Goal: Information Seeking & Learning: Learn about a topic

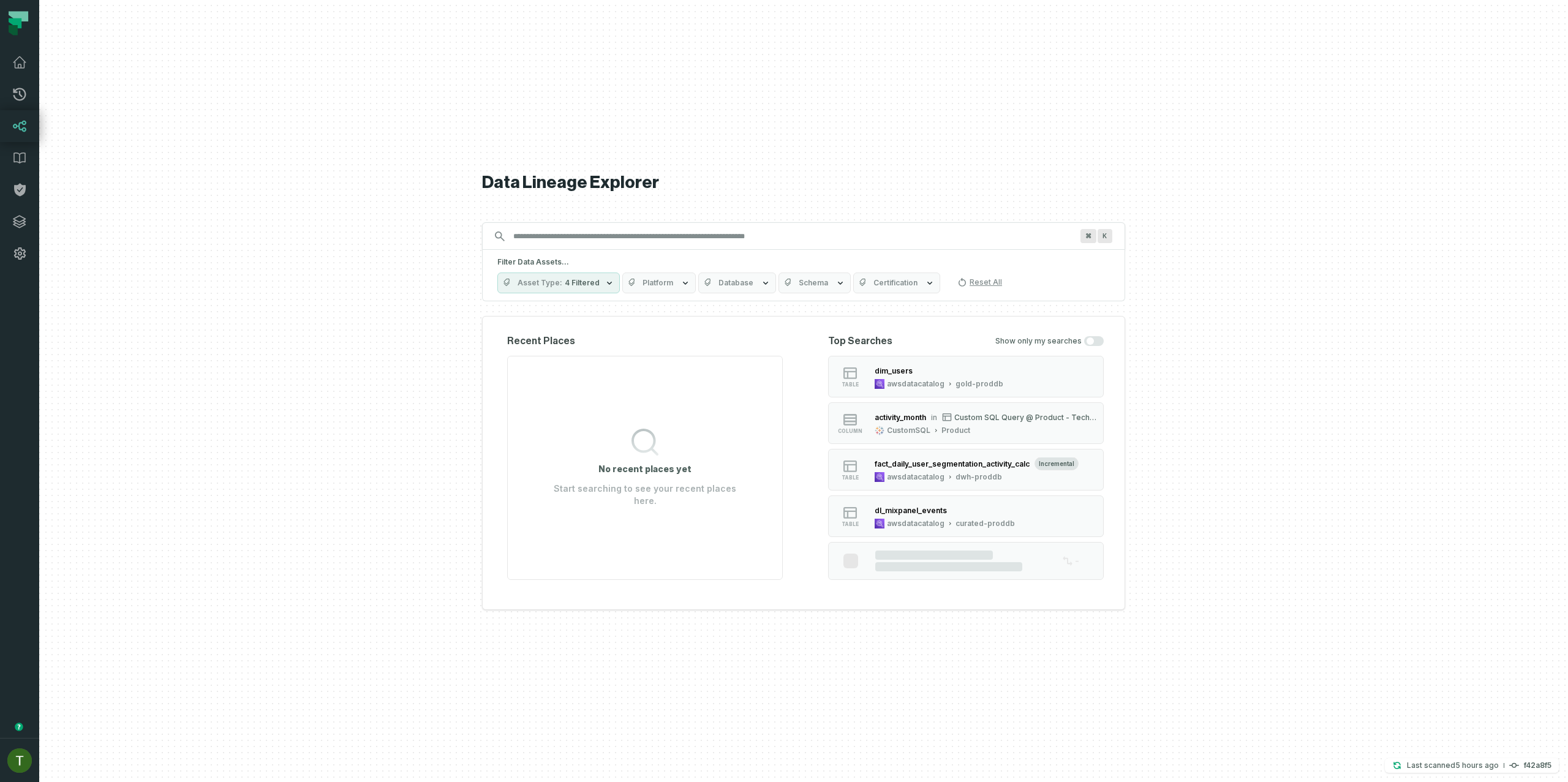
click at [488, 538] on div "Recent Places No recent places yet Start searching to see your recent places he…" at bounding box center [804, 463] width 643 height 294
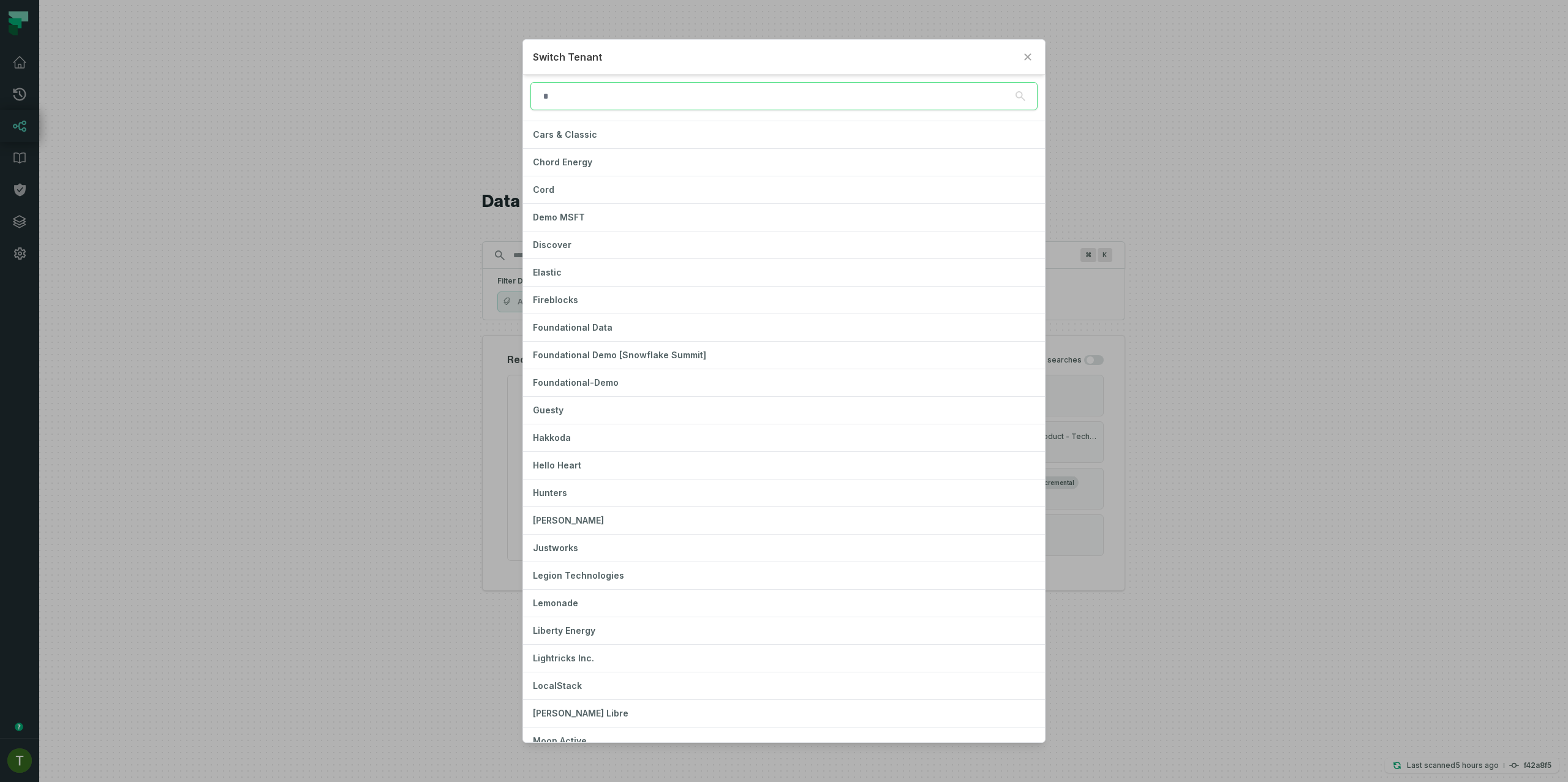
scroll to position [512, 0]
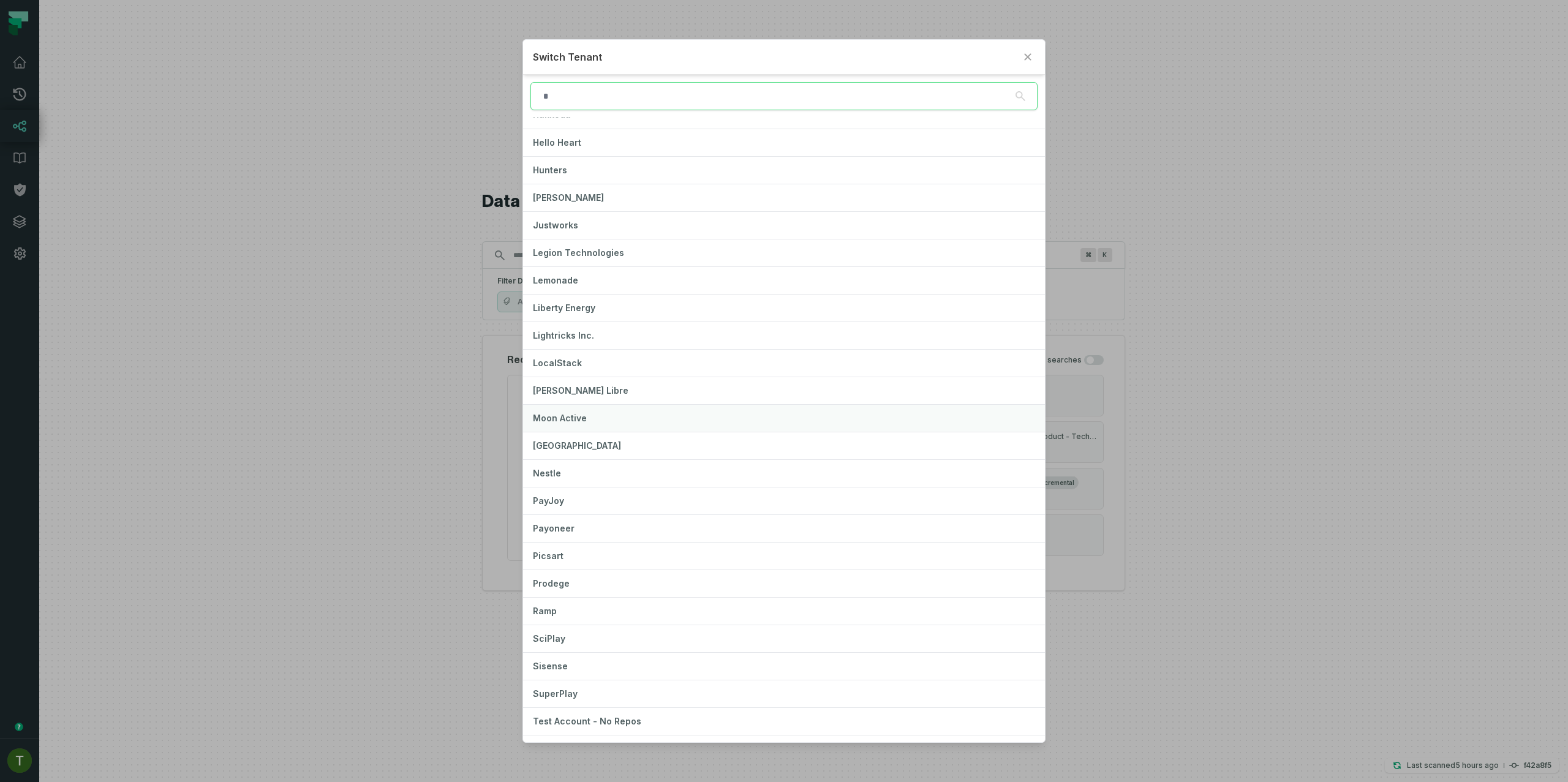
click at [634, 415] on button "Moon Active" at bounding box center [783, 418] width 521 height 27
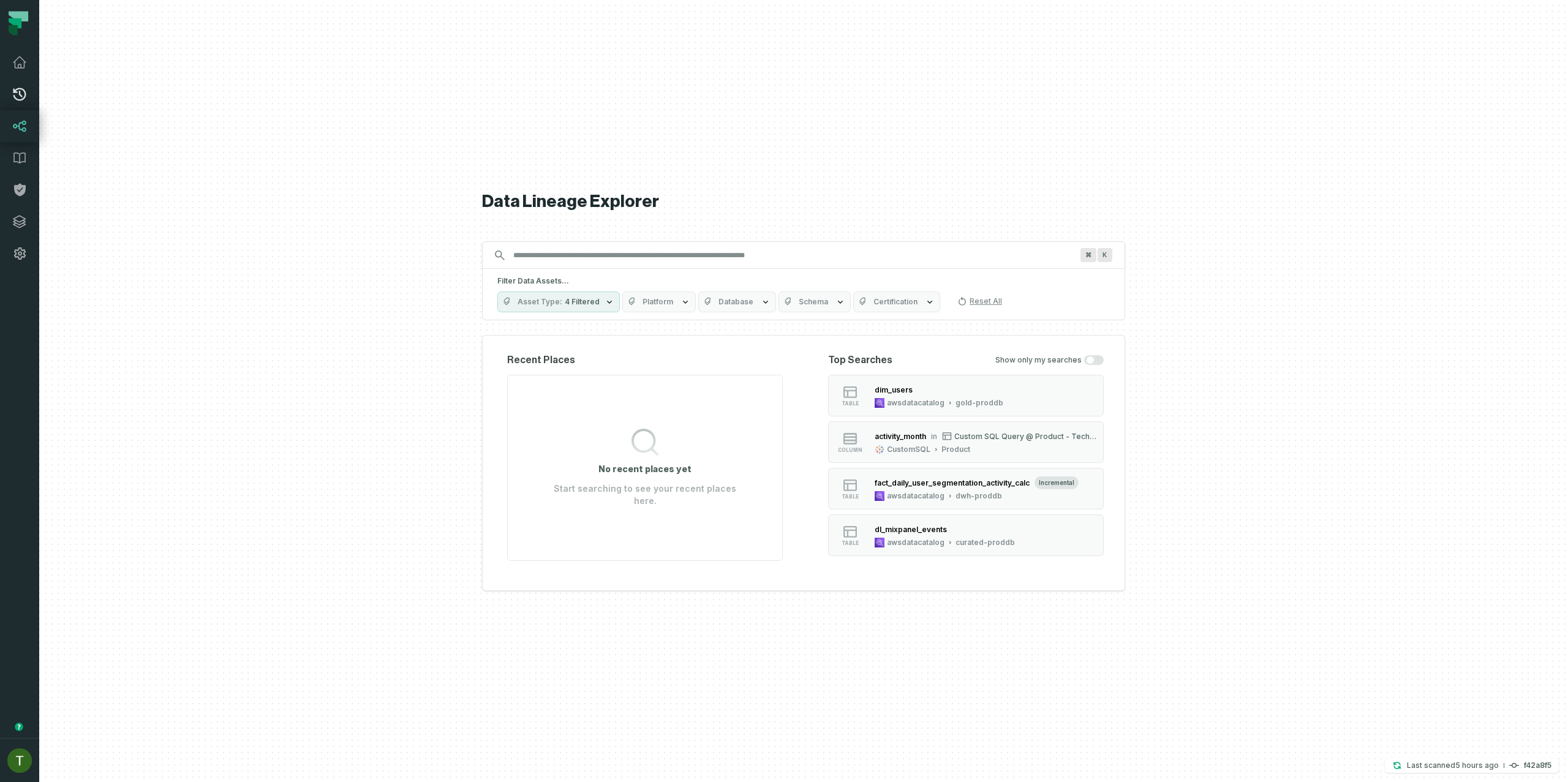
click at [26, 101] on icon at bounding box center [20, 94] width 14 height 14
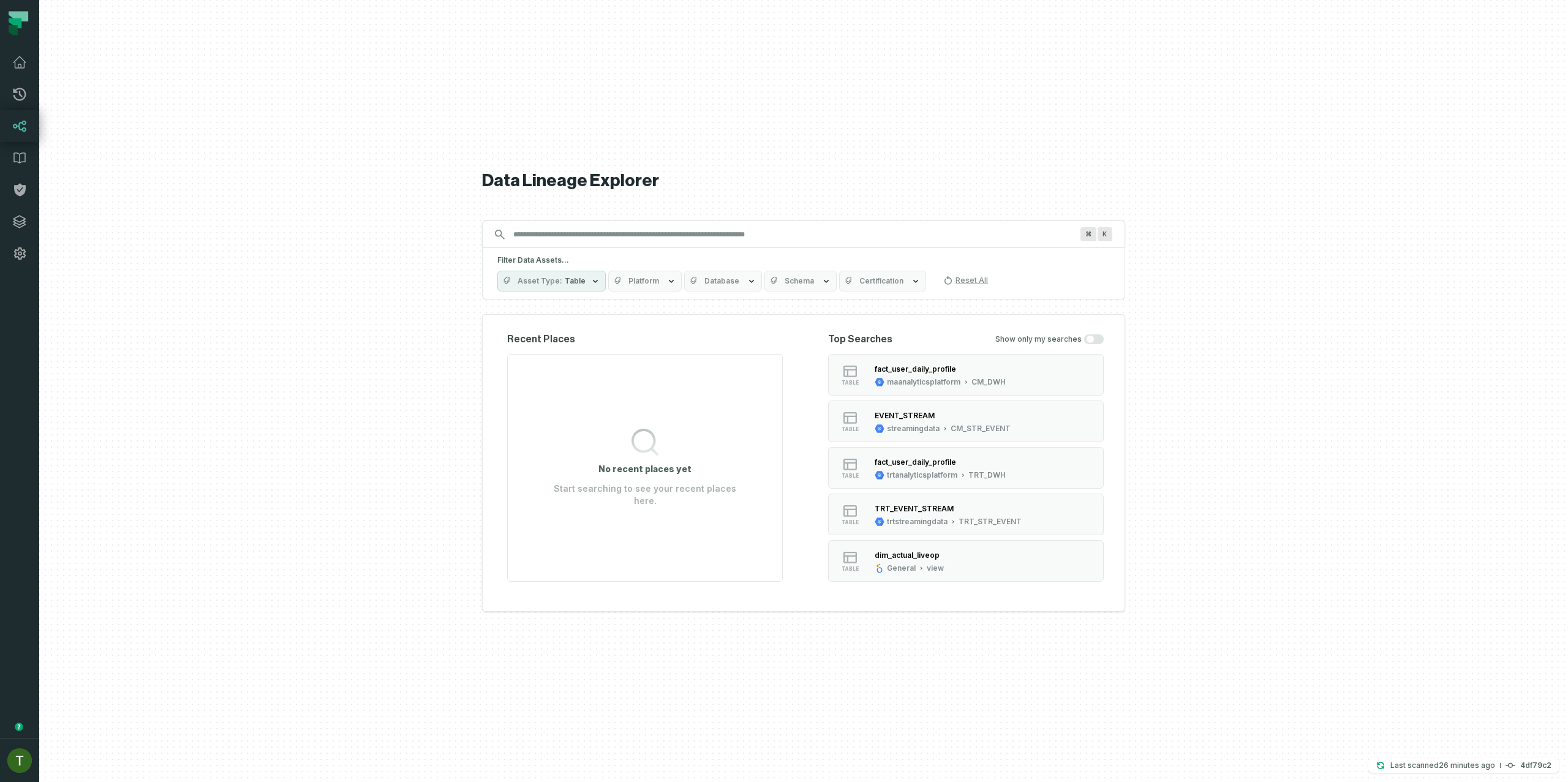
click at [897, 400] on ul "table fact_user_daily_profile maanalyticsplatform CM_DWH table EVENT_STREAM str…" at bounding box center [965, 468] width 275 height 228
click at [903, 391] on button "table fact_user_daily_profile maanalyticsplatform CM_DWH" at bounding box center [965, 375] width 275 height 41
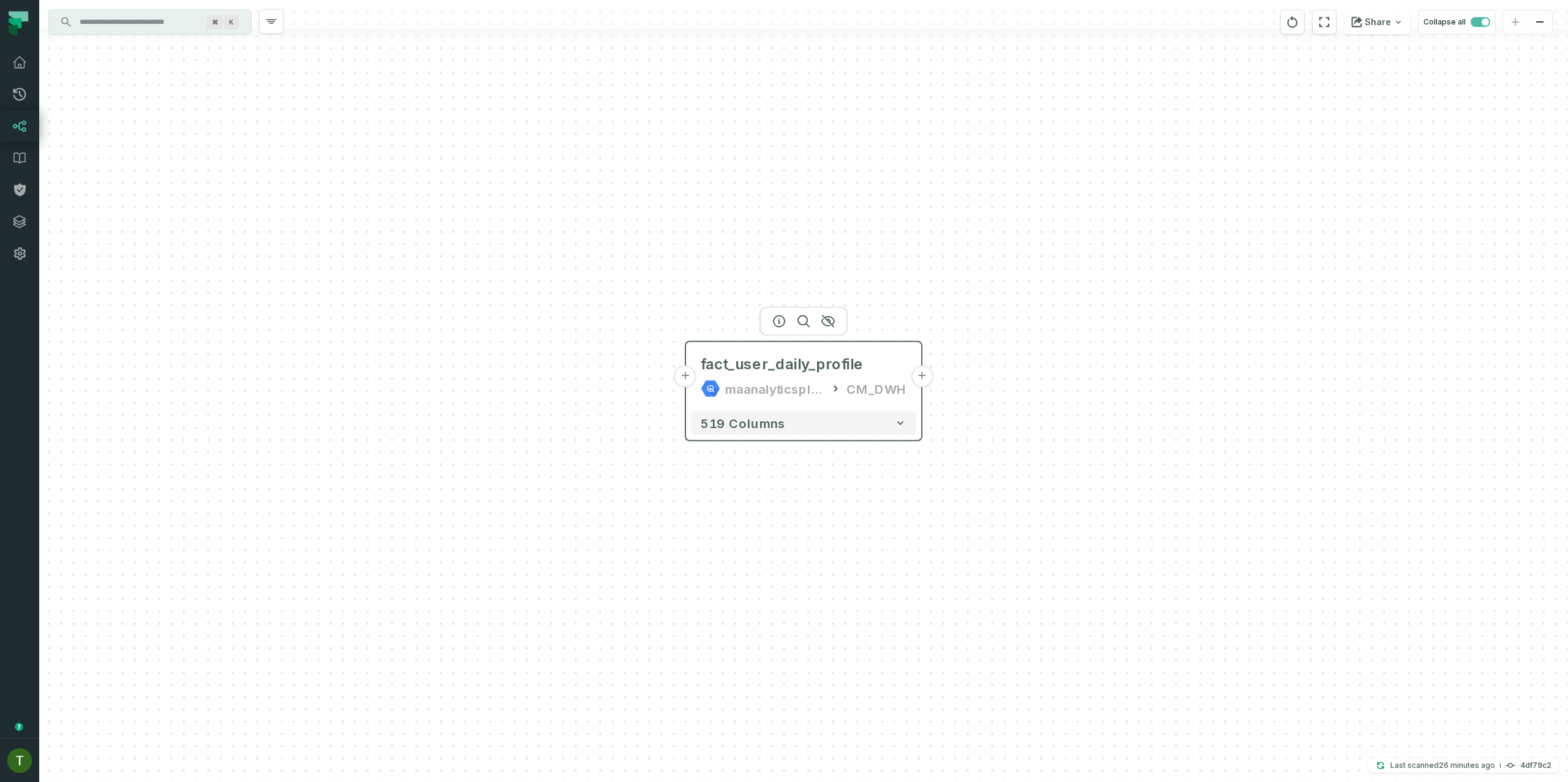
click at [687, 381] on button "+" at bounding box center [685, 377] width 22 height 22
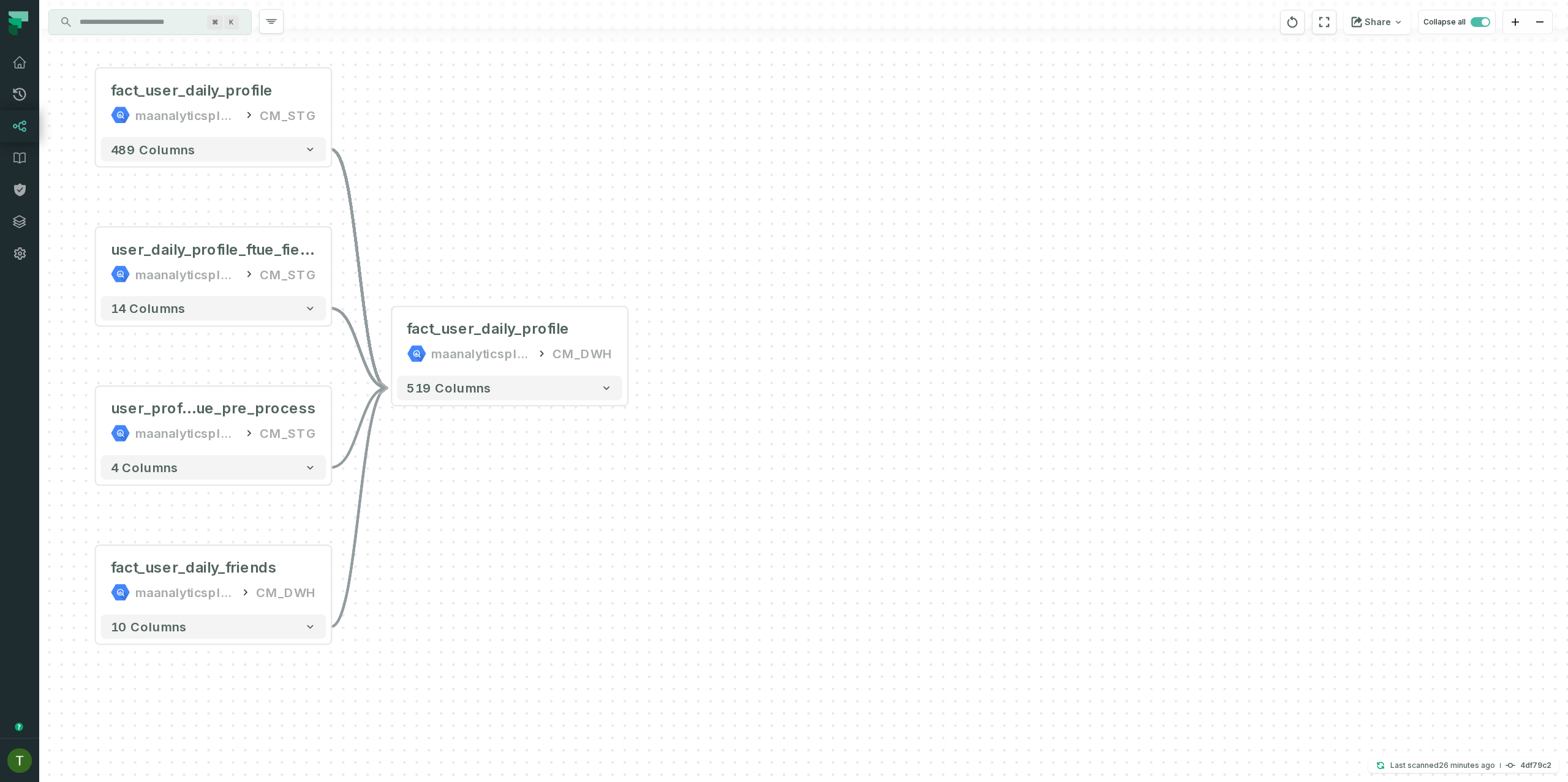
drag, startPoint x: 1184, startPoint y: 492, endPoint x: 720, endPoint y: 388, distance: 475.5
click at [720, 388] on div "+ fact_user_daily_profile maanalyticsplatform CM_STG + 489 columns + user_daily…" at bounding box center [804, 391] width 1529 height 782
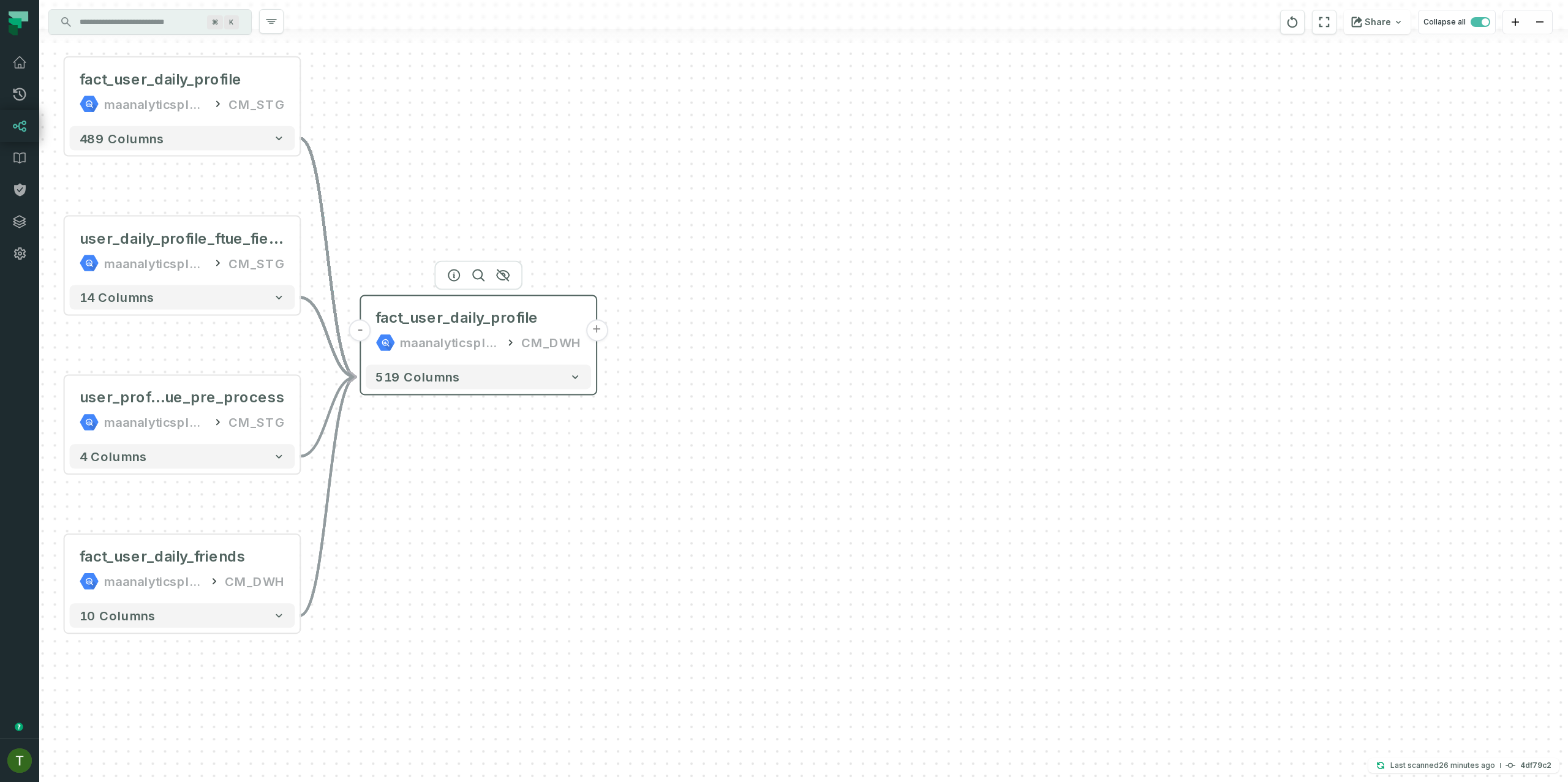
click at [592, 333] on button "+" at bounding box center [597, 331] width 22 height 22
click at [592, 333] on button "+" at bounding box center [597, 331] width 22 height 22
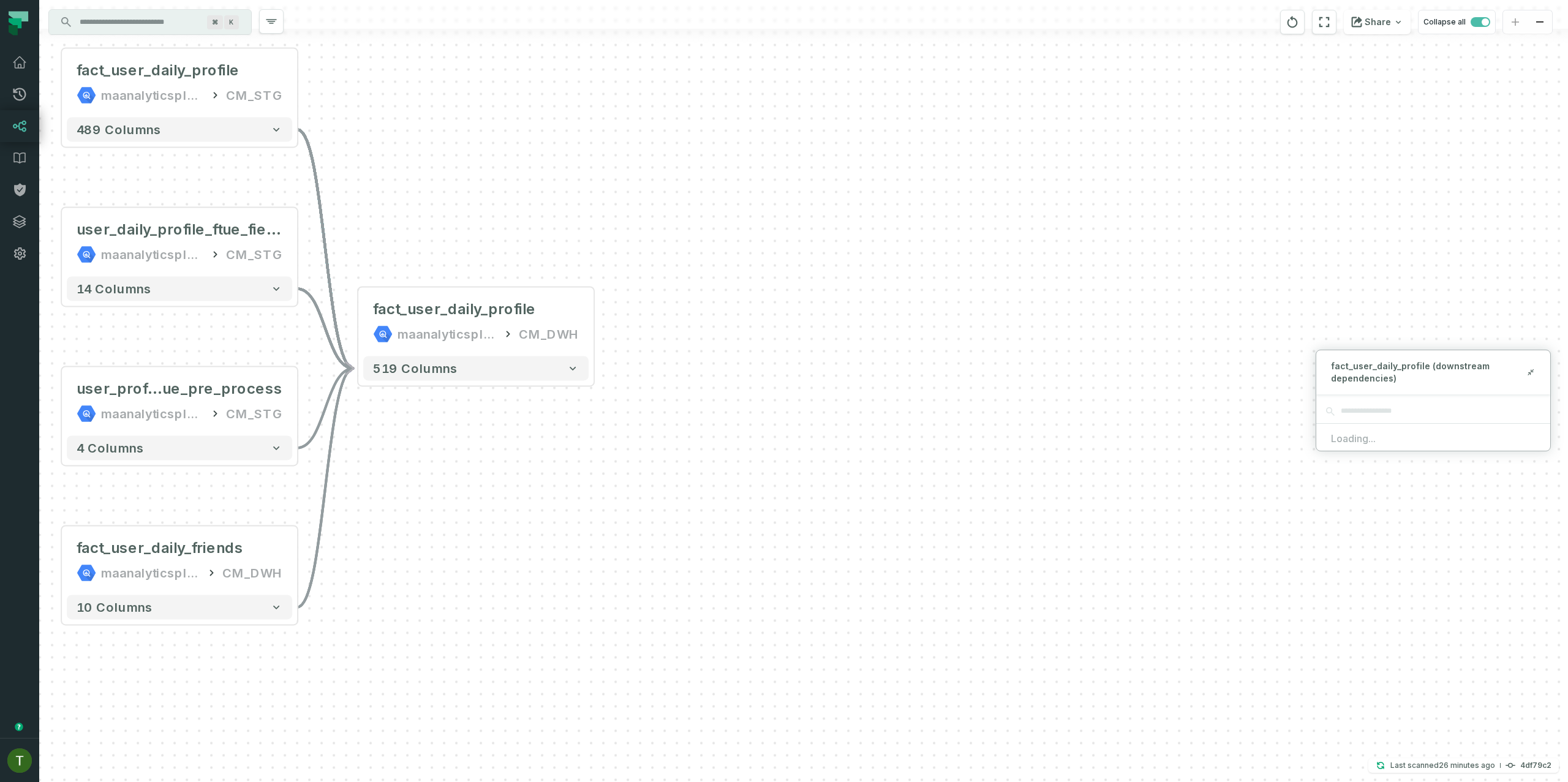
drag, startPoint x: 933, startPoint y: 633, endPoint x: 962, endPoint y: 540, distance: 97.4
click at [963, 540] on div "+ fact_user_daily_profile maanalyticsplatform CM_STG + 489 columns + user_daily…" at bounding box center [804, 391] width 1529 height 782
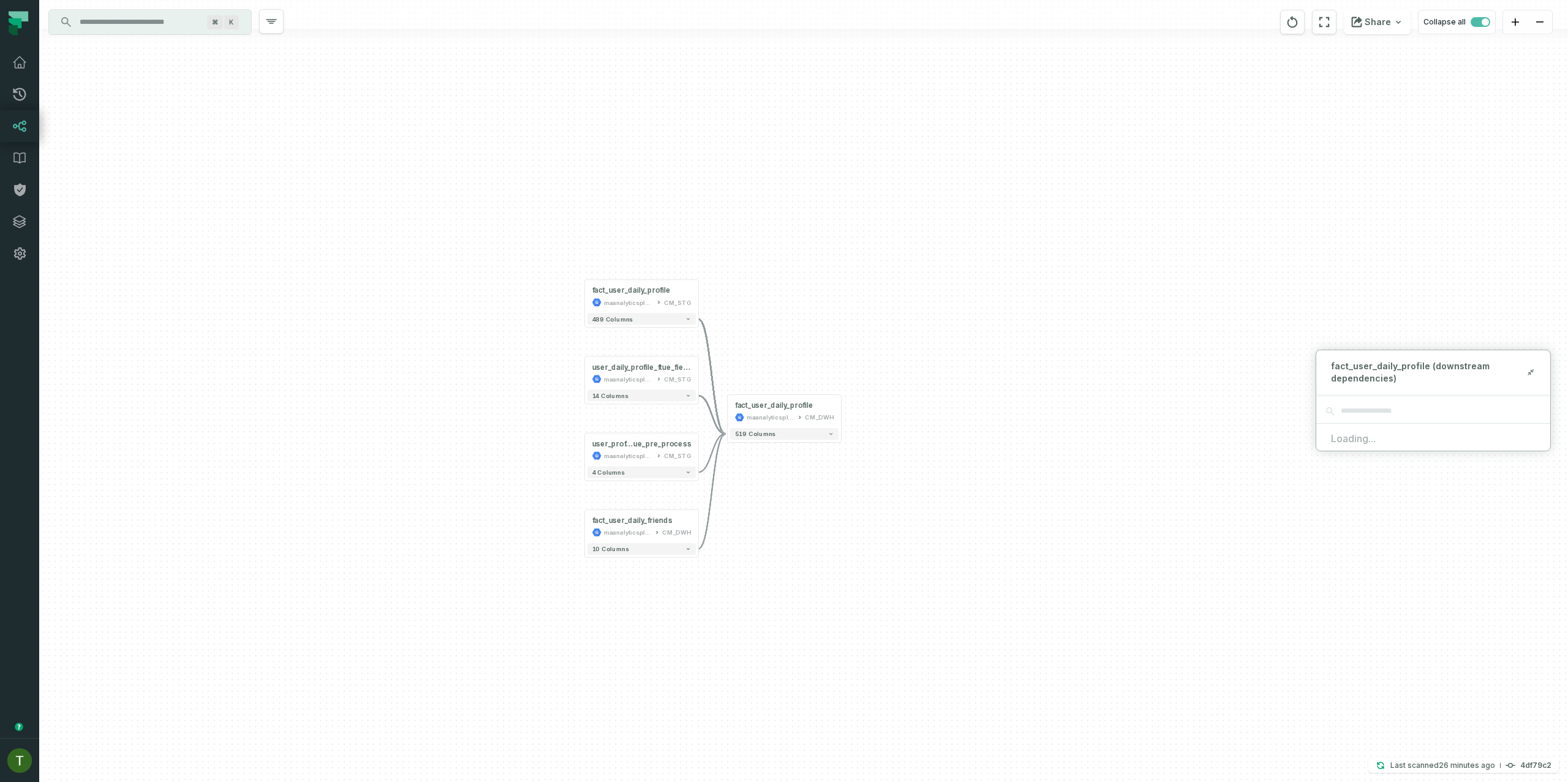
drag, startPoint x: 1066, startPoint y: 475, endPoint x: 1090, endPoint y: 469, distance: 24.7
click at [1214, 518] on div "+ fact_user_daily_profile maanalyticsplatform CM_STG + 489 columns + user_daily…" at bounding box center [804, 391] width 1529 height 782
drag, startPoint x: 1033, startPoint y: 434, endPoint x: 1031, endPoint y: 469, distance: 35.1
click at [1037, 466] on div "+ fact_user_daily_profile maanalyticsplatform CM_STG + 489 columns + user_daily…" at bounding box center [804, 391] width 1529 height 782
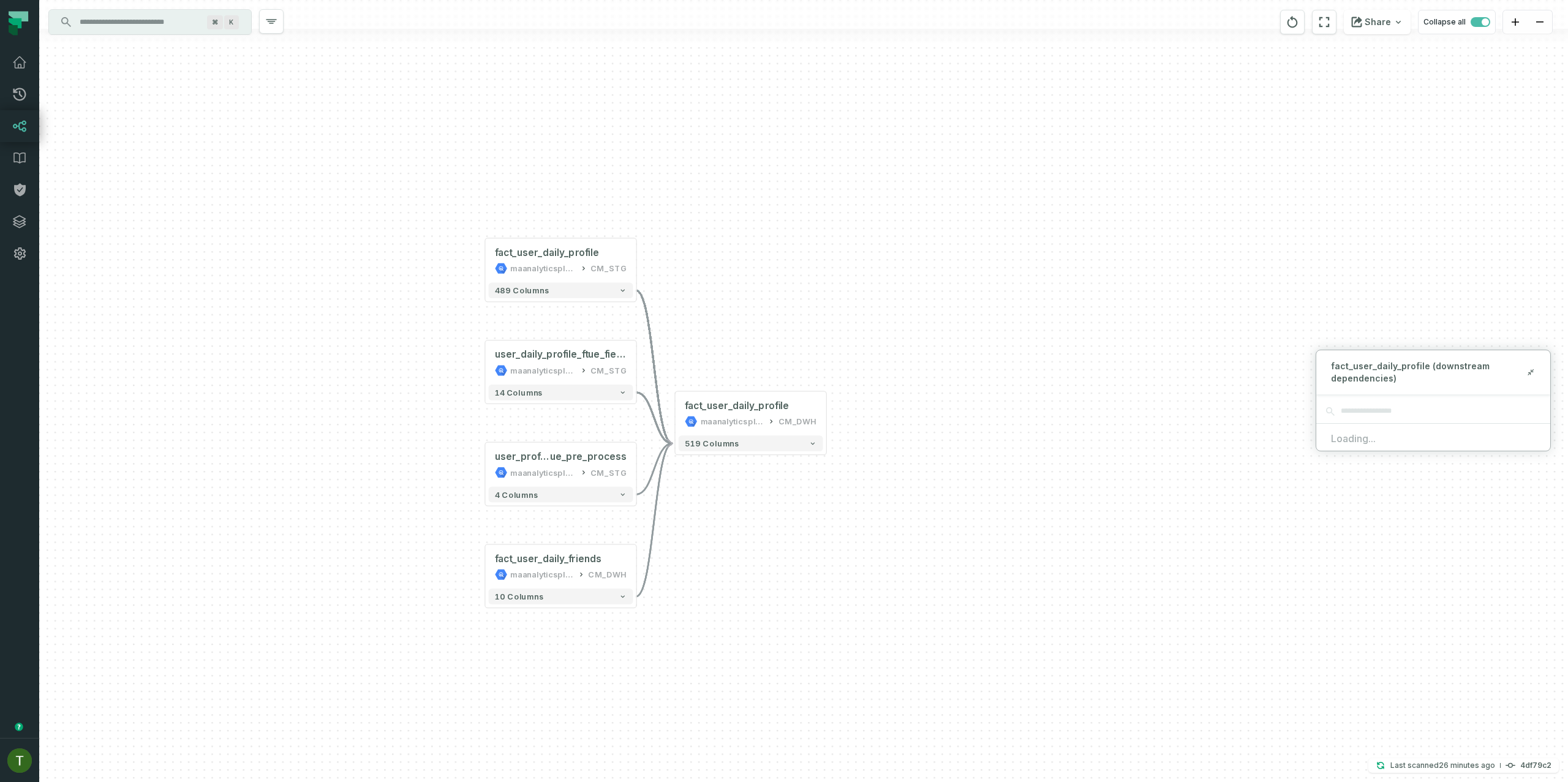
drag, startPoint x: 788, startPoint y: 311, endPoint x: 767, endPoint y: 190, distance: 122.8
click at [767, 190] on div "+ fact_user_daily_profile maanalyticsplatform CM_STG + 489 columns + user_daily…" at bounding box center [804, 391] width 1529 height 782
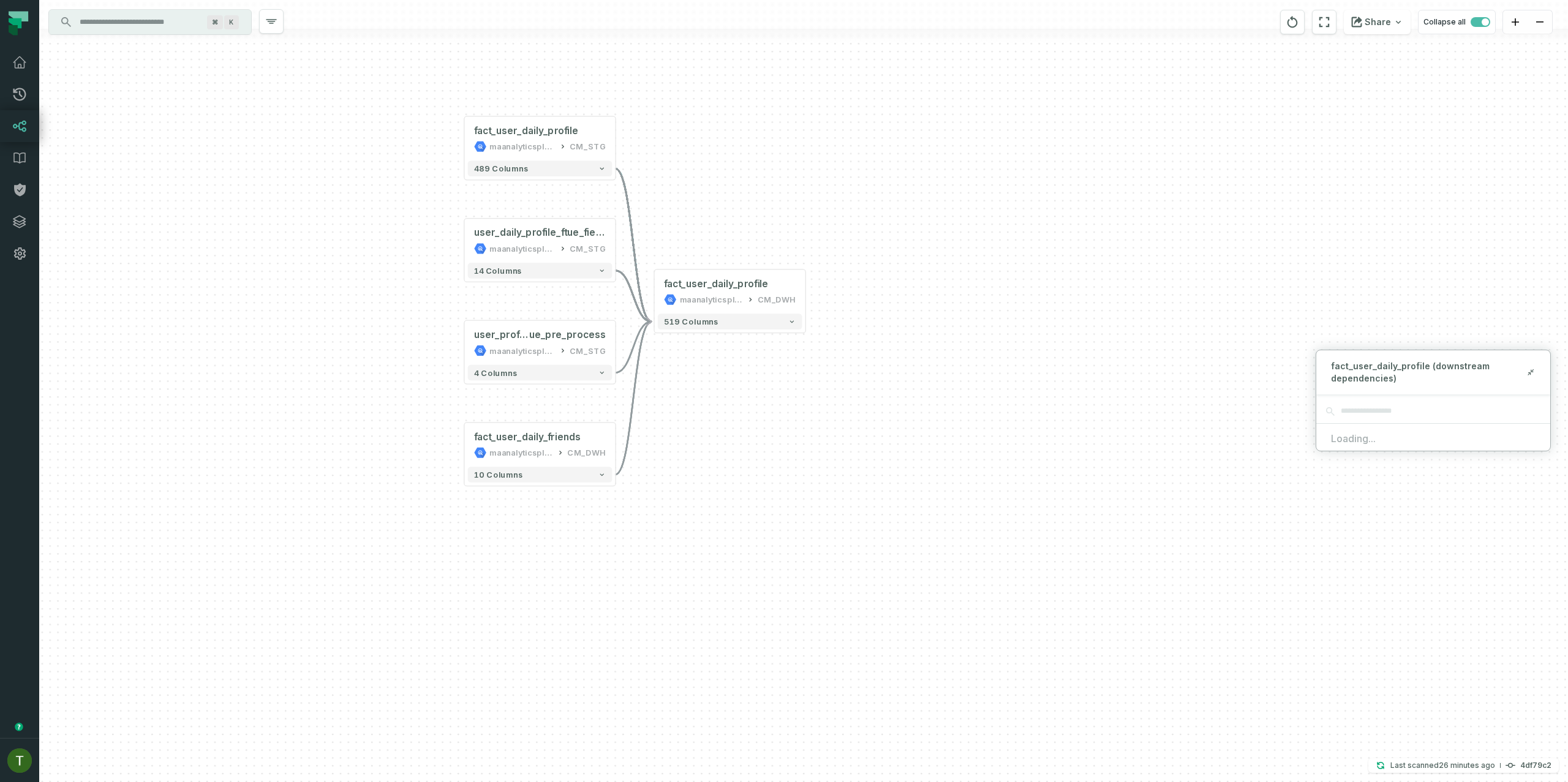
click at [1523, 378] on span "fact_user_daily_profile (downstream dependencies)" at bounding box center [1428, 372] width 195 height 24
click at [1527, 374] on icon at bounding box center [1531, 372] width 9 height 10
click at [17, 149] on link "Data Catalog" at bounding box center [20, 158] width 39 height 32
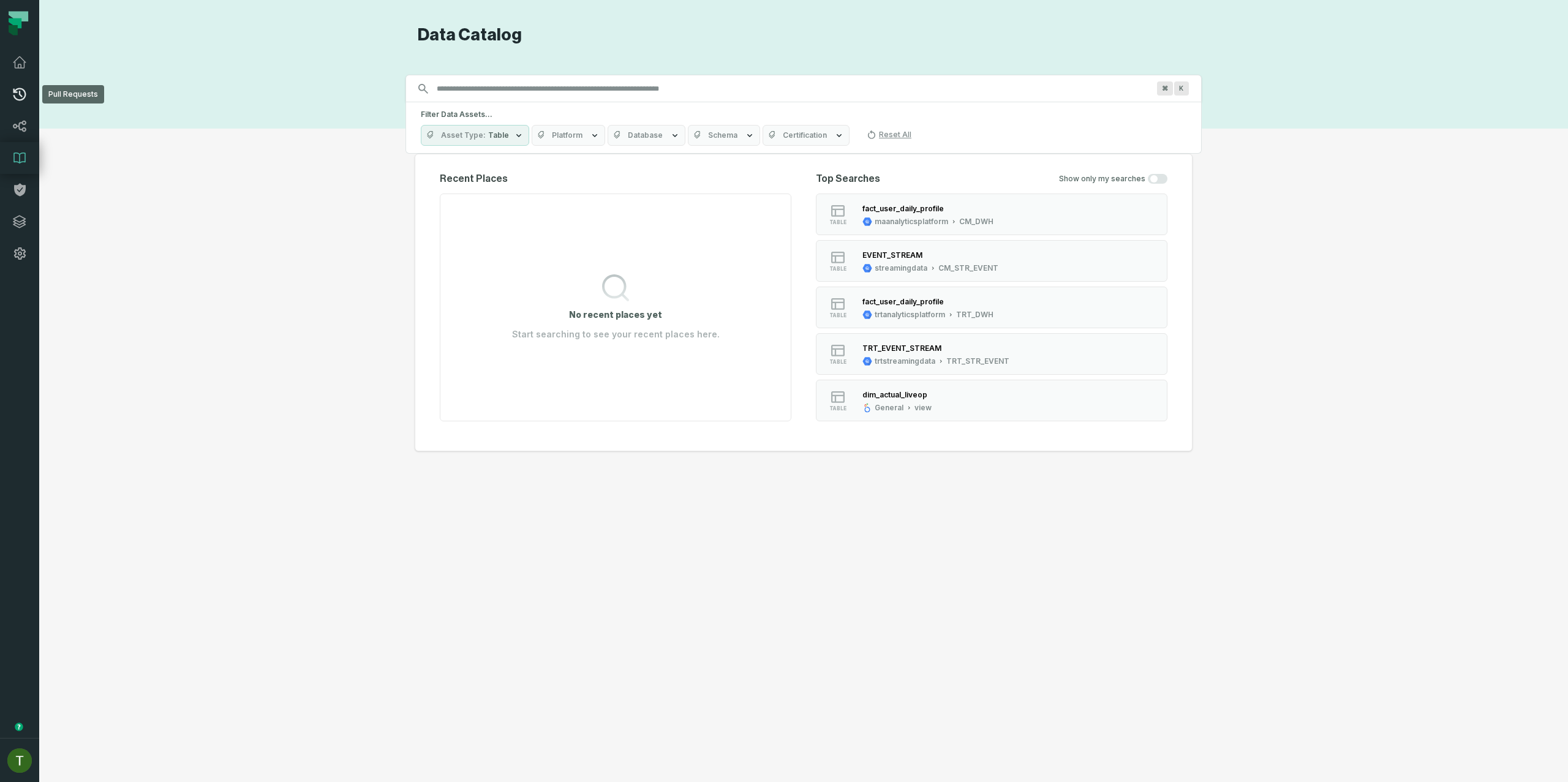
click at [12, 87] on link "Pull Requests" at bounding box center [20, 94] width 39 height 32
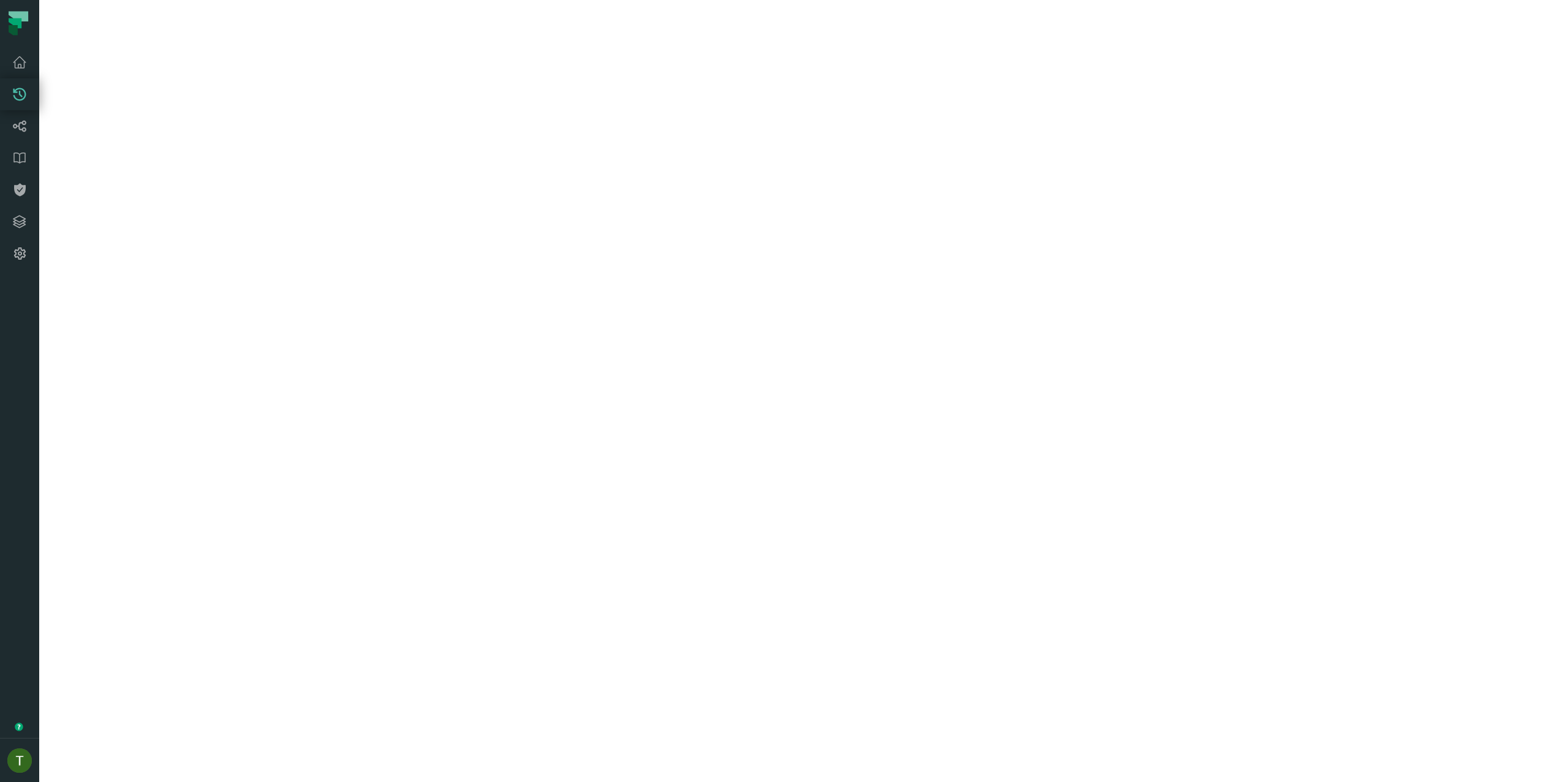
click at [20, 89] on icon at bounding box center [20, 95] width 13 height 13
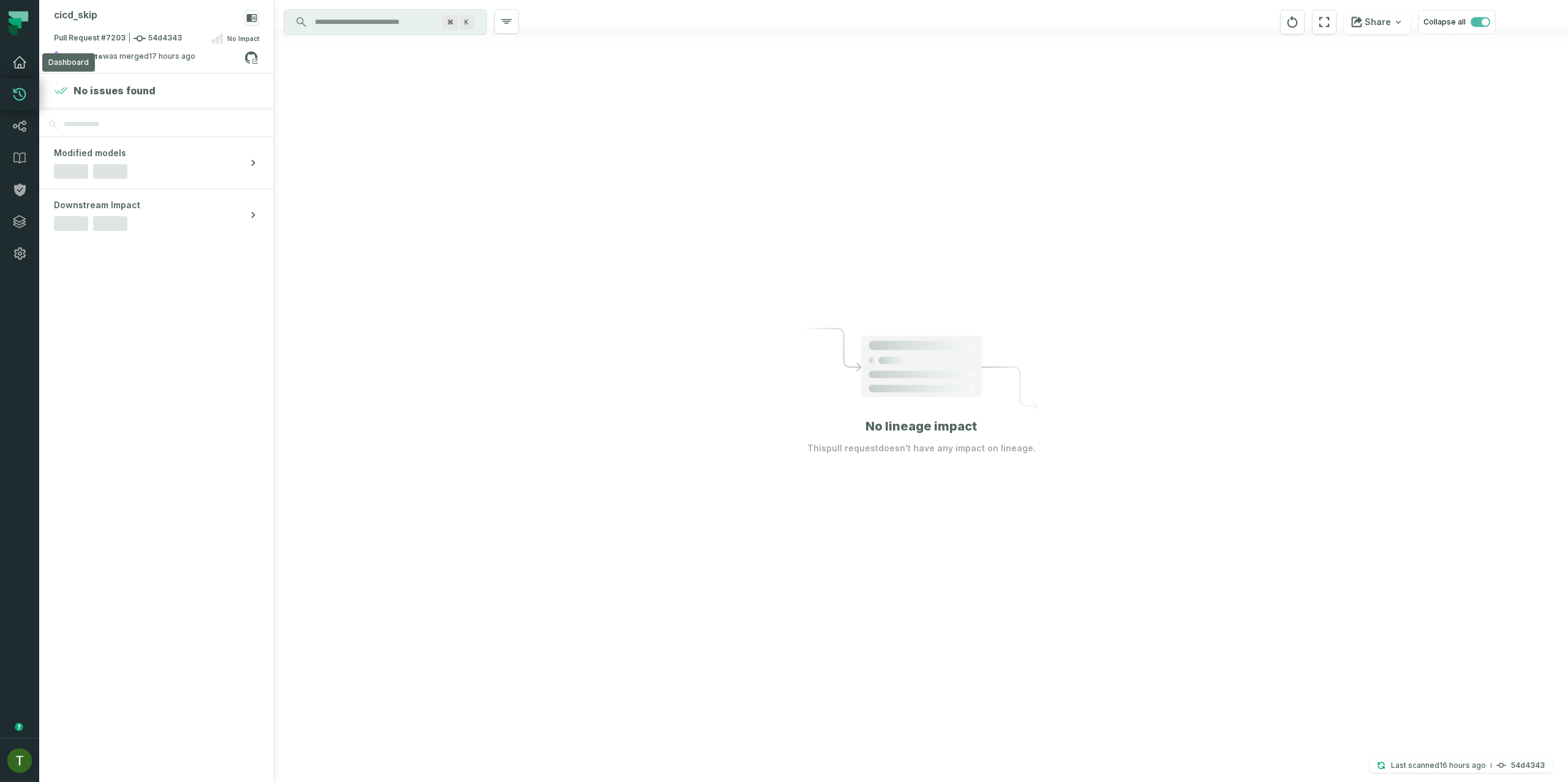
click at [12, 58] on icon at bounding box center [20, 62] width 14 height 14
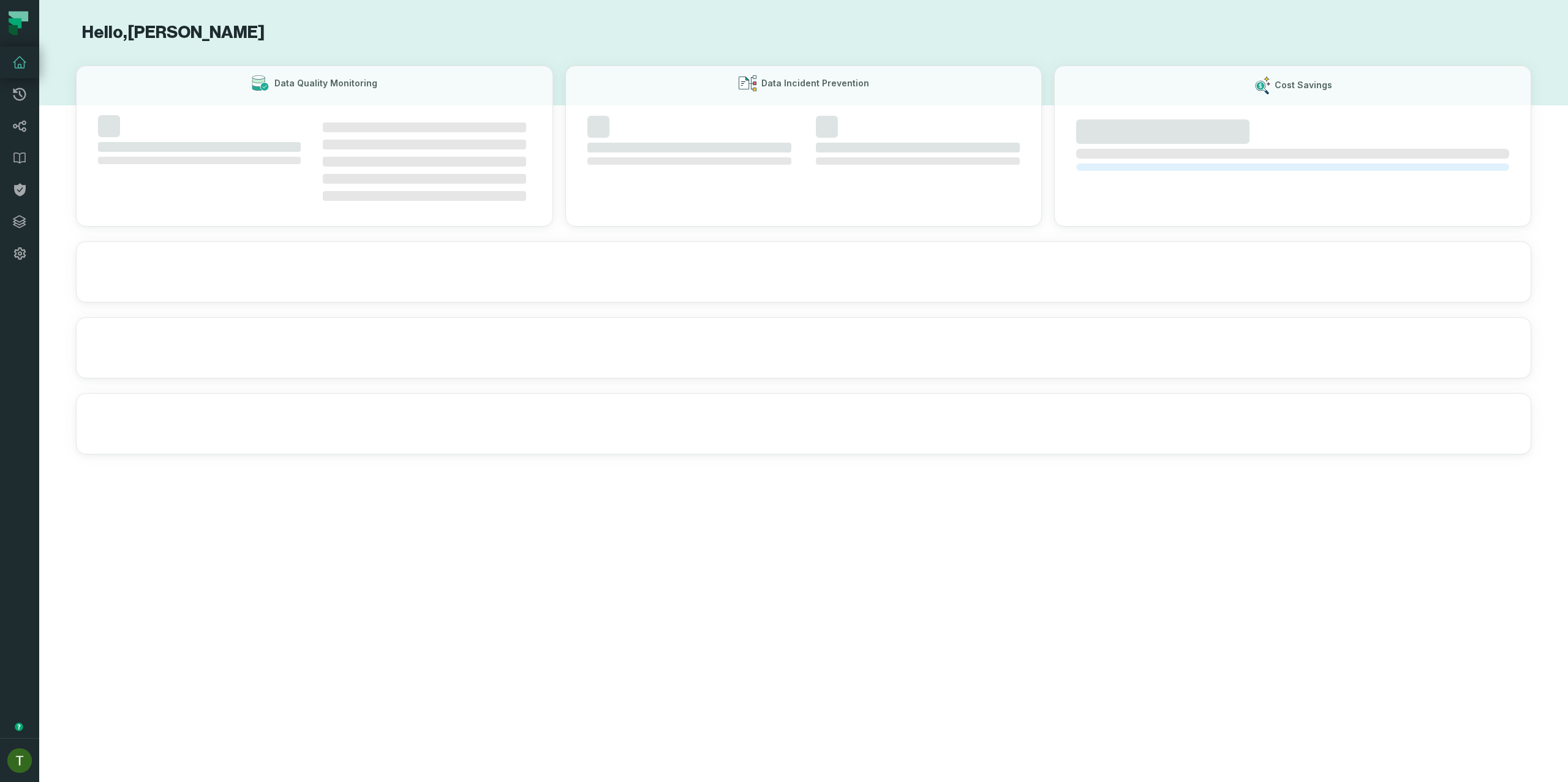
click at [18, 63] on icon at bounding box center [20, 62] width 14 height 14
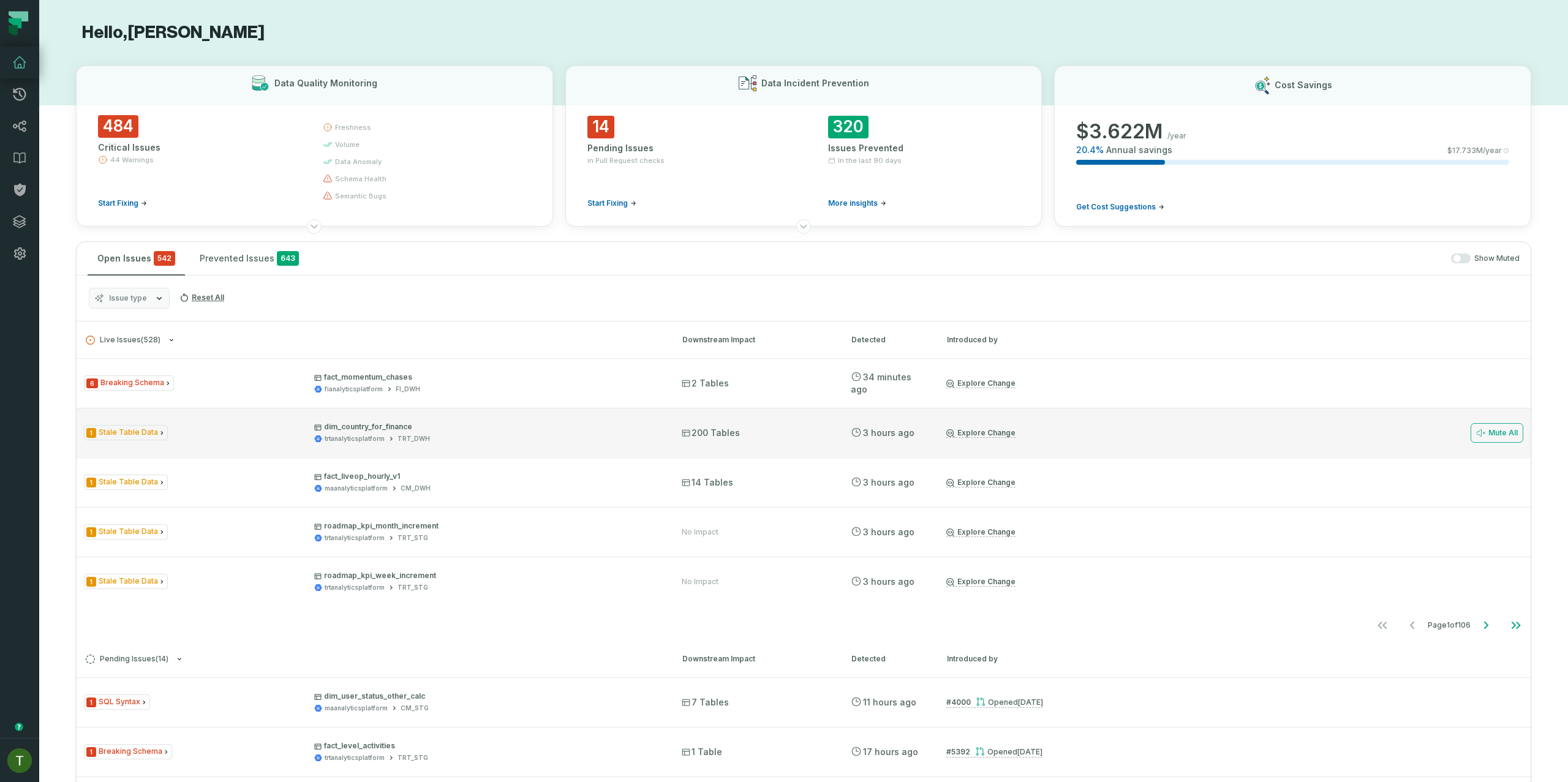
click at [559, 448] on div "1 Stale Table Data dim_country_for_finance trtanalyticsplatform TRT_DWH 200 Tab…" at bounding box center [804, 432] width 1454 height 49
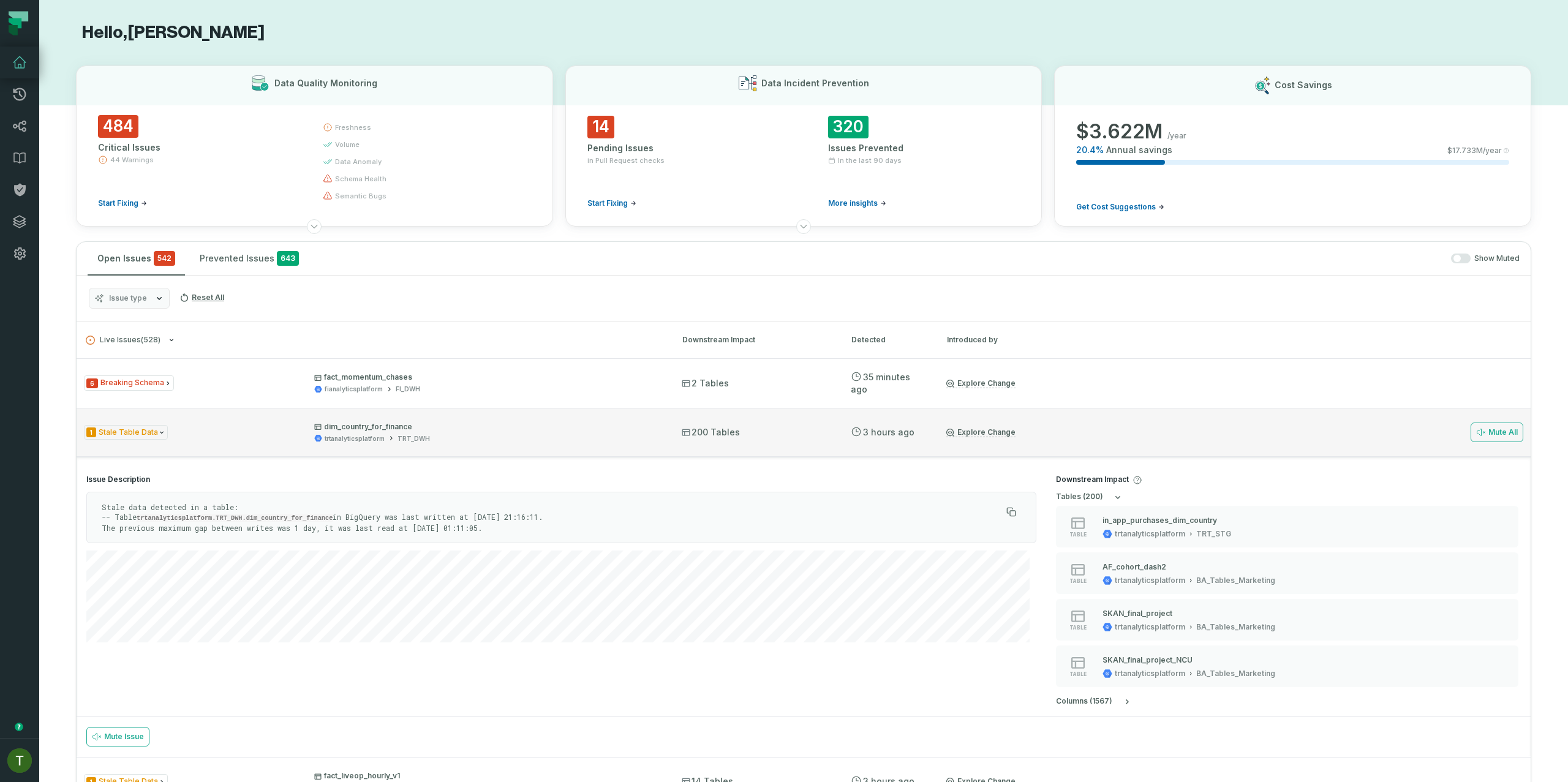
click at [480, 444] on div "1 Stale Table Data dim_country_for_finance trtanalyticsplatform TRT_DWH 200 Tab…" at bounding box center [804, 432] width 1454 height 49
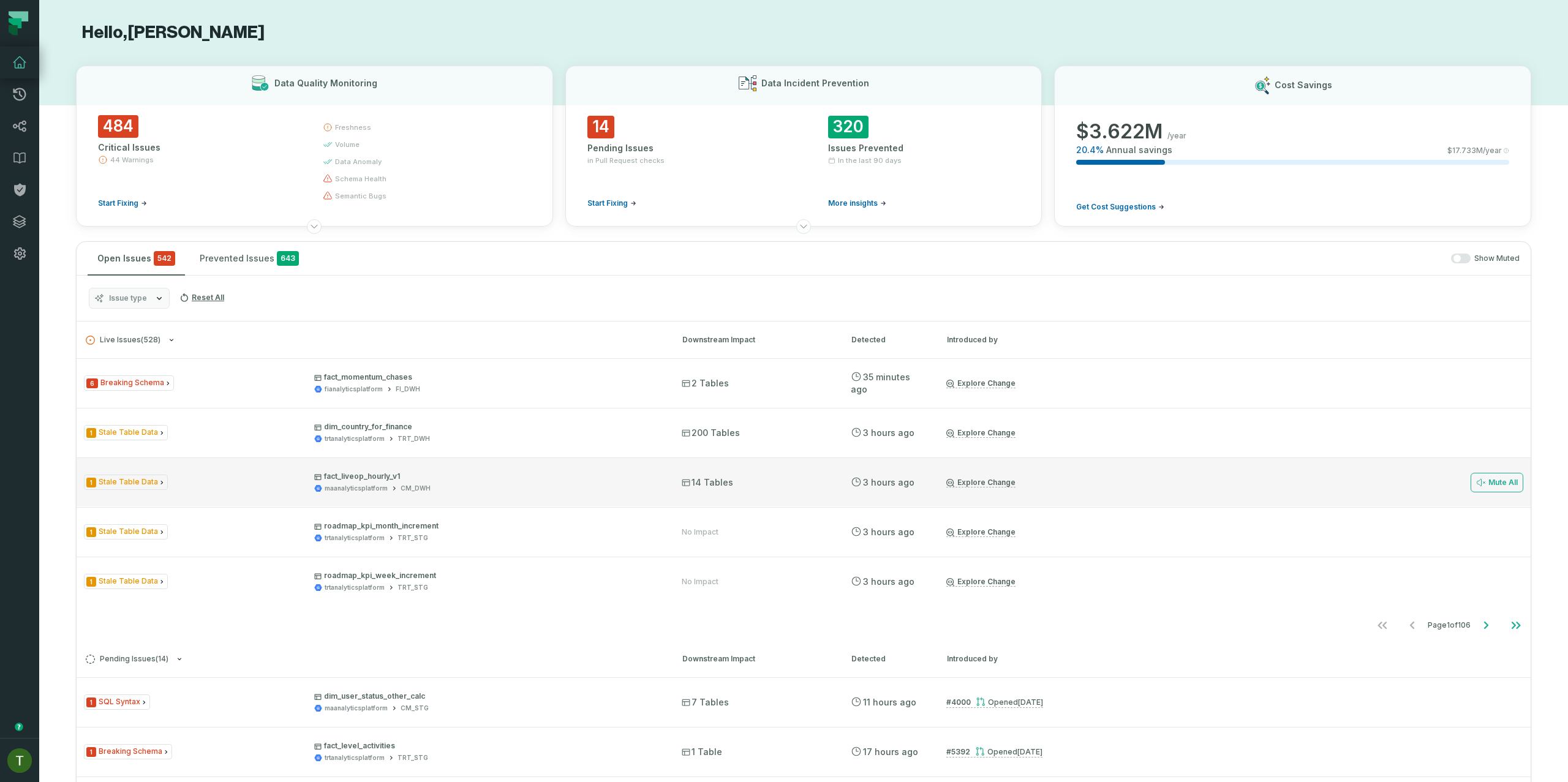
click at [505, 491] on div "maanalyticsplatform CM_DWH" at bounding box center [487, 488] width 346 height 9
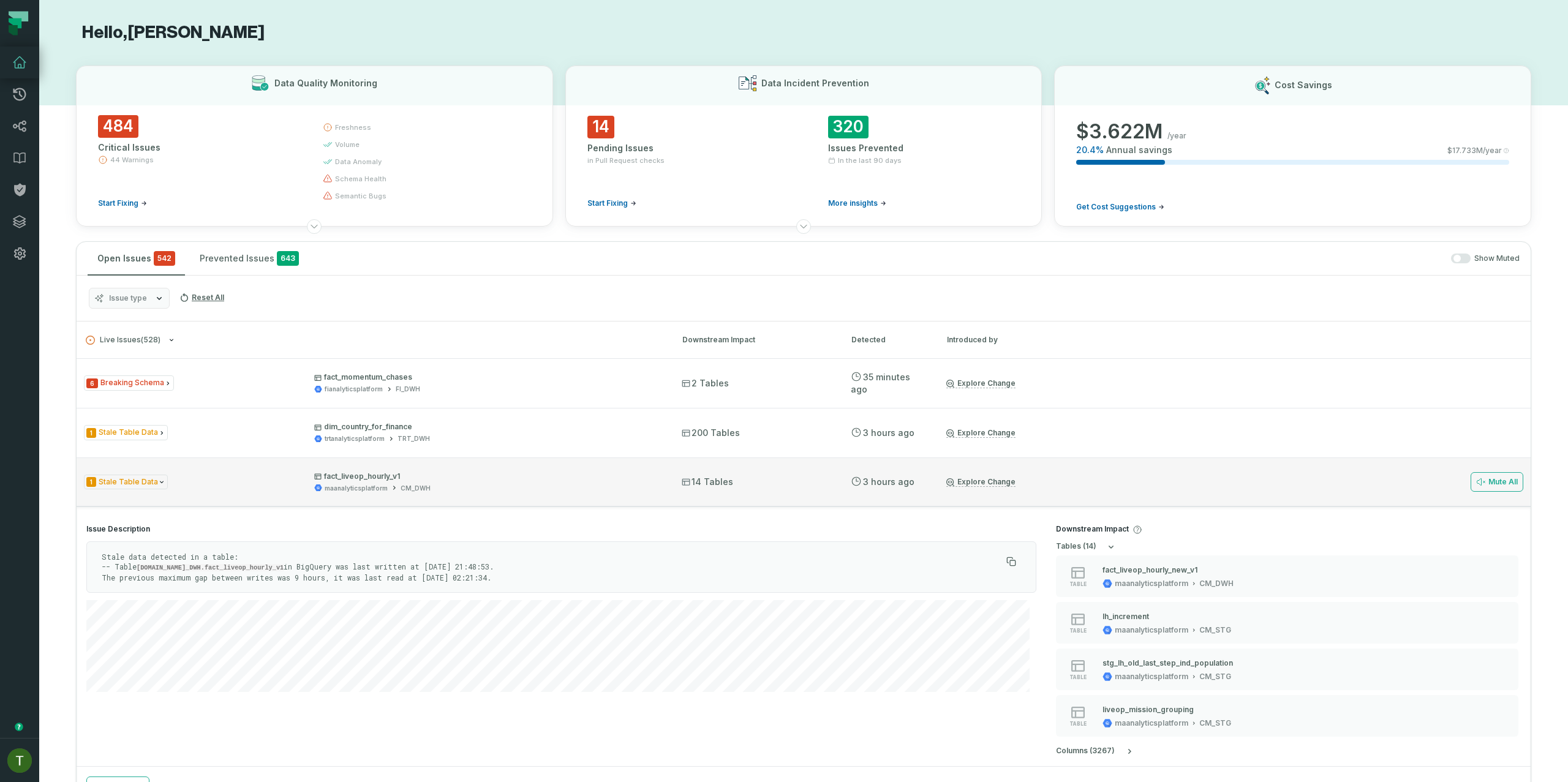
click at [501, 484] on div "maanalyticsplatform CM_DWH" at bounding box center [487, 488] width 346 height 9
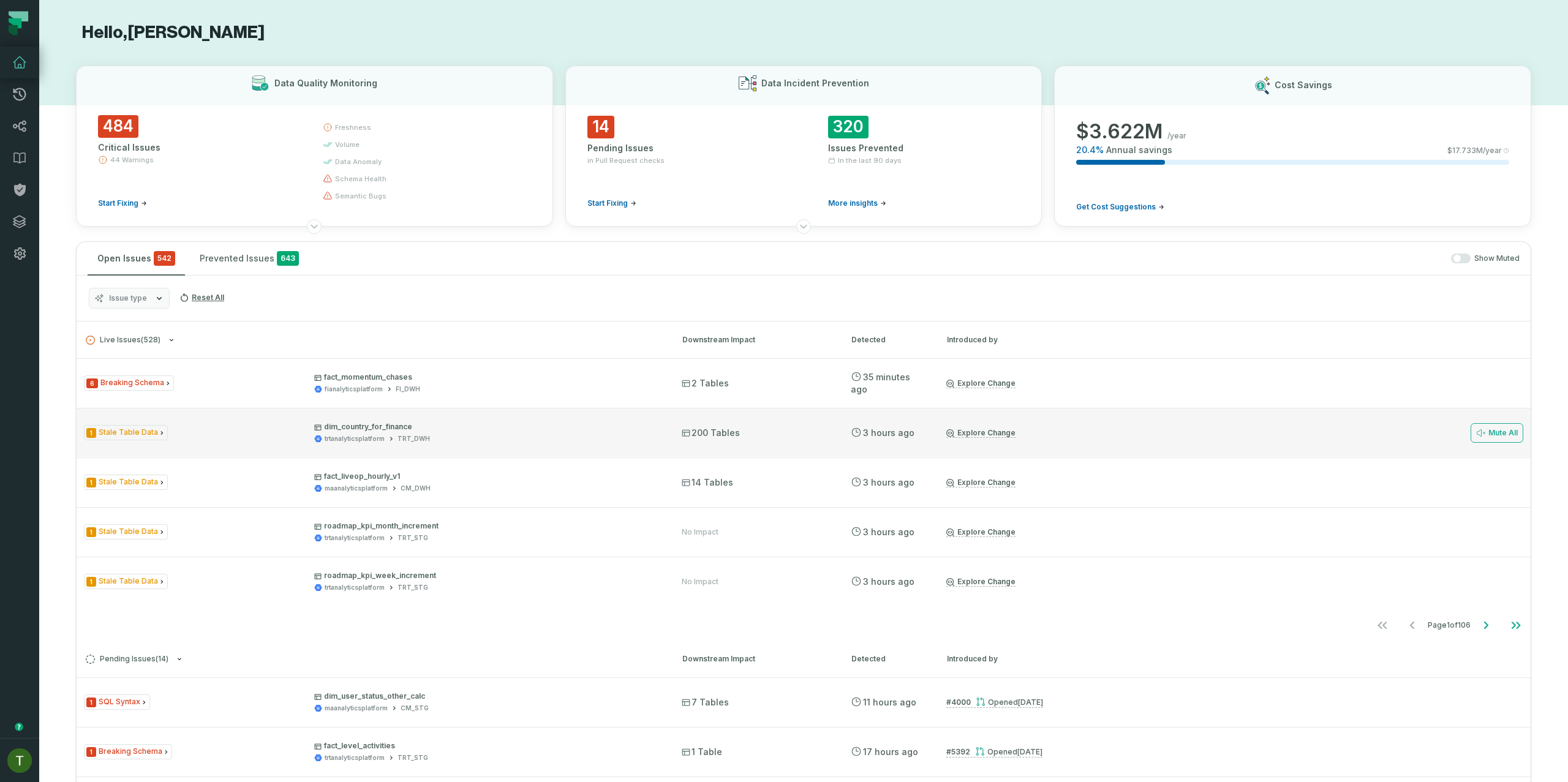
click at [501, 446] on div "1 Stale Table Data dim_country_for_finance trtanalyticsplatform TRT_DWH 200 Tab…" at bounding box center [804, 432] width 1454 height 49
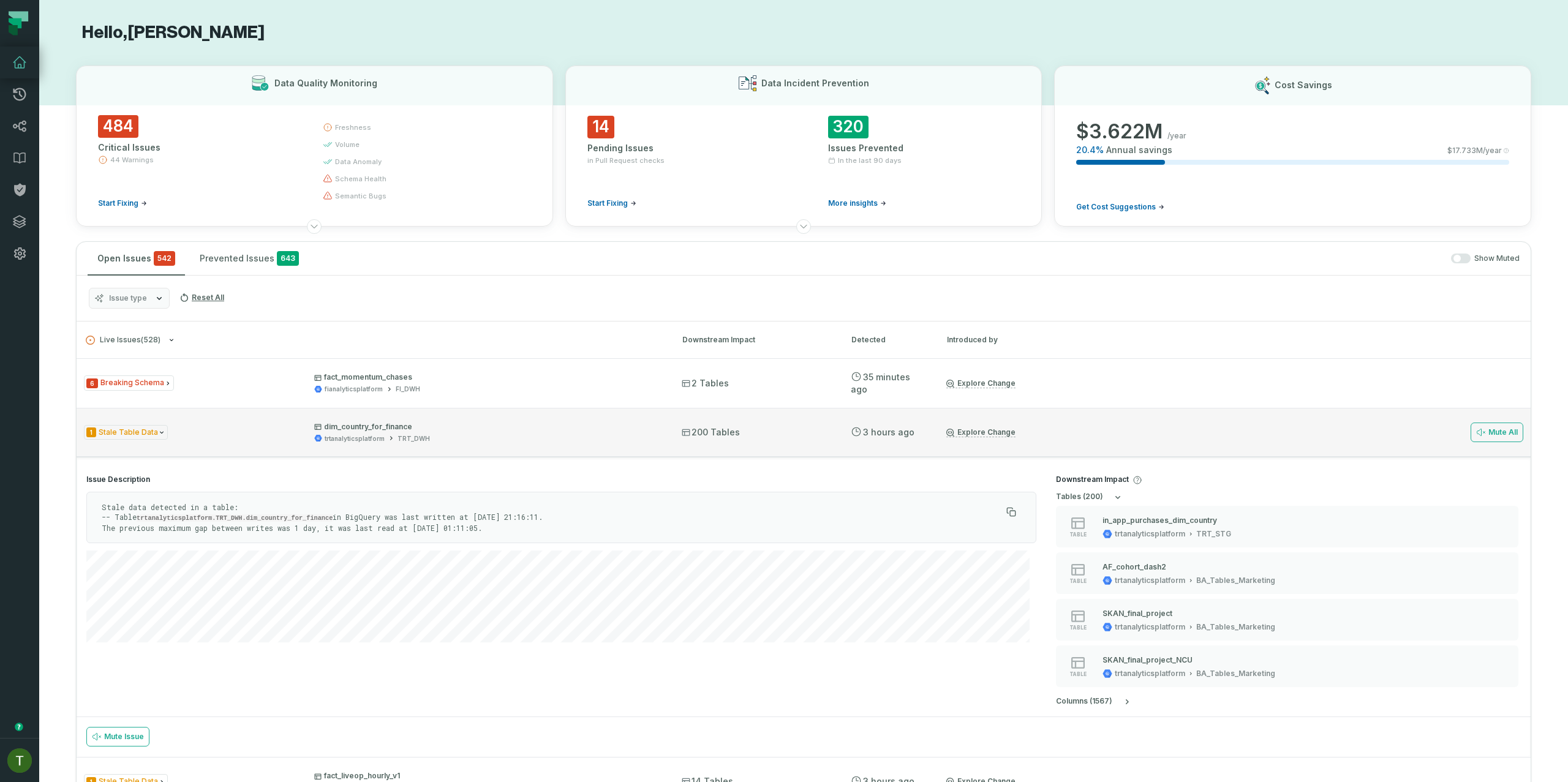
click at [501, 446] on div "1 Stale Table Data dim_country_for_finance trtanalyticsplatform TRT_DWH 200 Tab…" at bounding box center [804, 432] width 1454 height 49
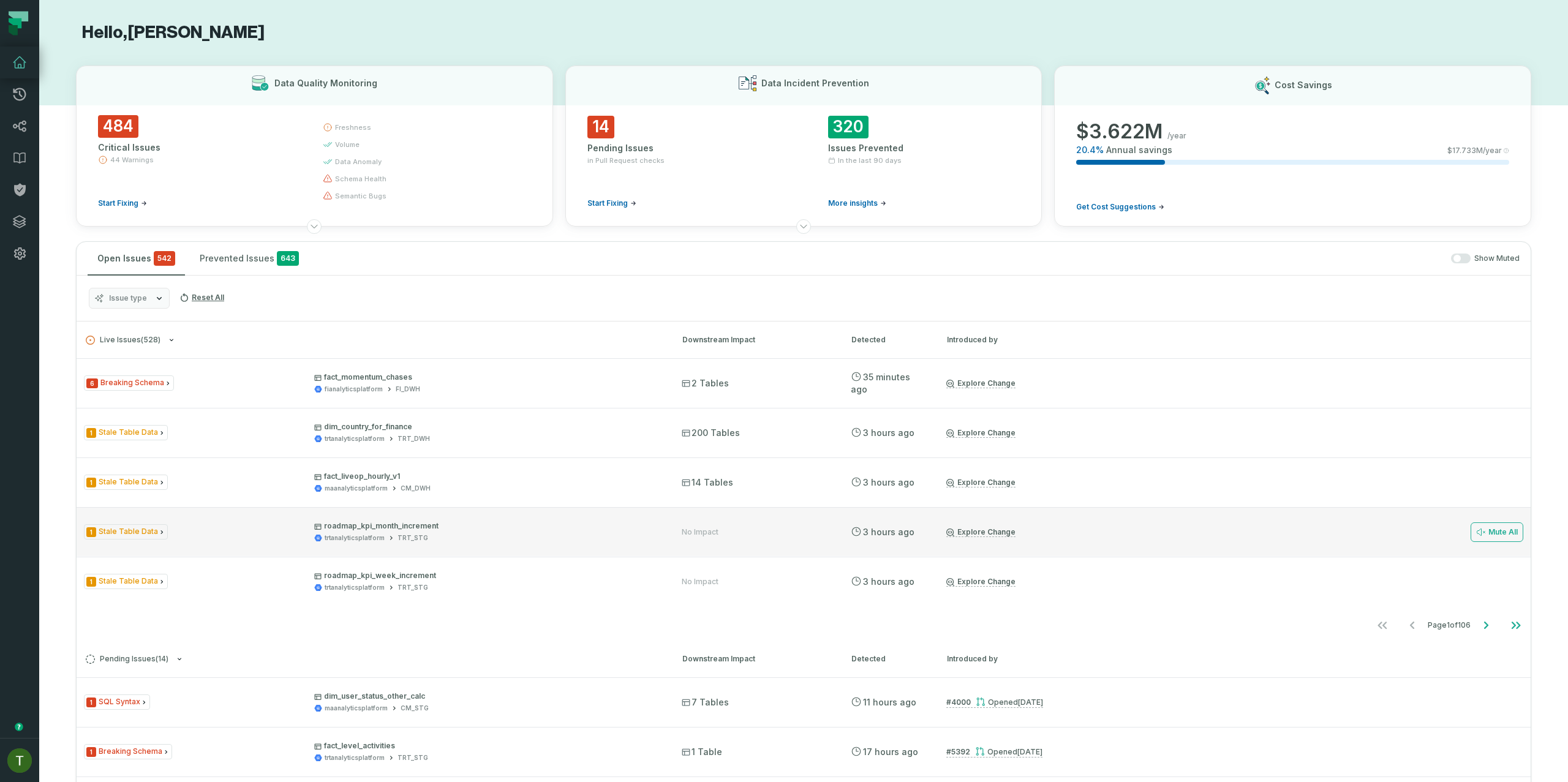
click at [528, 545] on div "1 Stale Table Data roadmap_kpi_month_increment trtanalyticsplatform TRT_STG No …" at bounding box center [804, 532] width 1454 height 49
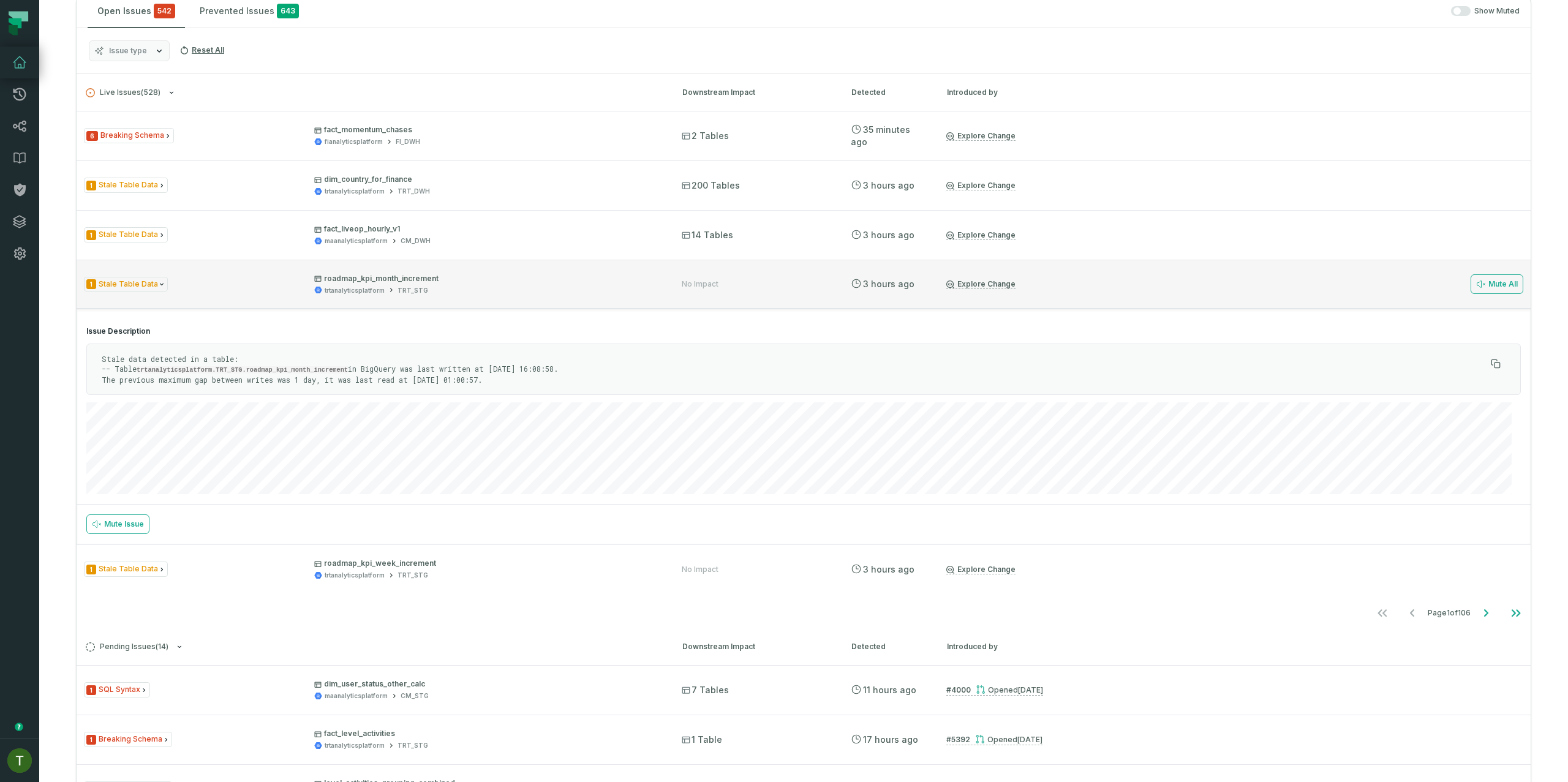
scroll to position [239, 0]
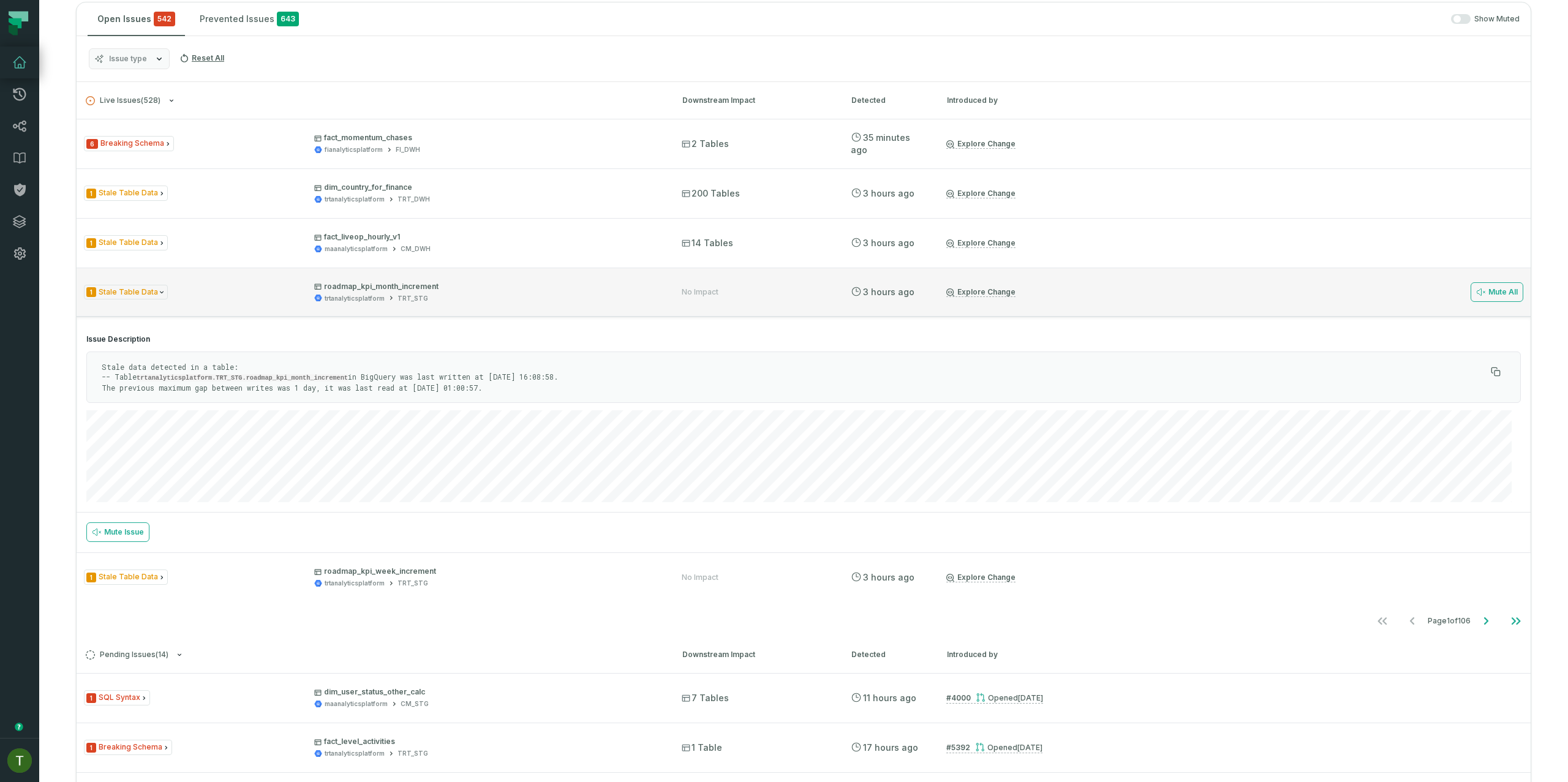
click at [246, 279] on div "1 Stale Table Data roadmap_kpi_month_increment trtanalyticsplatform TRT_STG No …" at bounding box center [804, 292] width 1454 height 49
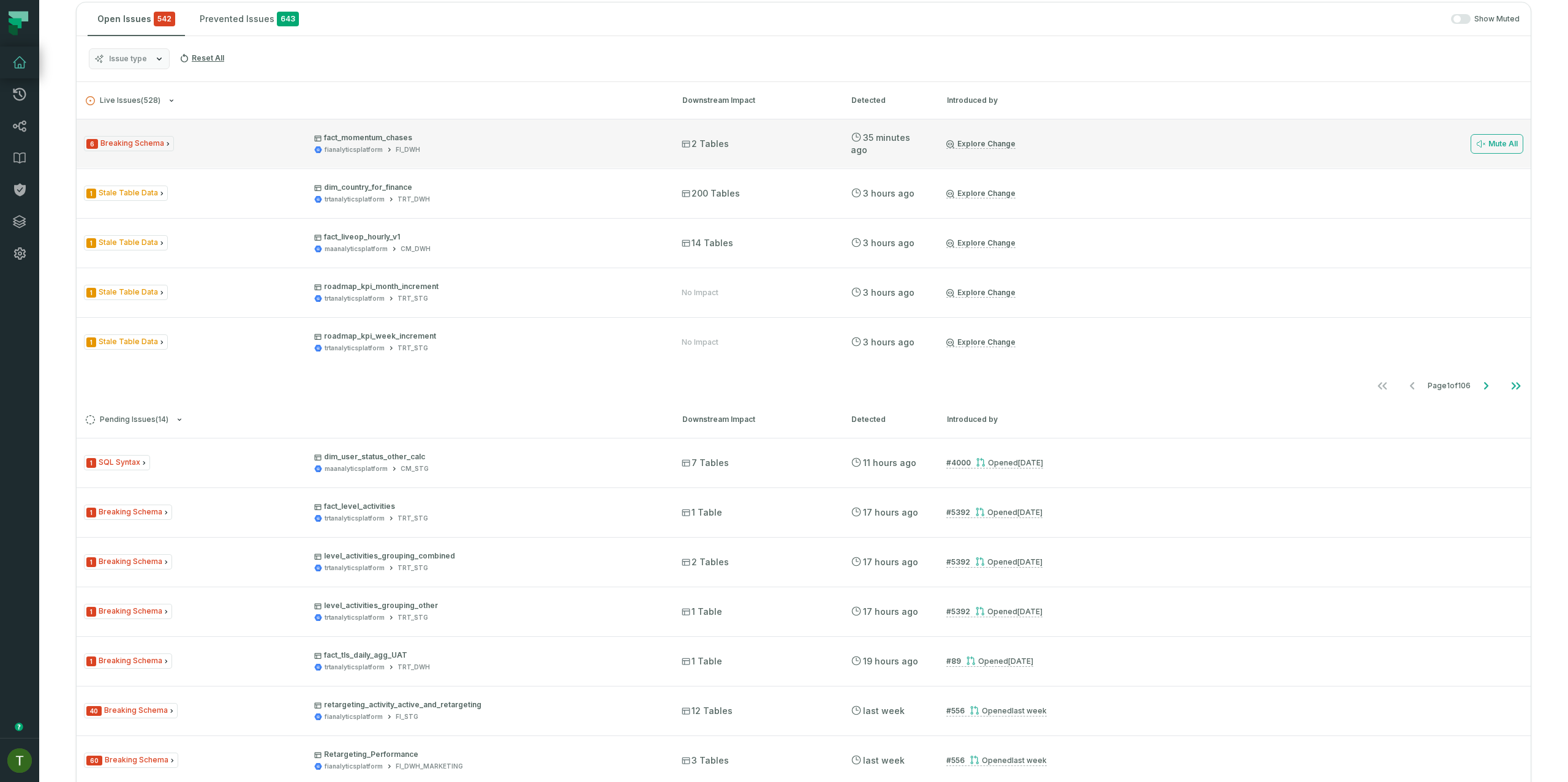
scroll to position [77, 0]
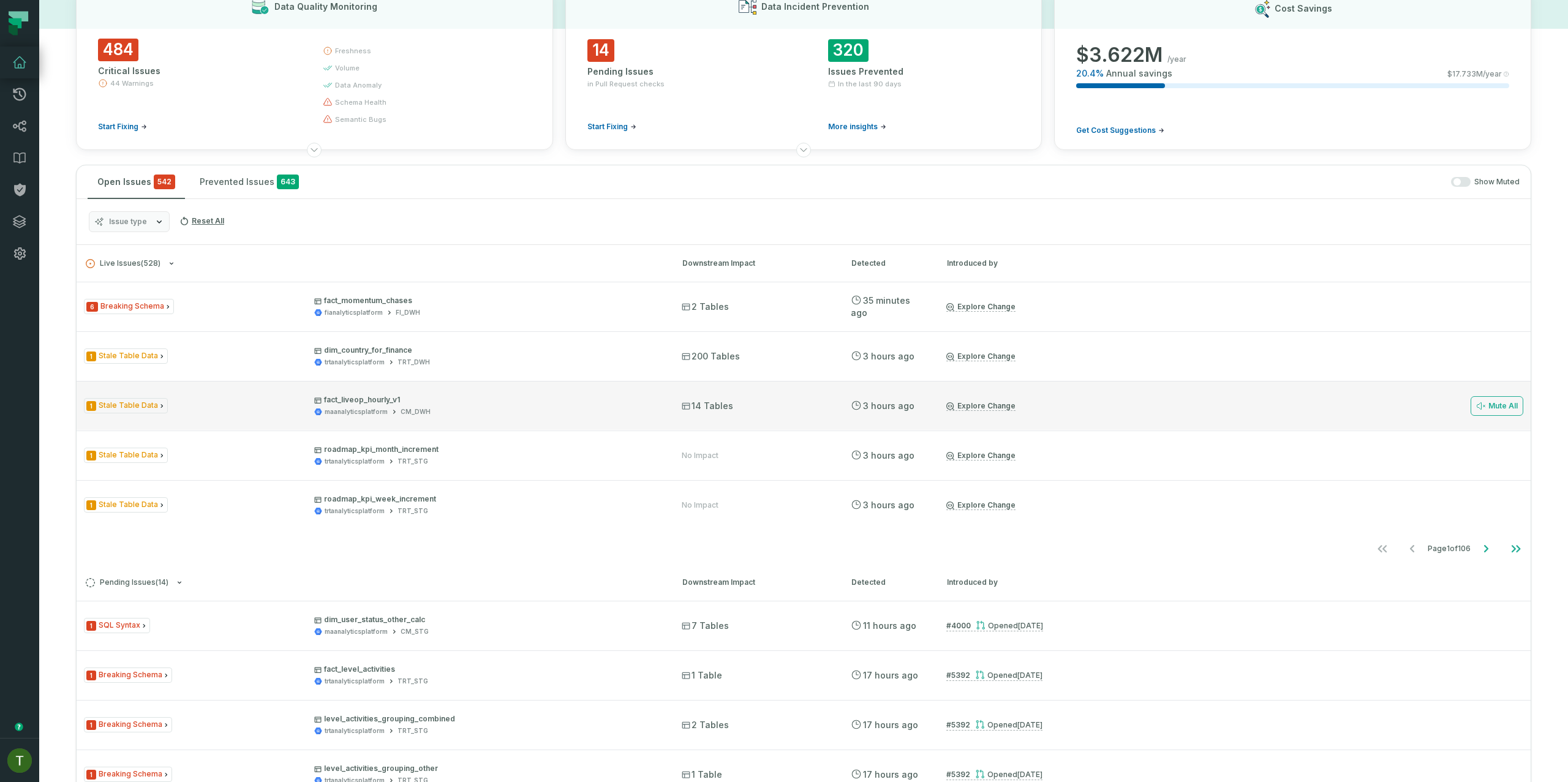
click at [709, 381] on div "1 Stale Table Data fact_liveop_hourly_v1 maanalyticsplatform CM_DWH 14 Tables 9…" at bounding box center [804, 405] width 1454 height 49
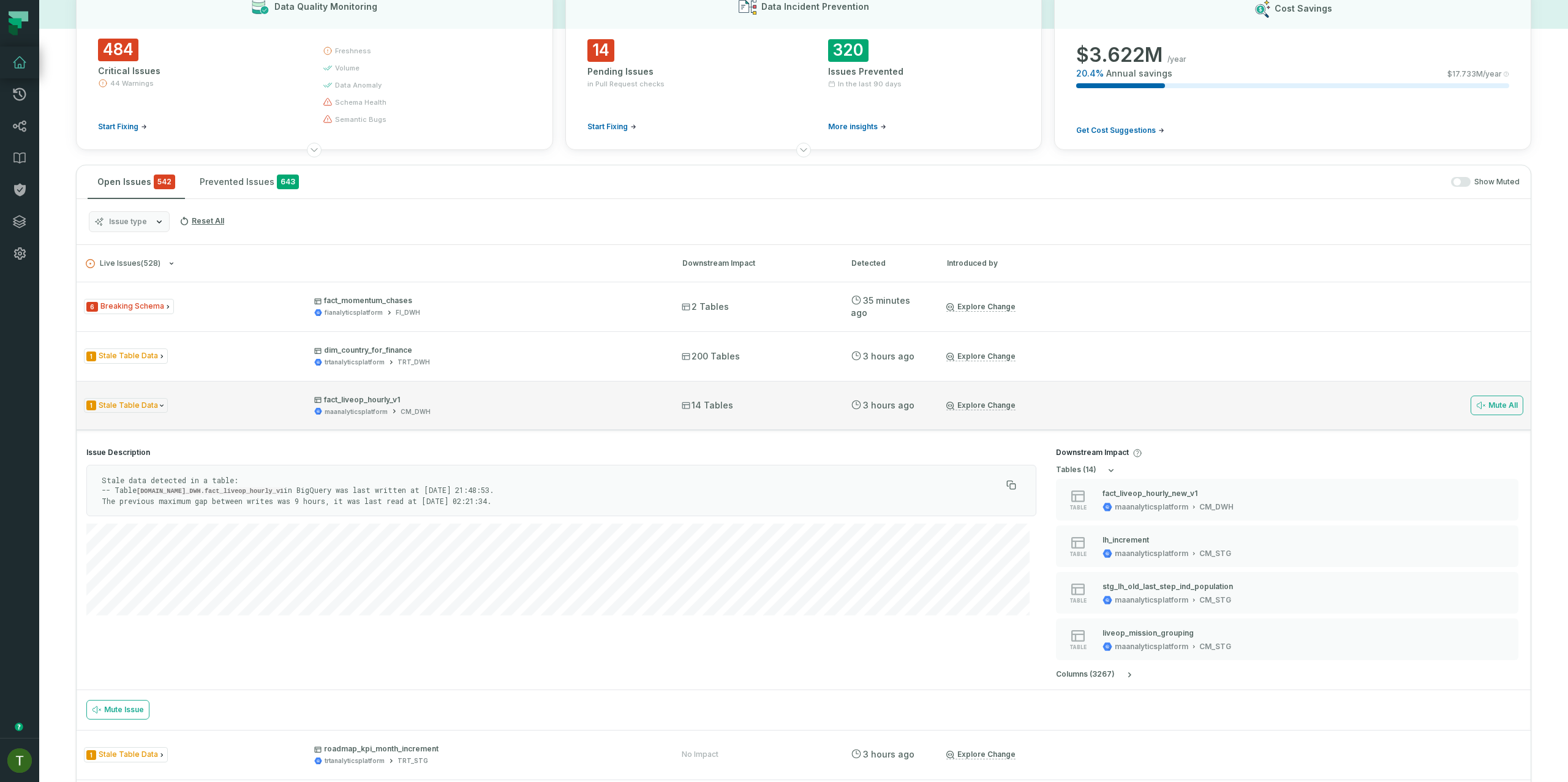
click at [709, 382] on div "1 Stale Table Data fact_liveop_hourly_v1 maanalyticsplatform CM_DWH 14 Tables 9…" at bounding box center [804, 405] width 1454 height 49
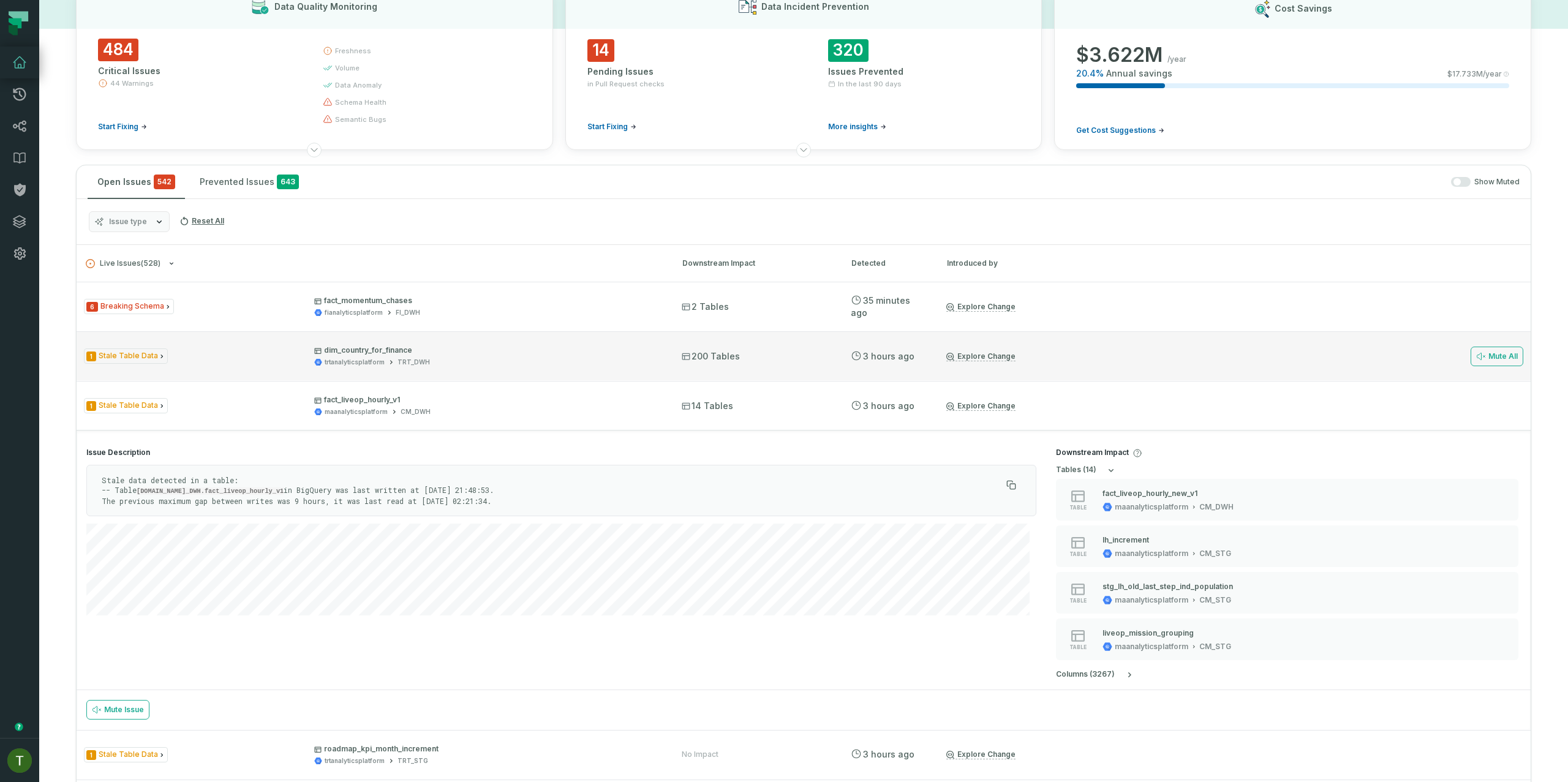
click at [692, 338] on div "1 Stale Table Data dim_country_for_finance trtanalyticsplatform TRT_DWH 200 Tab…" at bounding box center [804, 356] width 1454 height 49
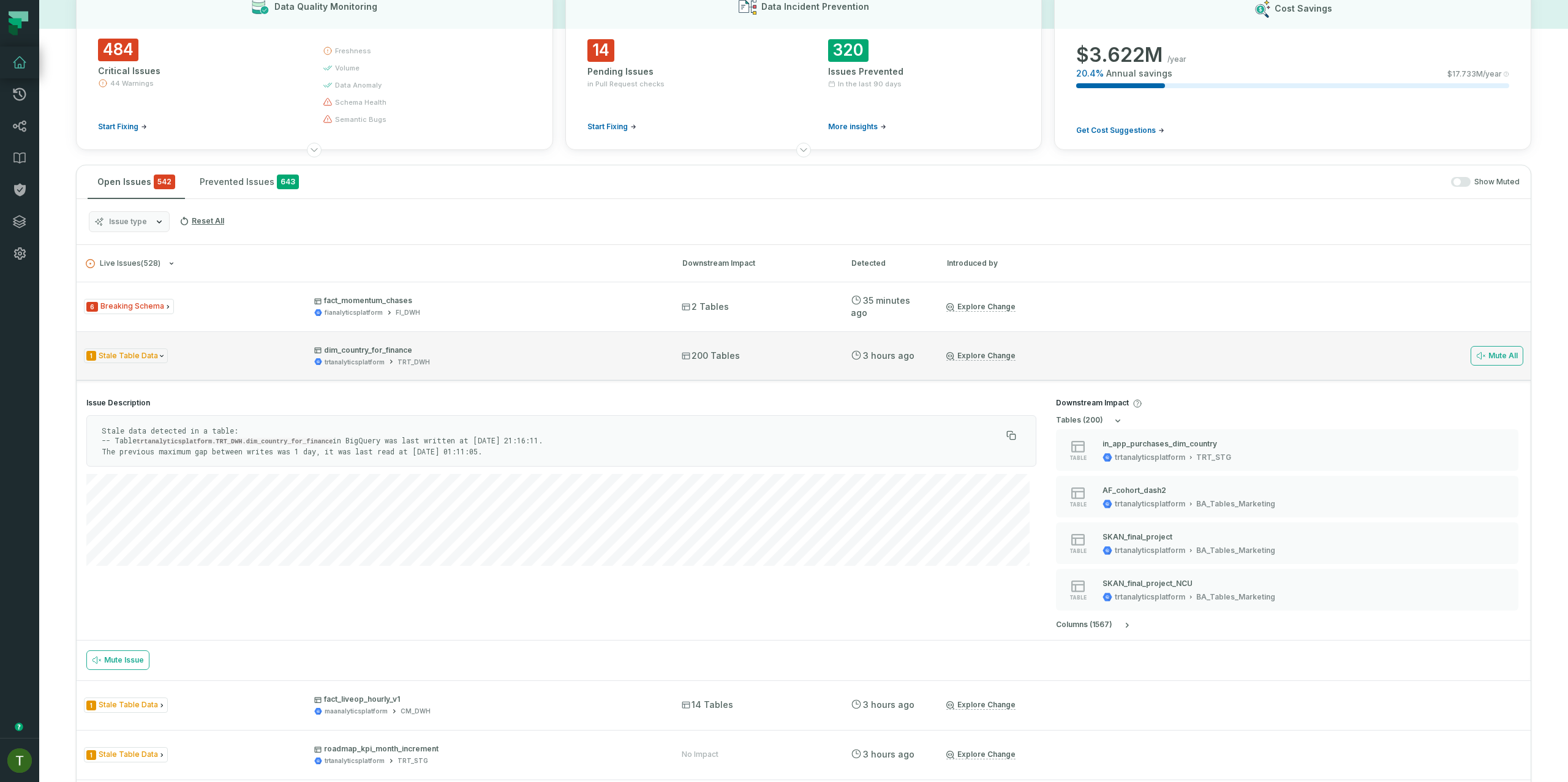
click at [690, 338] on div "1 Stale Table Data dim_country_for_finance trtanalyticsplatform TRT_DWH 200 Tab…" at bounding box center [804, 356] width 1454 height 49
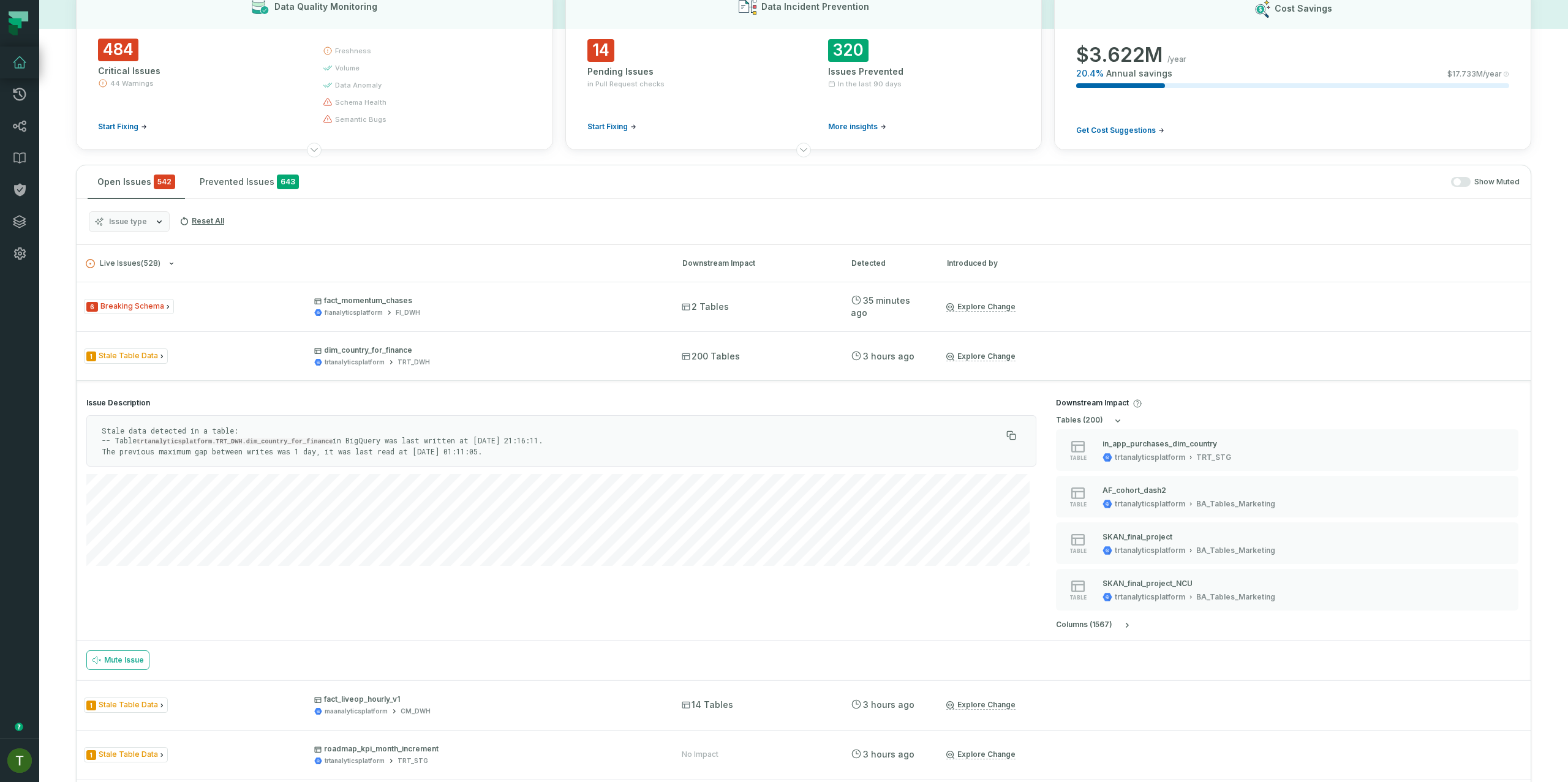
click at [722, 413] on ul "6 Breaking Schema fact_momentum_chases fianalyticsplatform FI_DWH 2 Tables 9/17…" at bounding box center [804, 555] width 1454 height 547
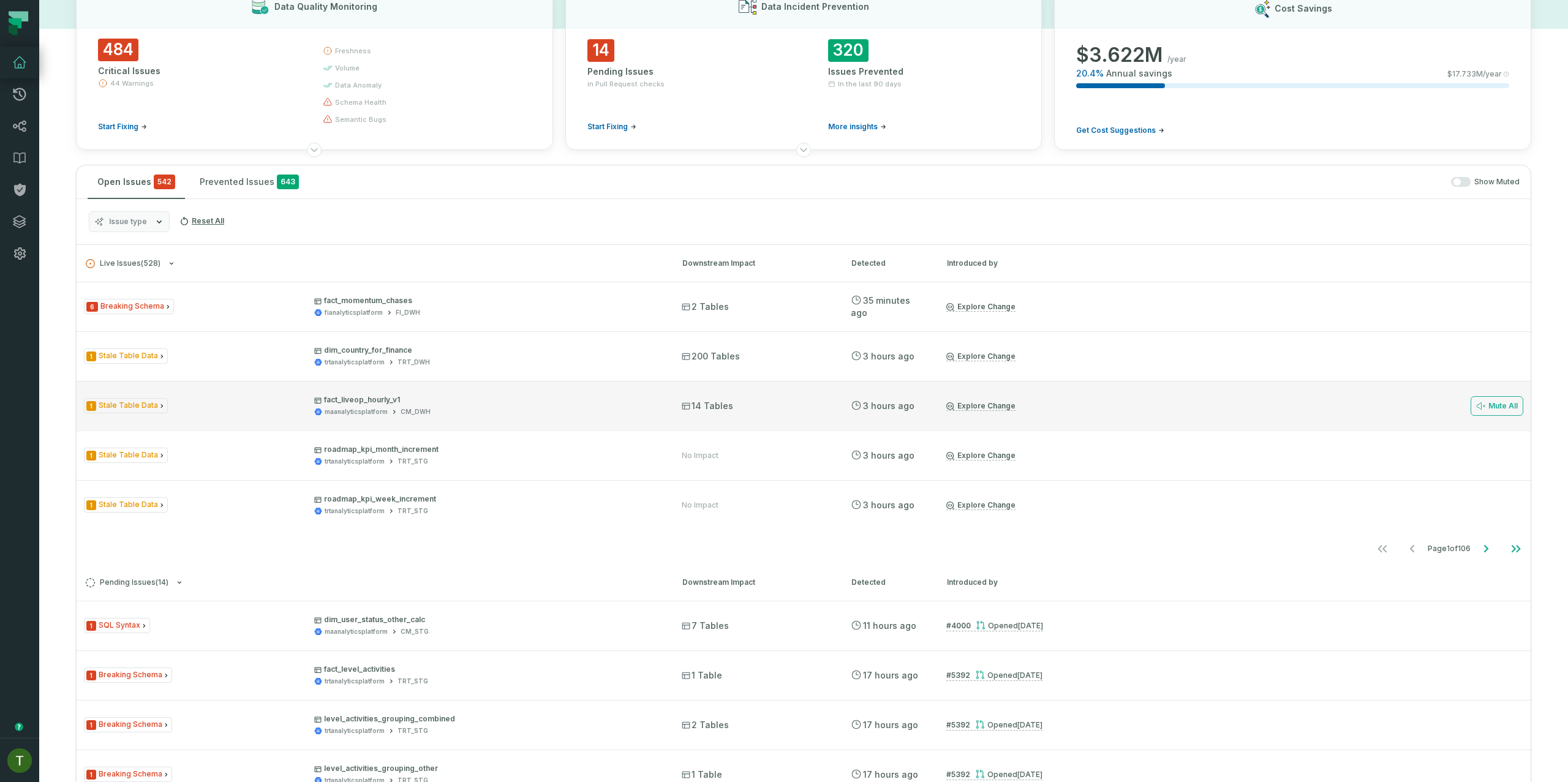
click at [717, 405] on span "14 Tables" at bounding box center [707, 406] width 51 height 12
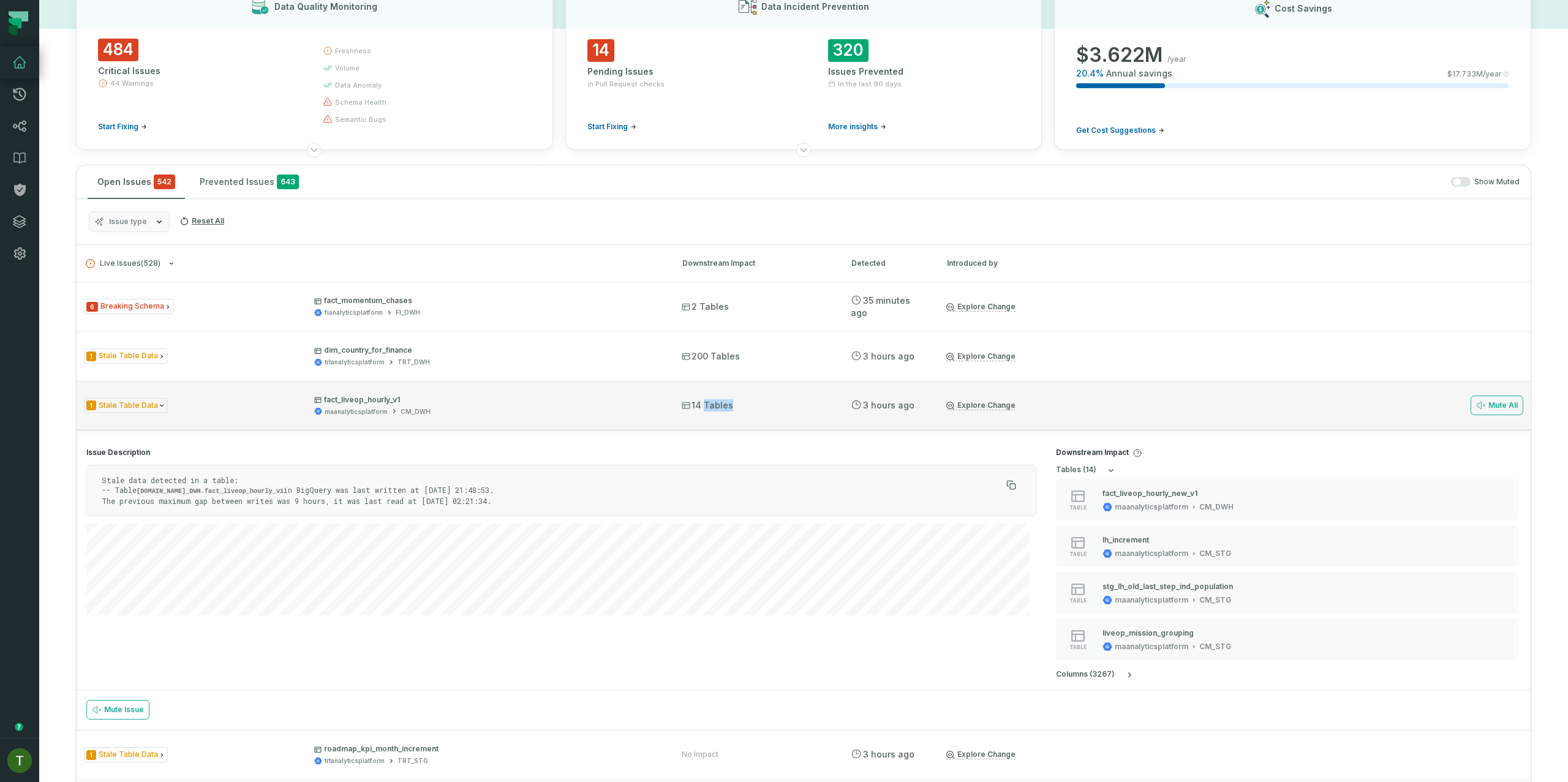
click at [717, 405] on span "14 Tables" at bounding box center [707, 405] width 51 height 12
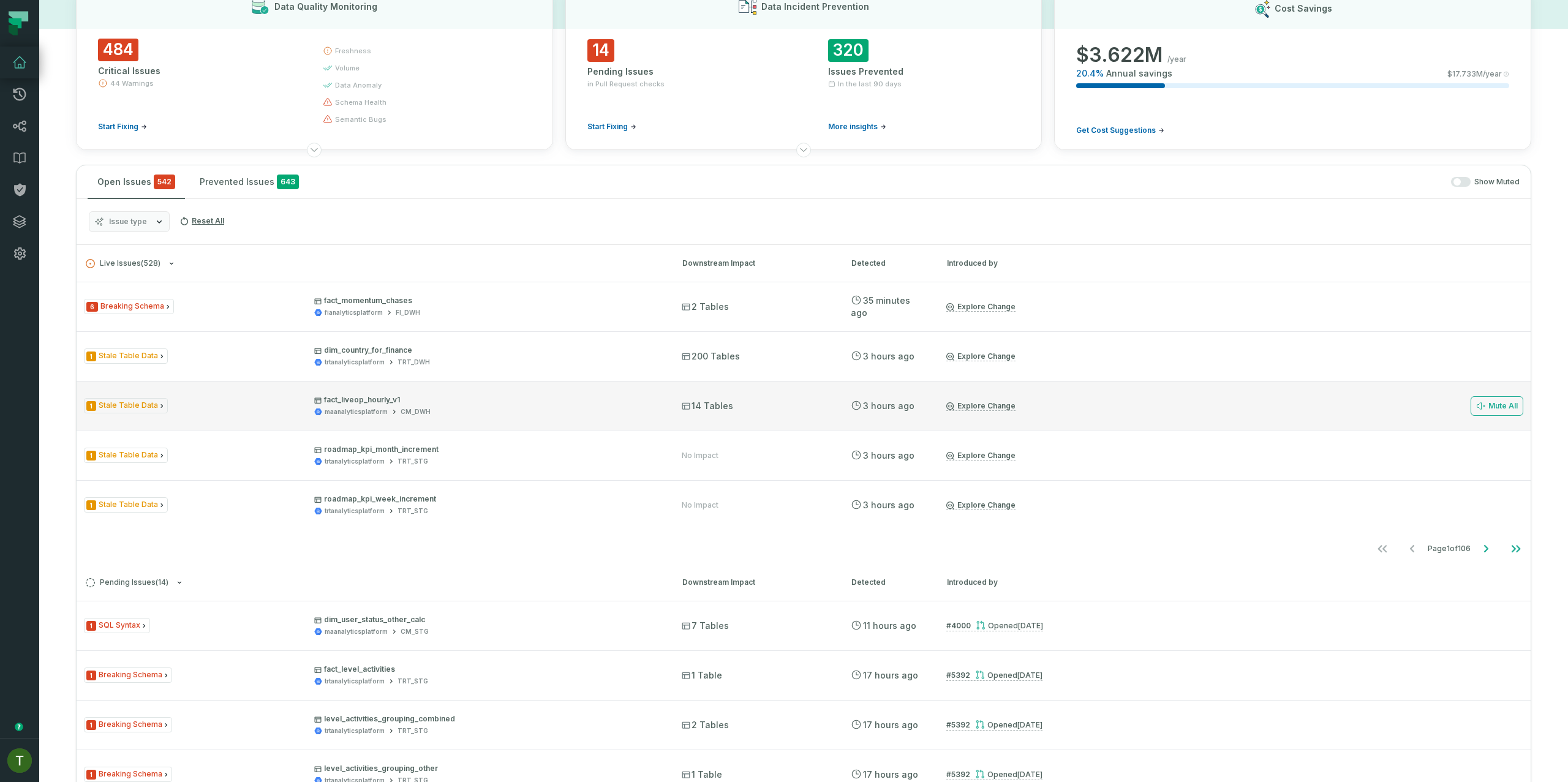
click at [782, 408] on div "14 Tables" at bounding box center [755, 406] width 147 height 12
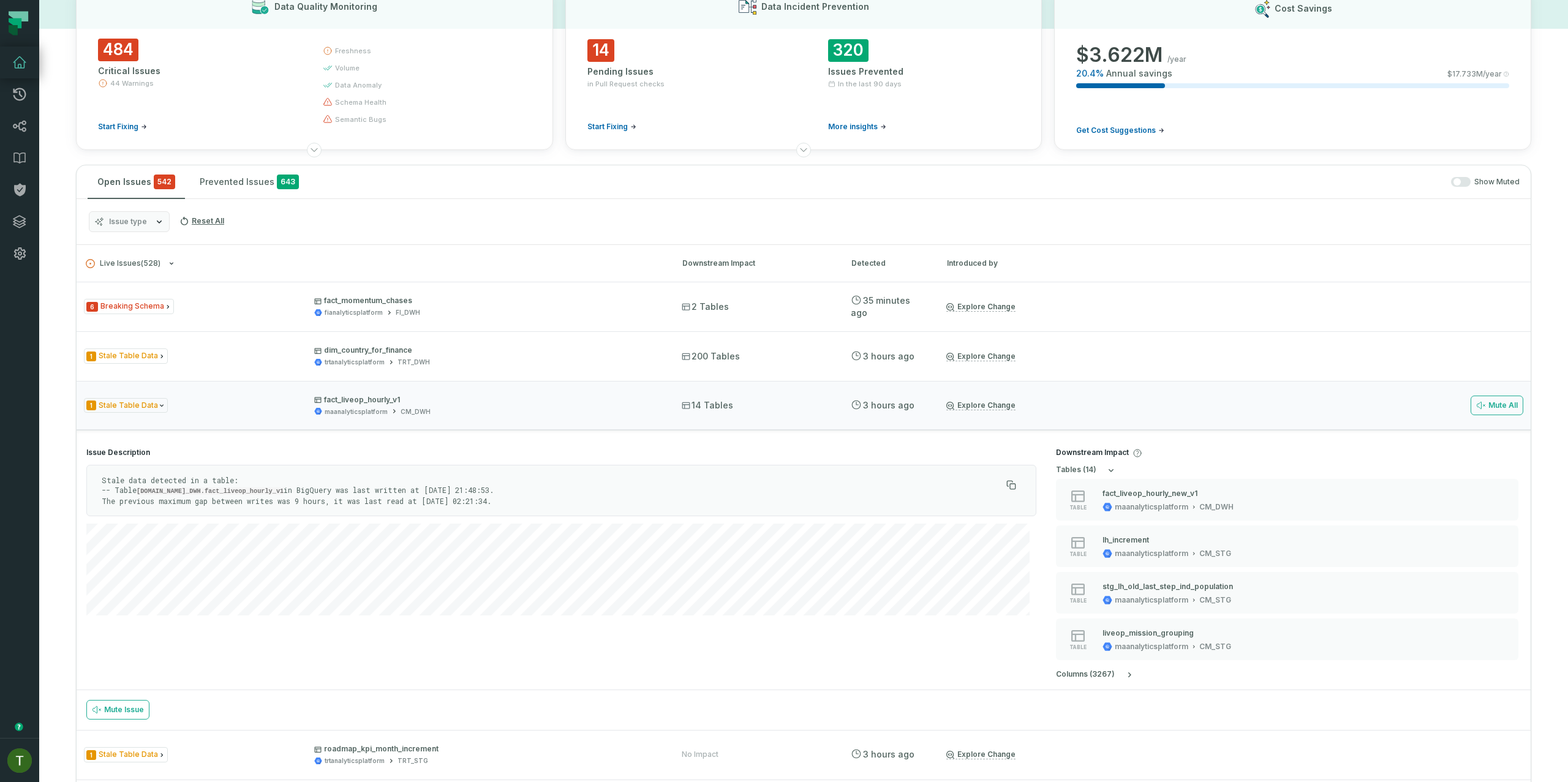
drag, startPoint x: 781, startPoint y: 407, endPoint x: 956, endPoint y: 457, distance: 182.0
click at [781, 407] on div "14 Tables" at bounding box center [755, 405] width 147 height 12
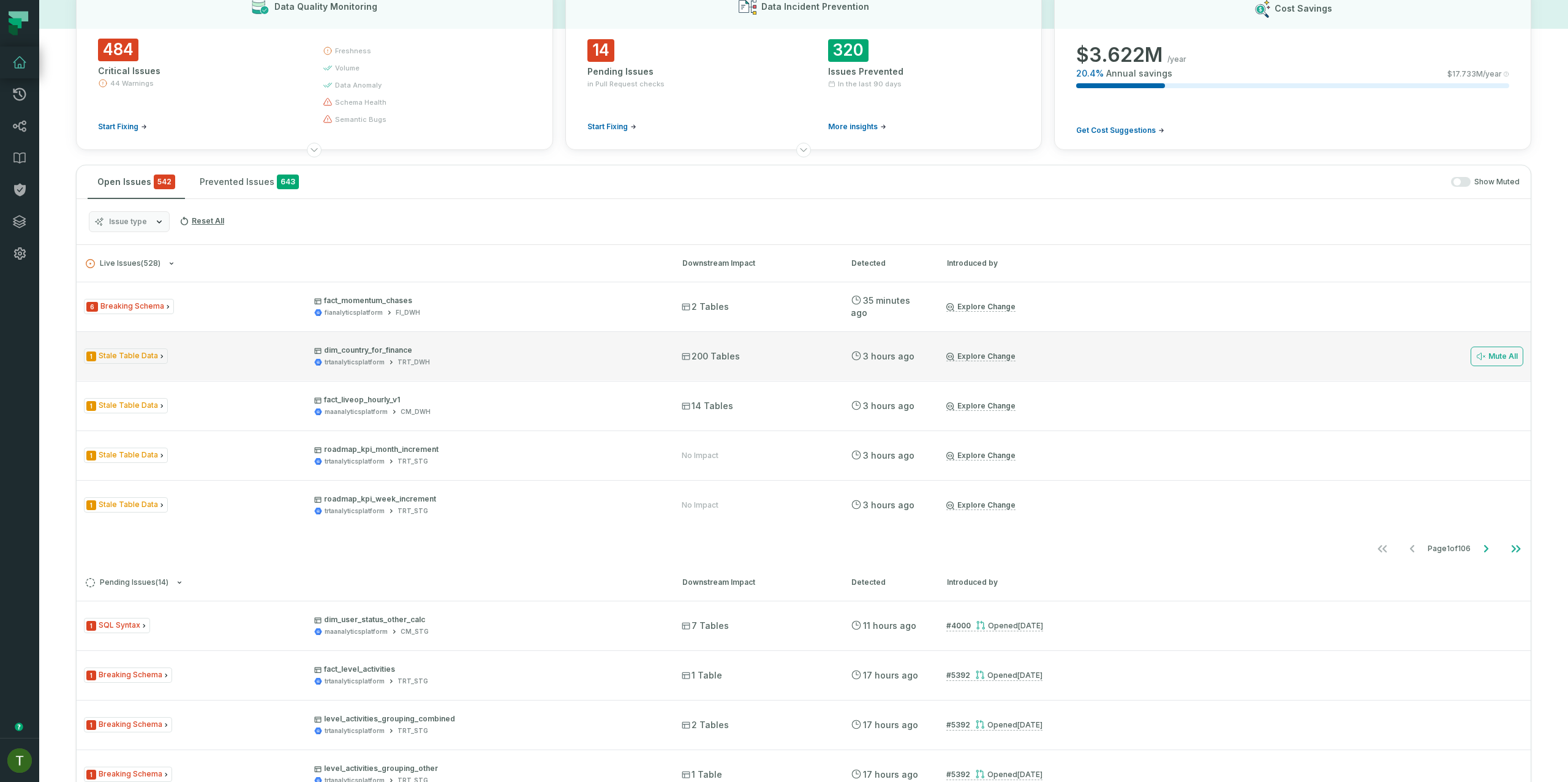
click at [967, 354] on link "Explore Change" at bounding box center [980, 356] width 69 height 10
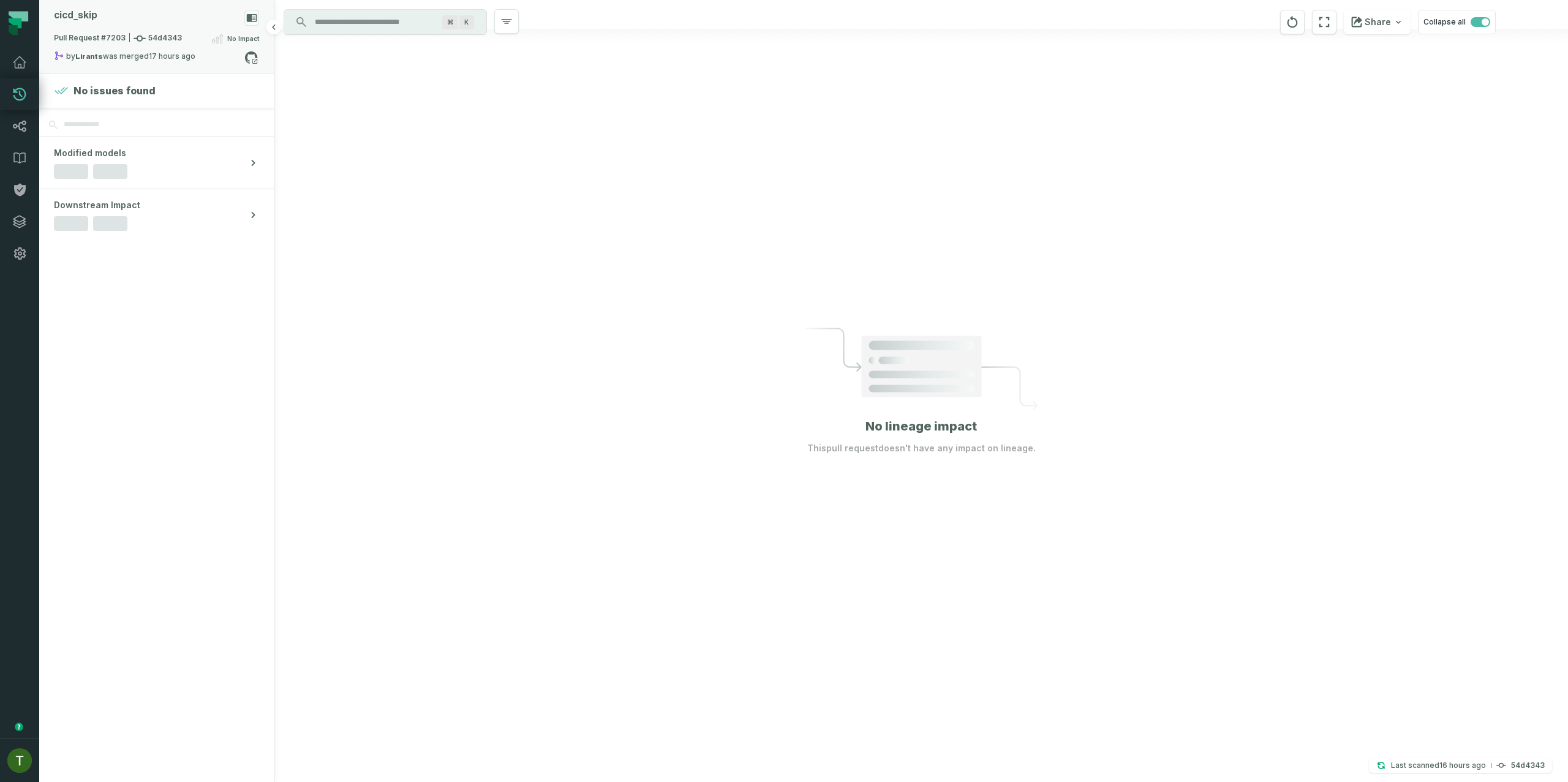
click at [242, 38] on span "No Impact" at bounding box center [243, 38] width 32 height 10
click at [339, 53] on button "Family-Island-ETL" at bounding box center [334, 50] width 95 height 14
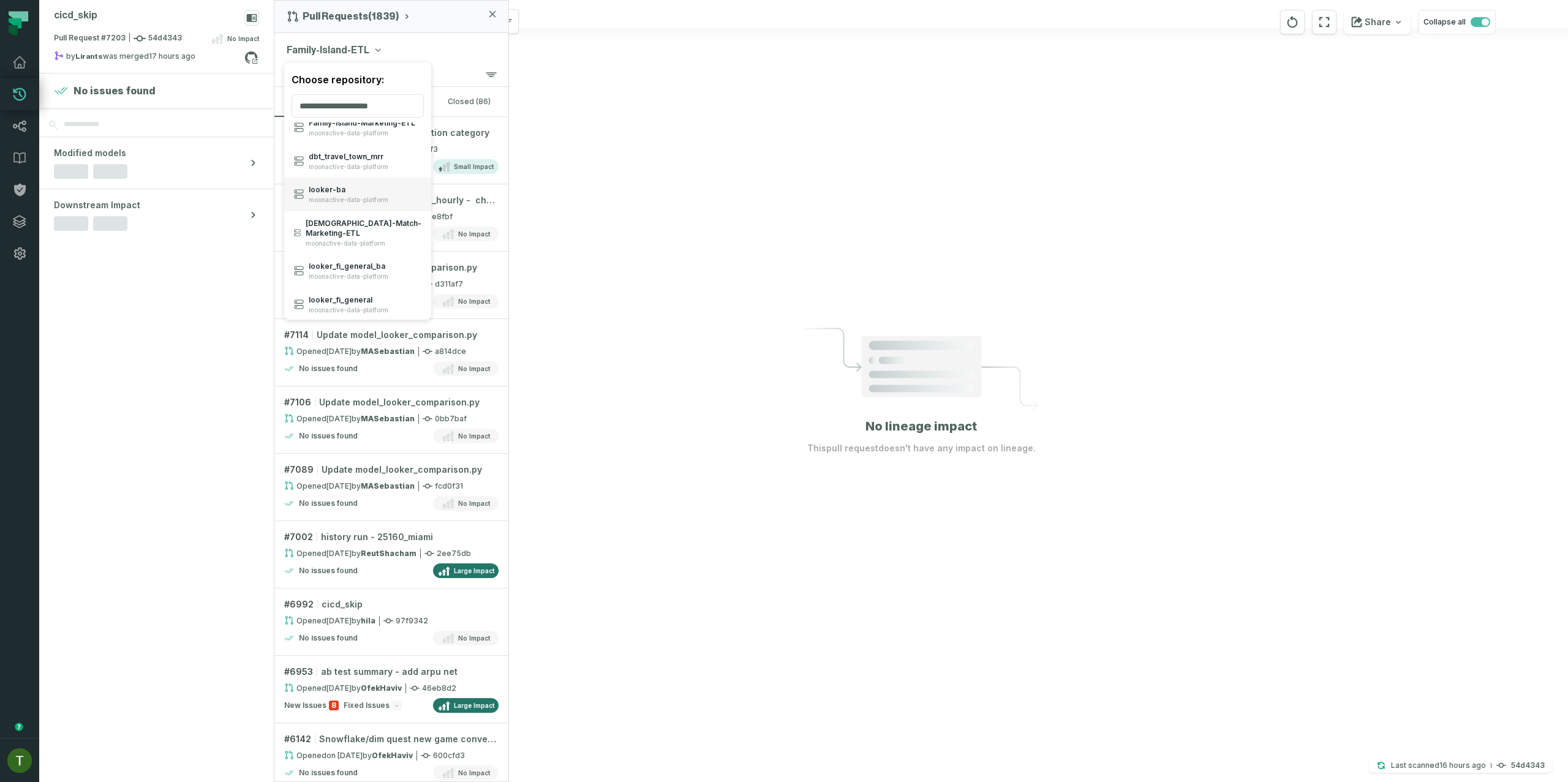
scroll to position [380, 0]
click at [355, 271] on span "looker_ fi_ general" at bounding box center [348, 275] width 80 height 10
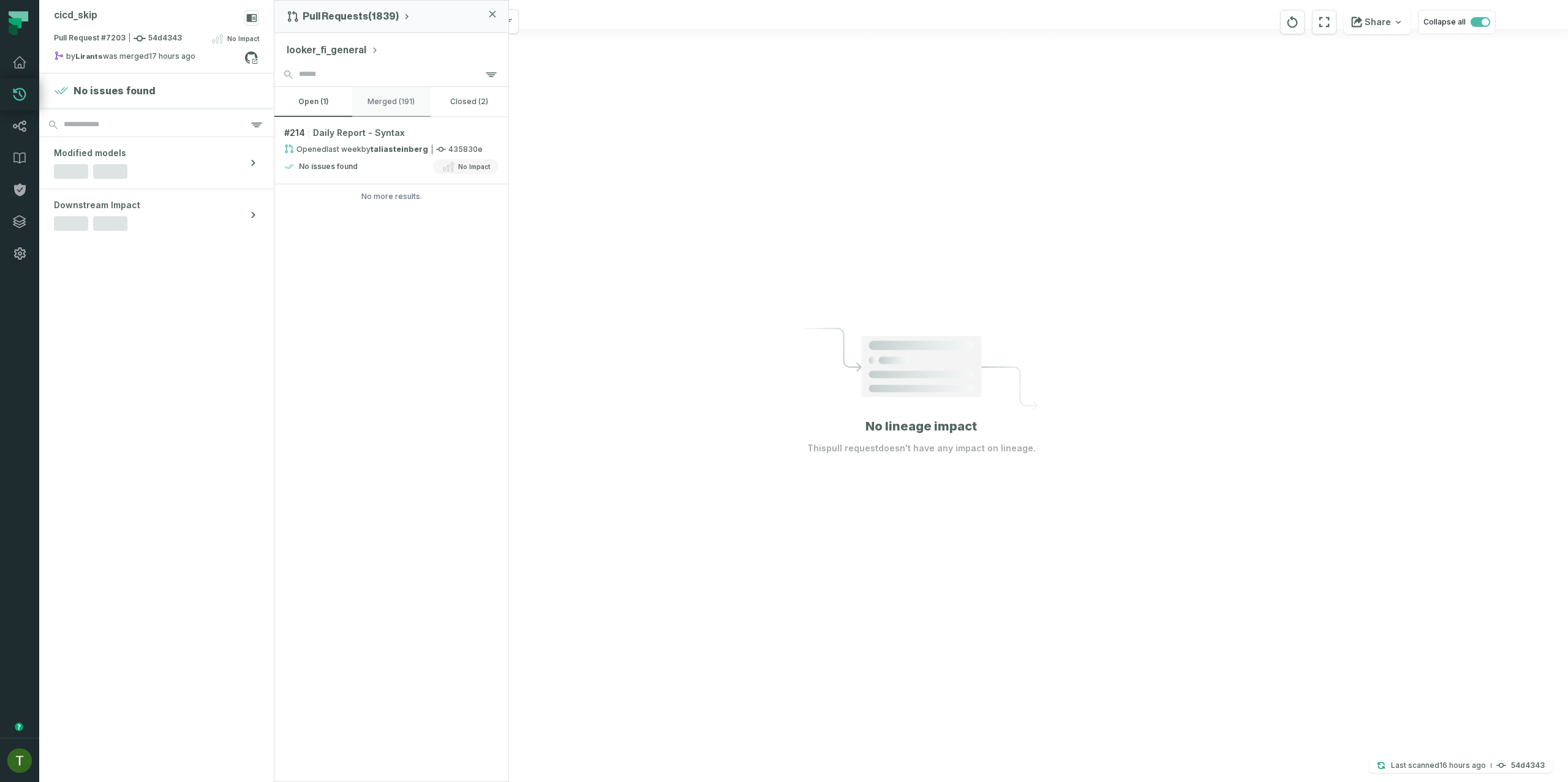
click at [386, 94] on button "merged (191)" at bounding box center [391, 101] width 78 height 30
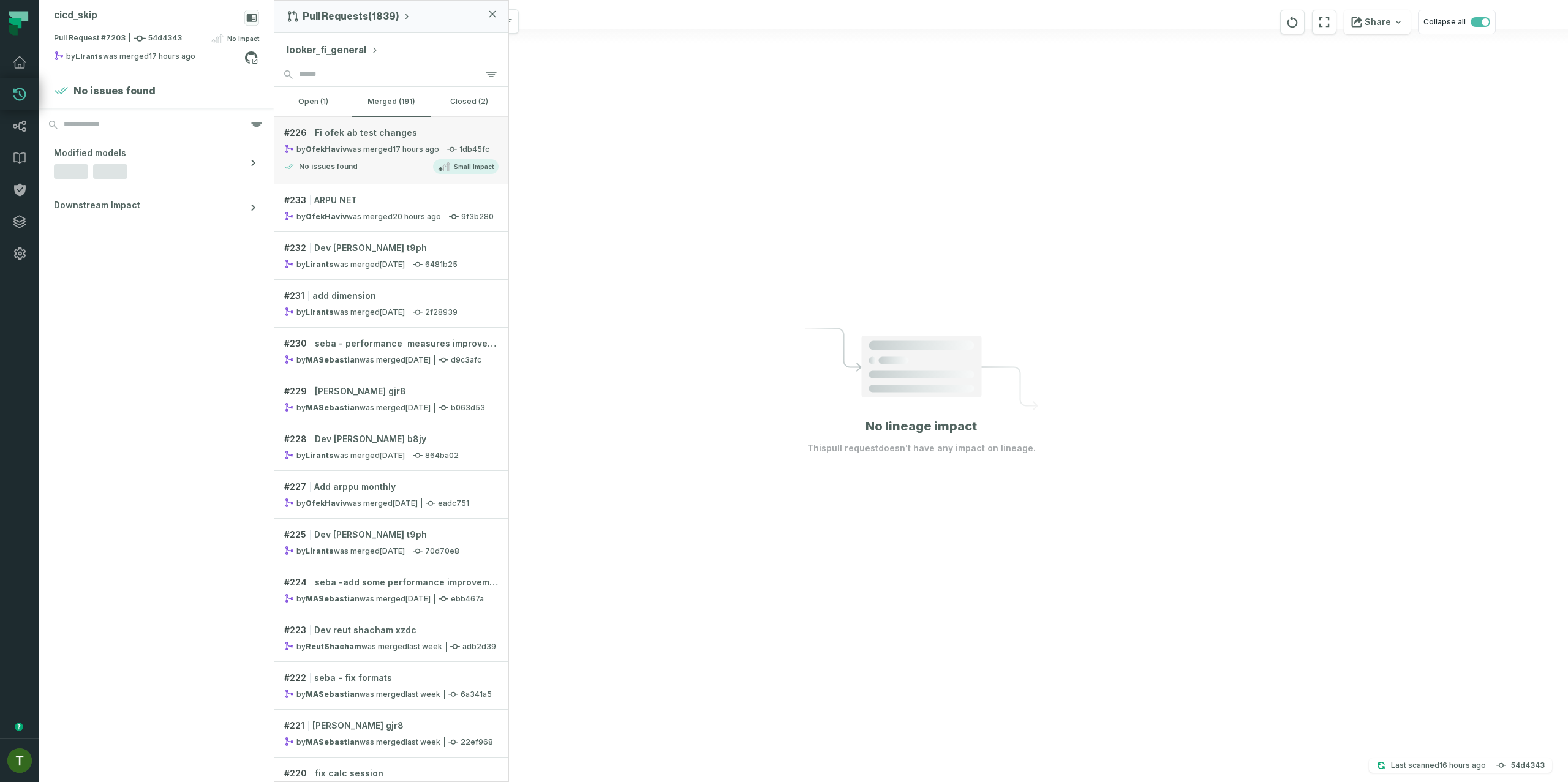
click at [406, 166] on div "No issues found Small Impact" at bounding box center [391, 166] width 214 height 14
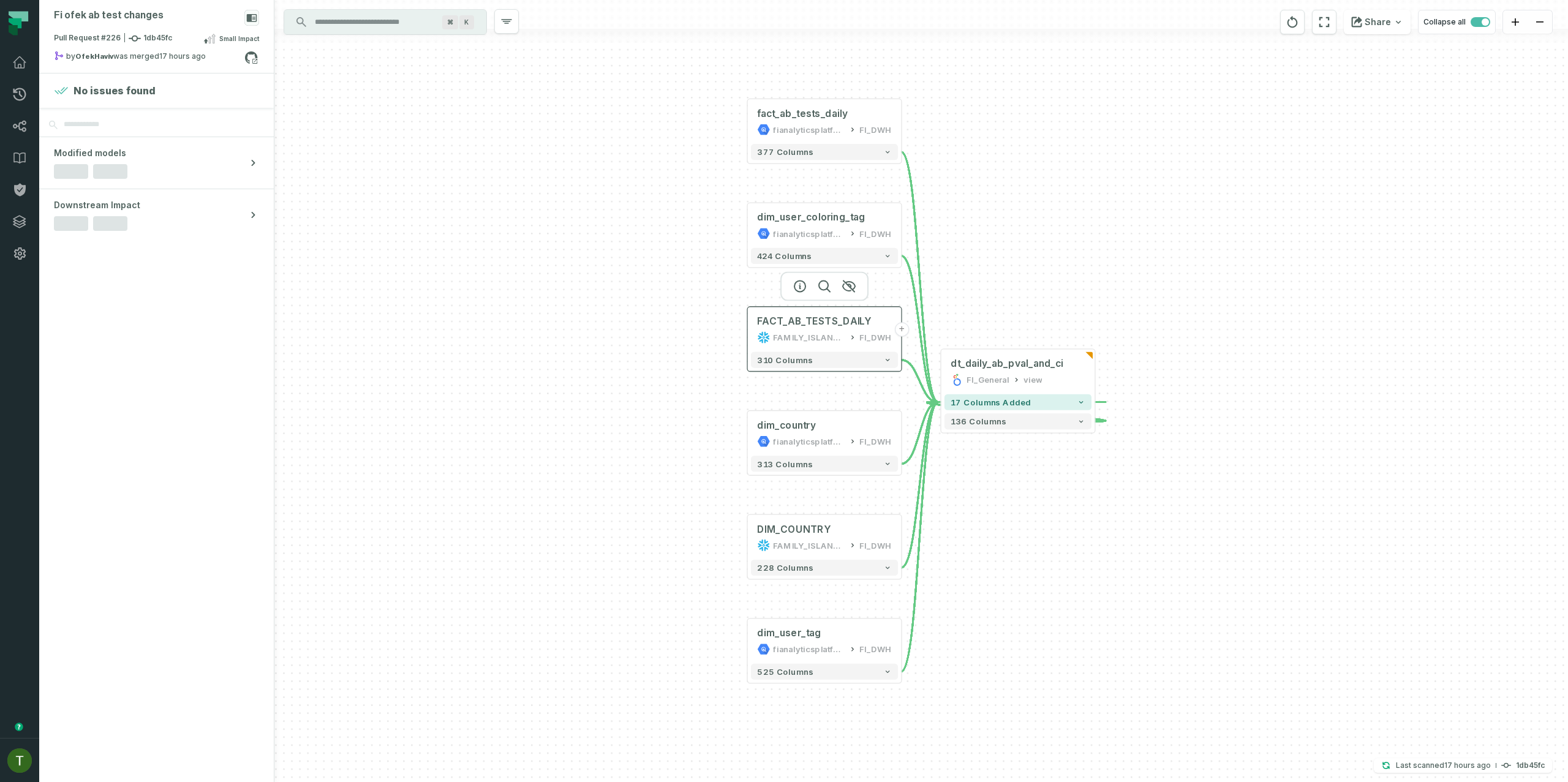
click at [810, 336] on div "FAMILY_ISLAND_PROD" at bounding box center [808, 338] width 72 height 13
click at [796, 283] on icon "button" at bounding box center [800, 286] width 11 height 11
click at [798, 284] on icon "button" at bounding box center [800, 286] width 14 height 14
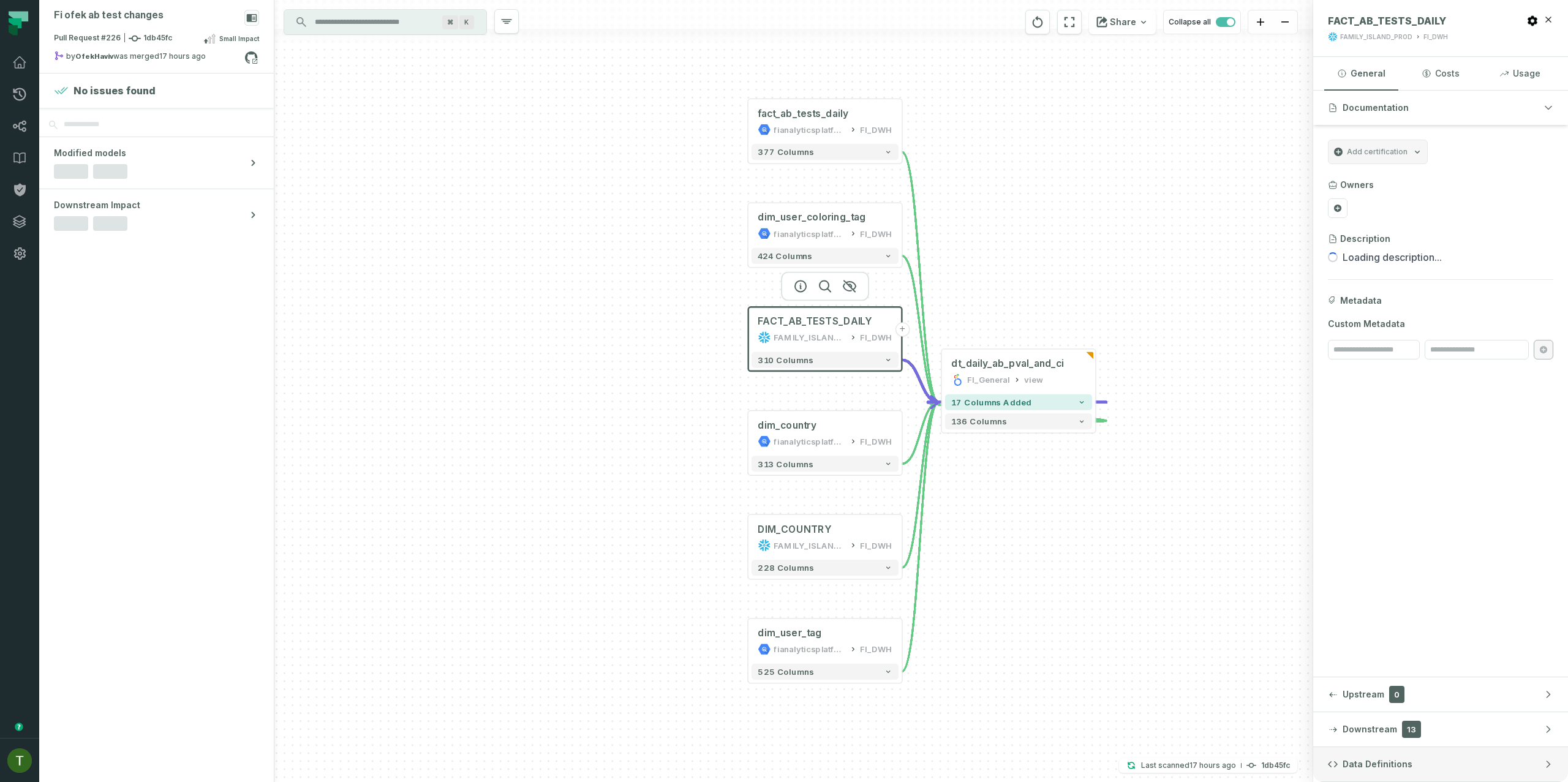
click at [1369, 770] on span "Data Definitions" at bounding box center [1377, 764] width 70 height 12
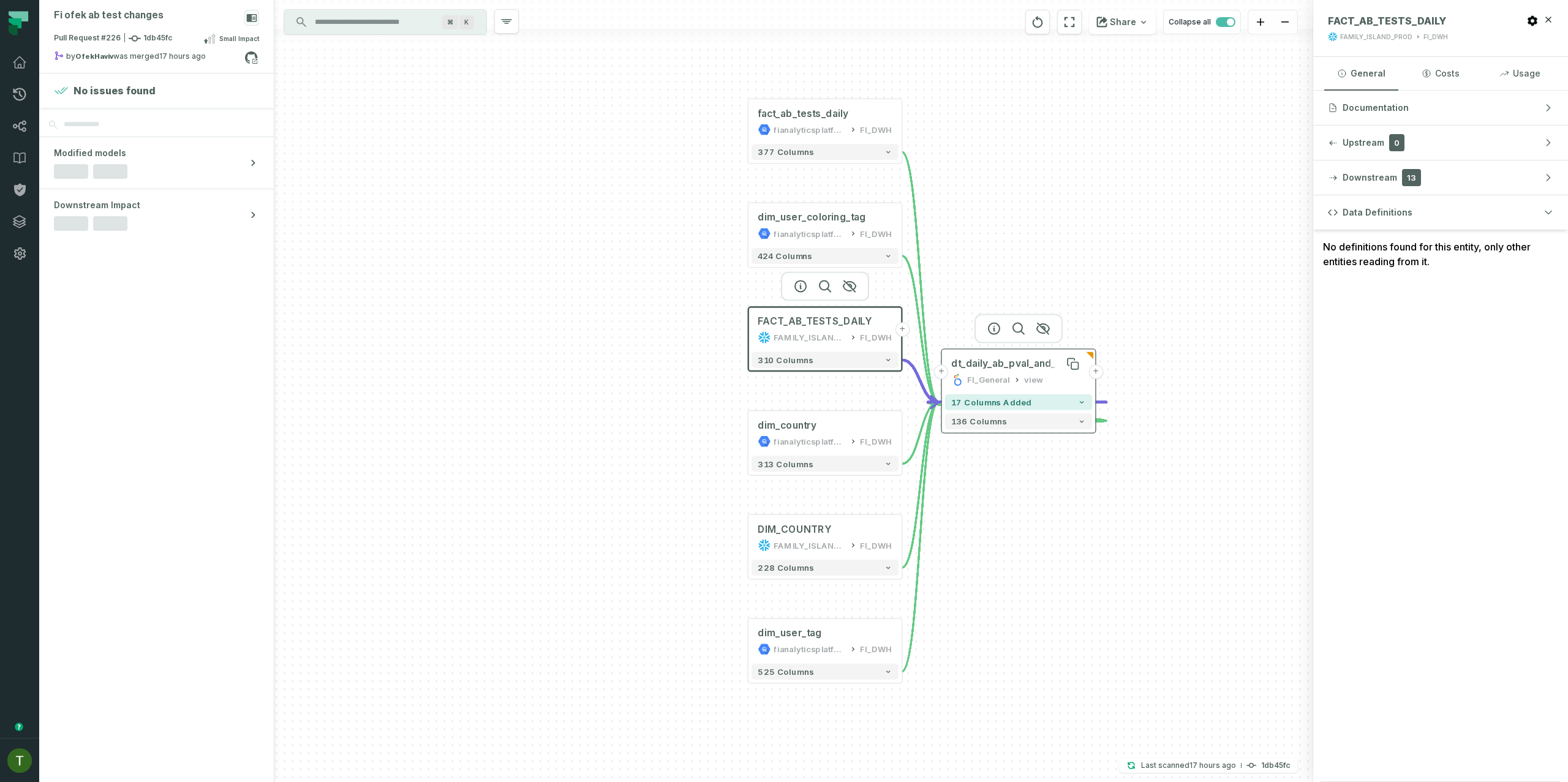
click at [1016, 368] on div "dt_daily_ab_pval_and_ci" at bounding box center [1008, 364] width 113 height 13
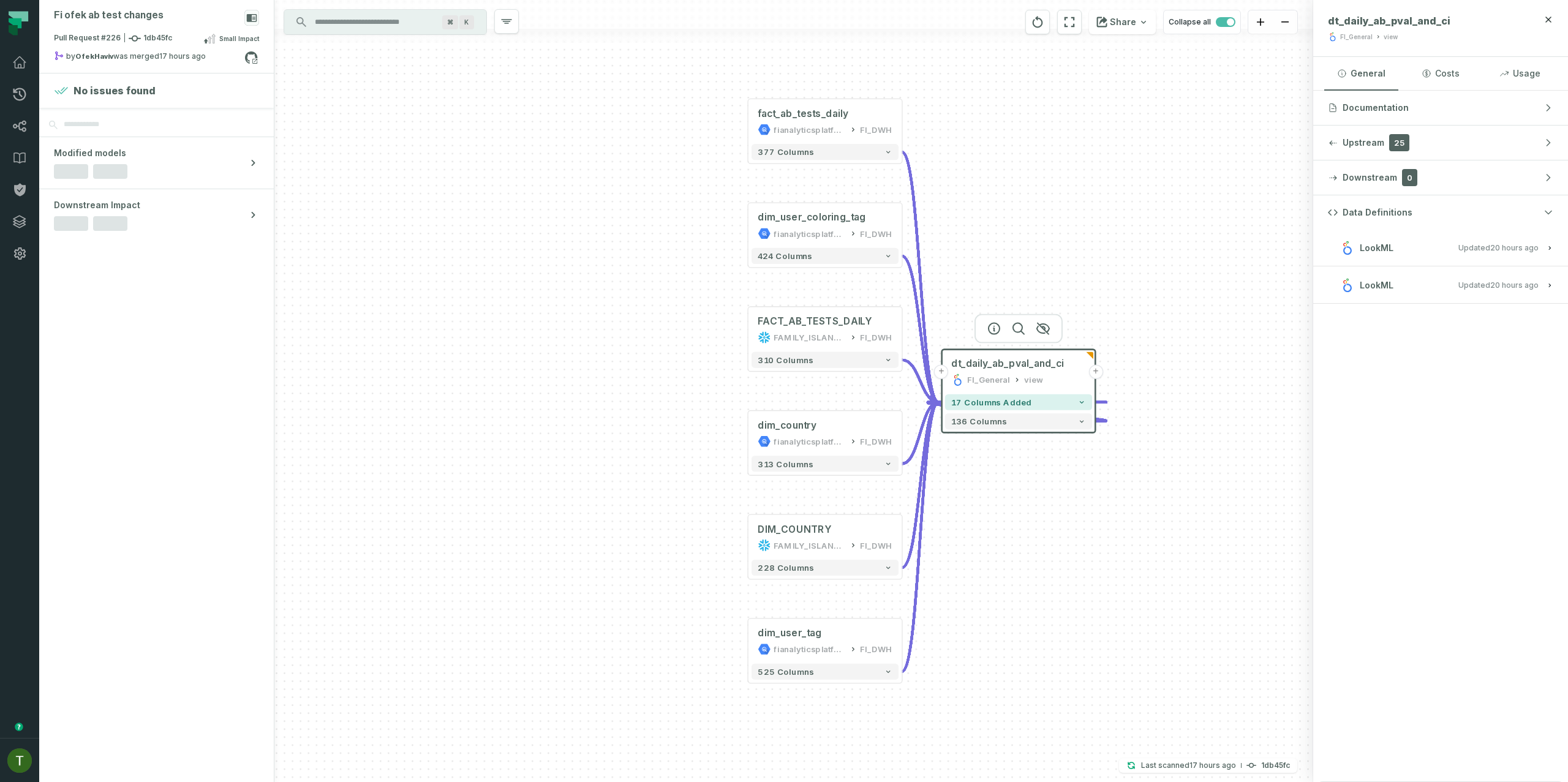
click at [1426, 290] on button "LookML Updated [DATE] 1:27:40 PM" at bounding box center [1441, 285] width 225 height 16
click at [1425, 241] on button "LookML Updated [DATE] 1:27:40 PM" at bounding box center [1441, 247] width 225 height 16
click at [1483, 386] on div "Data Definitions LookML Updated [DATE] 1:27:40 PM dt_ab_daily_pval_and_ci.view.…" at bounding box center [1441, 488] width 255 height 587
click at [1479, 365] on span "Updated [DATE] 1:27:40 PM" at bounding box center [1498, 365] width 80 height 9
click at [1455, 252] on button "LookML Updated [DATE] 1:27:40 PM" at bounding box center [1441, 247] width 225 height 16
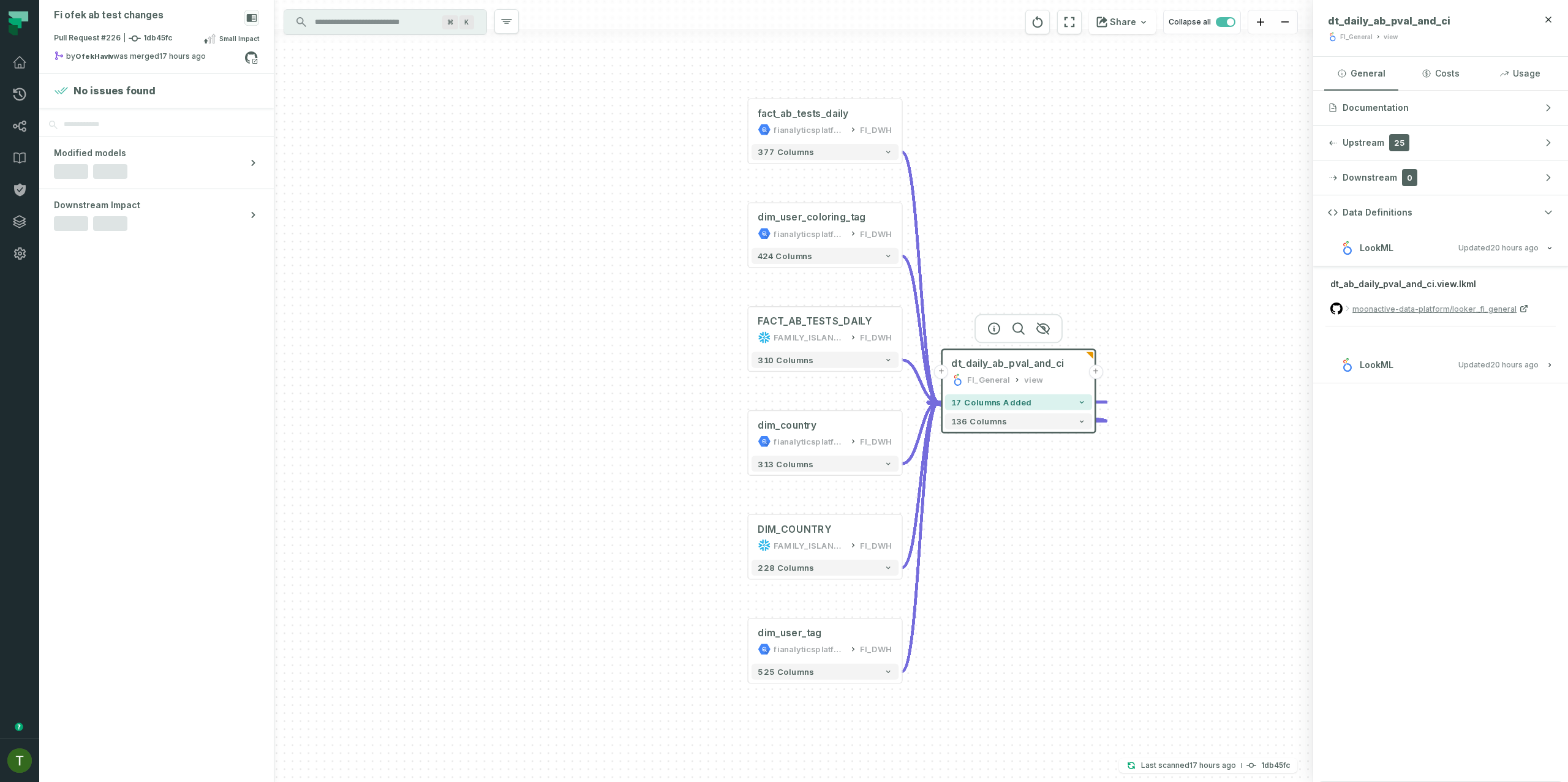
click at [1489, 371] on button "LookML Updated [DATE] 1:27:40 PM" at bounding box center [1441, 364] width 225 height 16
click at [1474, 262] on h3 "LookML Updated [DATE] 1:27:40 PM" at bounding box center [1441, 248] width 255 height 37
click at [1476, 257] on h3 "LookML Updated [DATE] 1:27:40 PM" at bounding box center [1441, 248] width 255 height 37
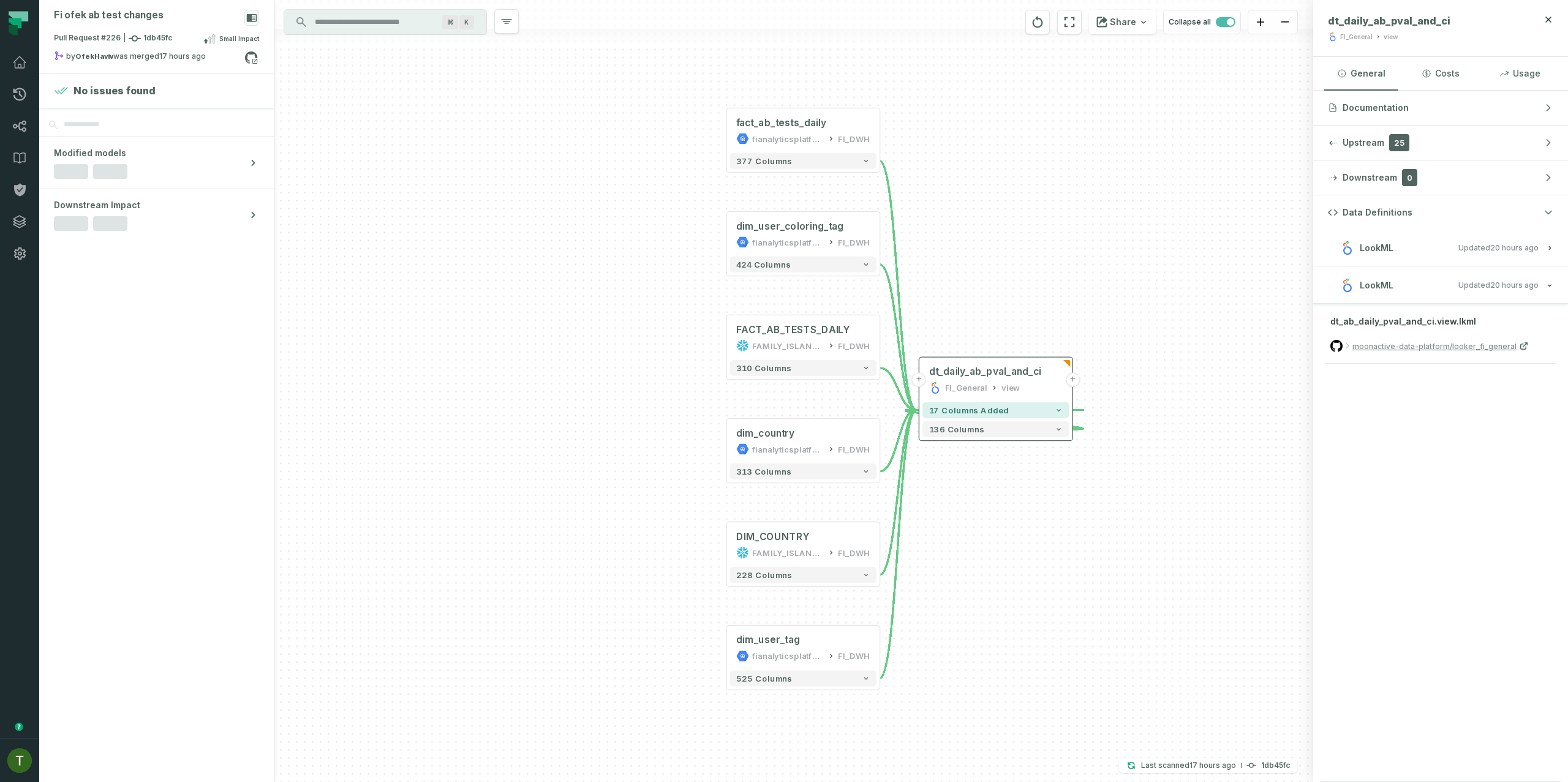
click at [1477, 253] on button "LookML Updated [DATE] 1:27:40 PM" at bounding box center [1441, 247] width 225 height 16
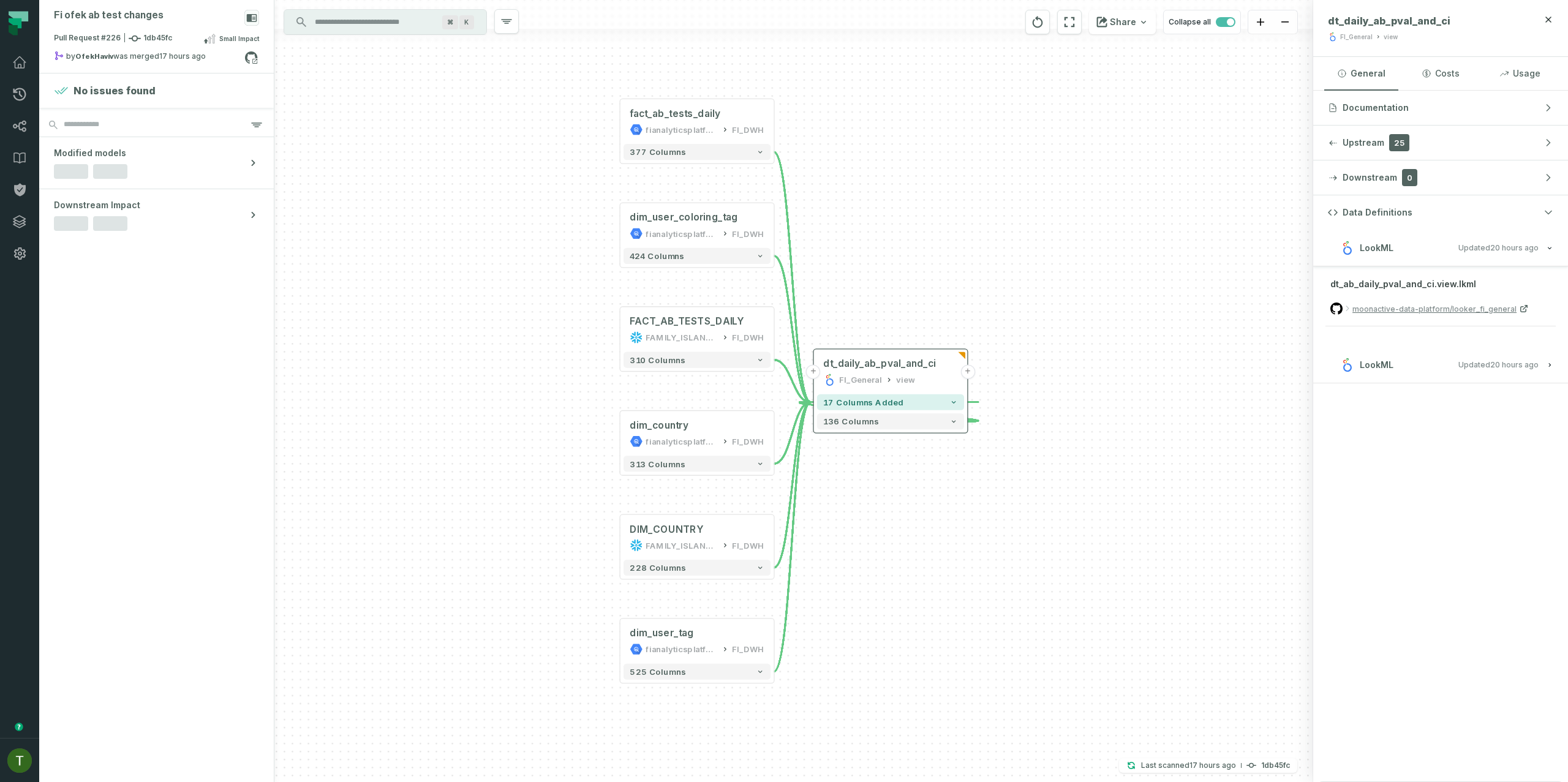
click at [1496, 369] on button "LookML Updated [DATE] 1:27:40 PM" at bounding box center [1441, 364] width 225 height 16
click at [1482, 258] on h3 "LookML Updated [DATE] 1:27:40 PM" at bounding box center [1441, 248] width 255 height 37
click at [1483, 256] on h3 "LookML Updated [DATE] 1:27:40 PM" at bounding box center [1441, 248] width 255 height 37
click at [1483, 253] on button "LookML Updated [DATE] 1:27:40 PM" at bounding box center [1441, 247] width 225 height 16
click at [1498, 380] on h3 "LookML Updated [DATE] 1:27:40 PM" at bounding box center [1441, 365] width 255 height 37
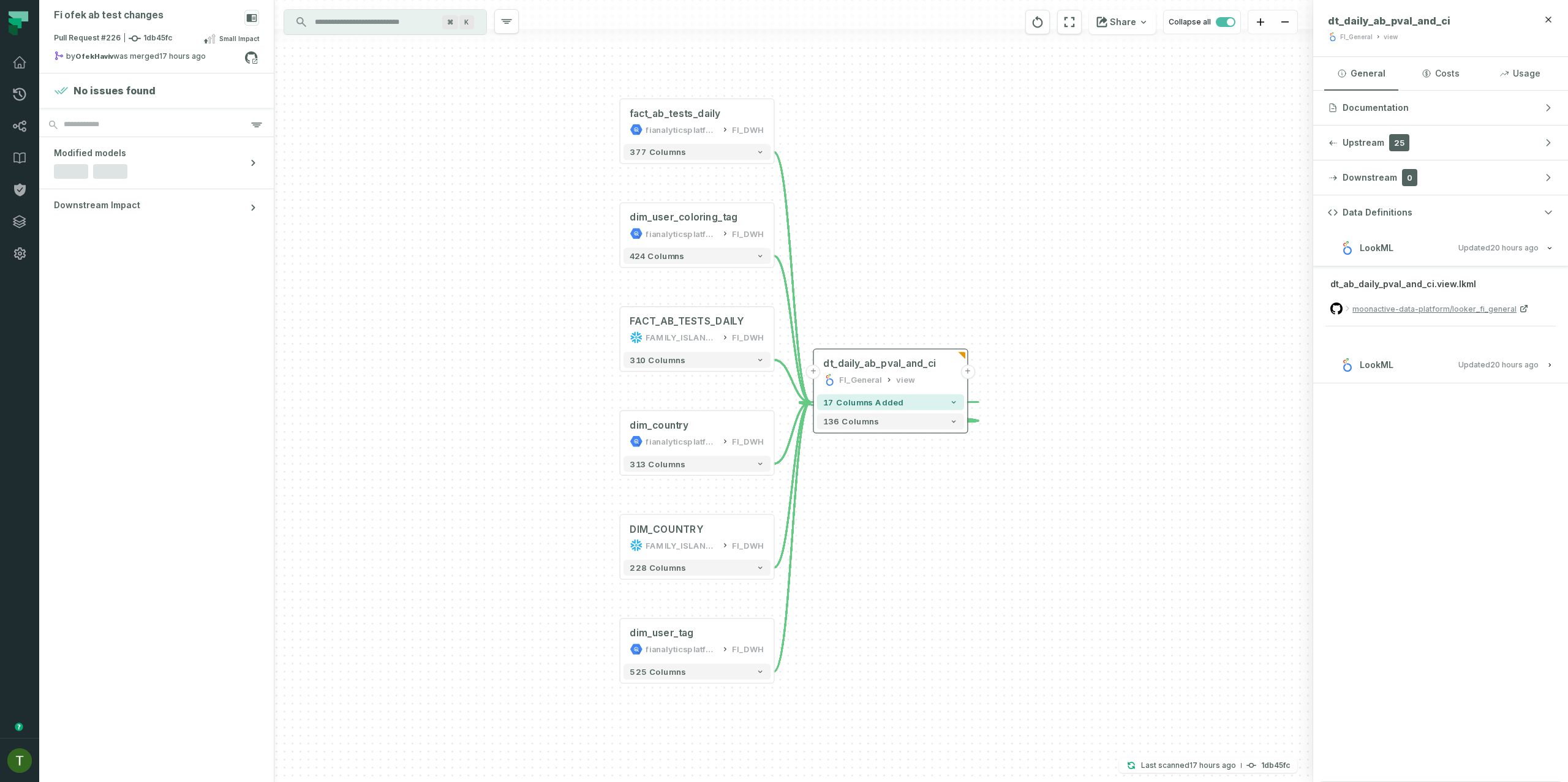
click at [1498, 370] on button "LookML Updated [DATE] 1:27:40 PM" at bounding box center [1441, 364] width 225 height 16
click at [1451, 253] on button "LookML Updated [DATE] 1:27:40 PM" at bounding box center [1441, 247] width 225 height 16
click at [1464, 361] on span "Updated [DATE] 1:27:40 PM" at bounding box center [1498, 365] width 80 height 9
click at [1467, 255] on button "LookML Updated [DATE] 1:27:40 PM" at bounding box center [1441, 247] width 225 height 16
click at [1456, 350] on h3 "LookML Updated [DATE] 1:27:40 PM" at bounding box center [1441, 365] width 255 height 37
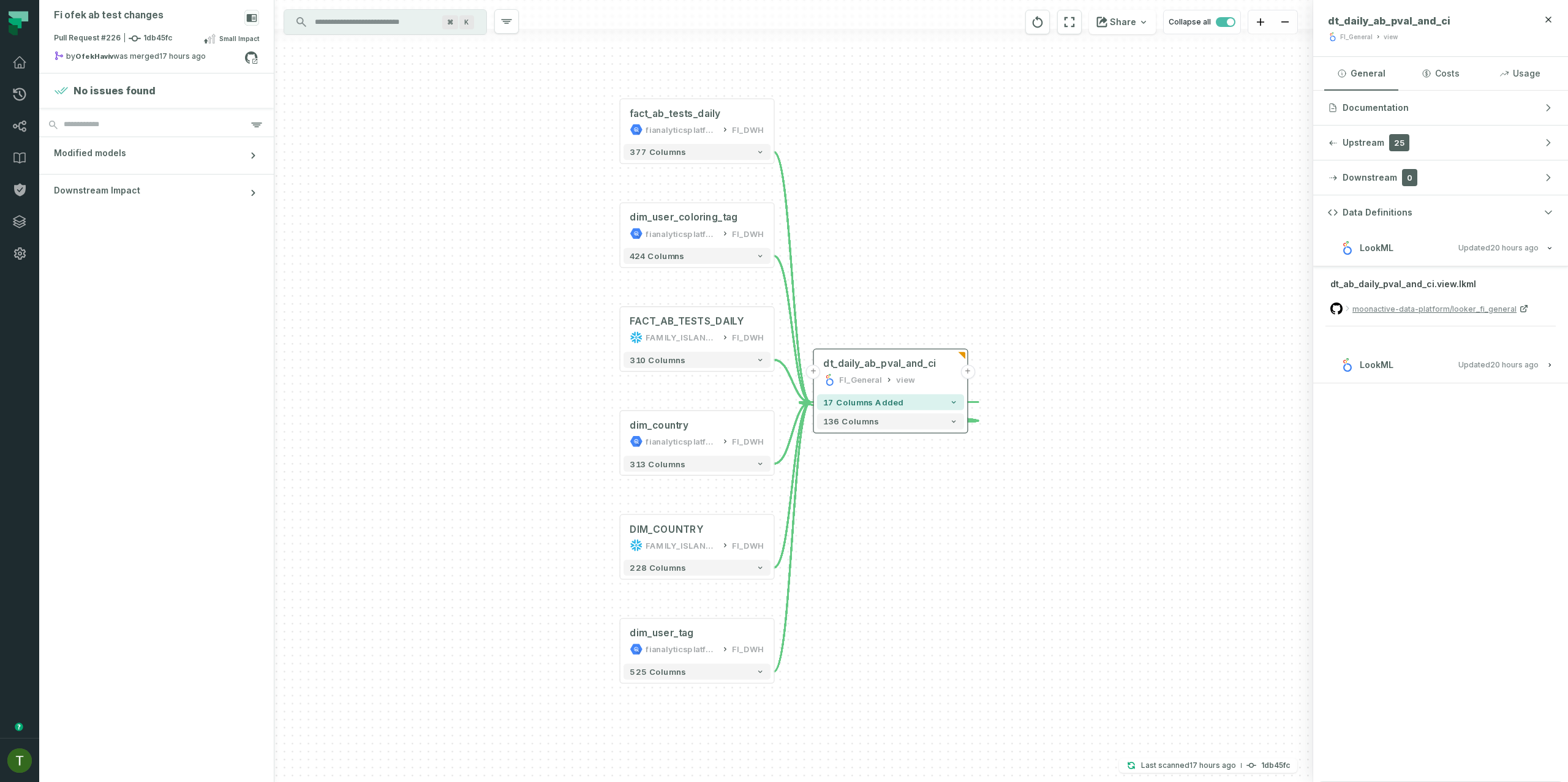
click at [1459, 357] on button "LookML Updated [DATE] 1:27:40 PM" at bounding box center [1441, 364] width 225 height 16
click at [708, 419] on div "dim_country fianalyticsplatform FI_DWH" at bounding box center [697, 433] width 147 height 39
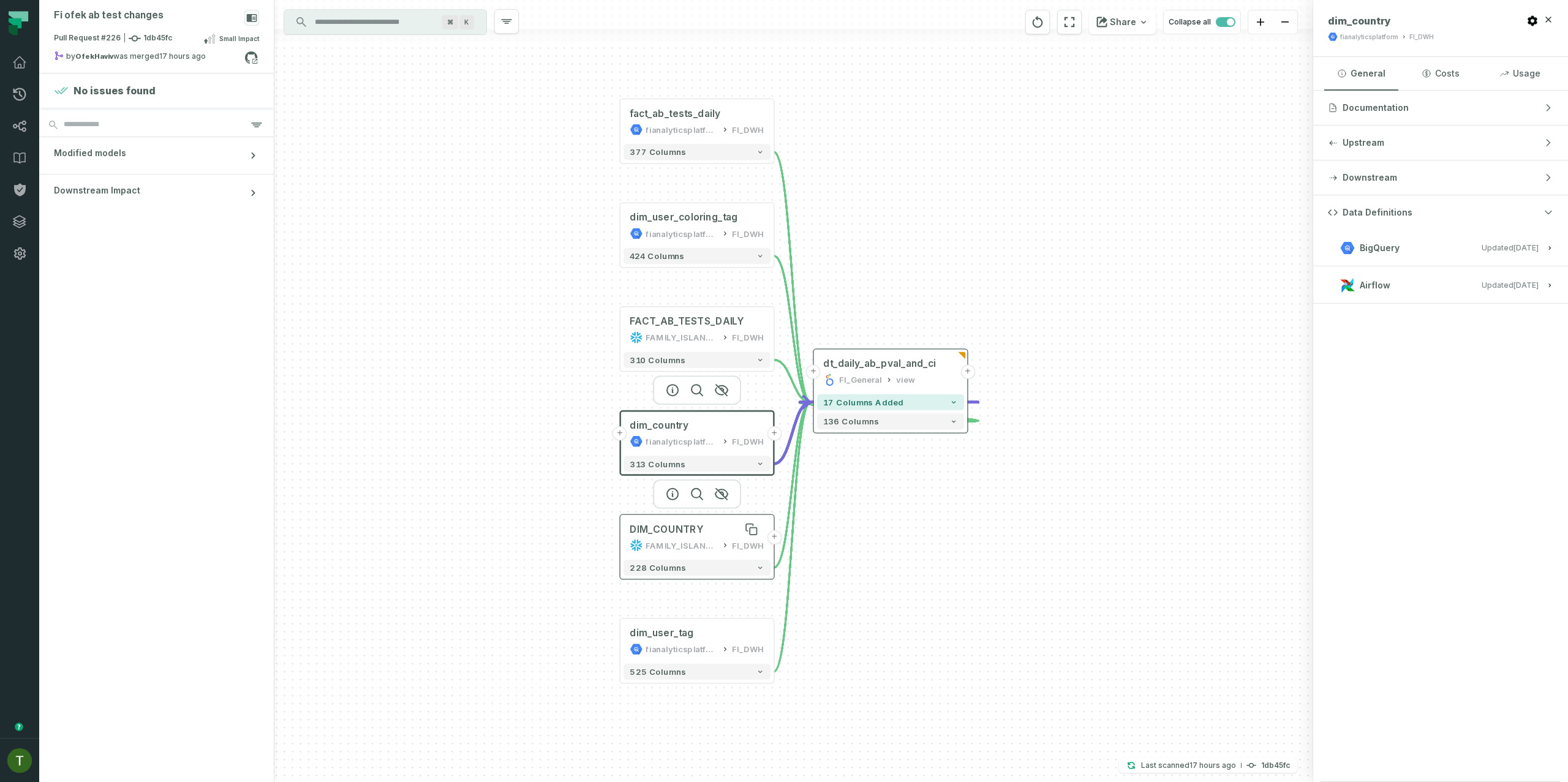
click at [711, 526] on div "DIM_COUNTRY" at bounding box center [697, 530] width 134 height 13
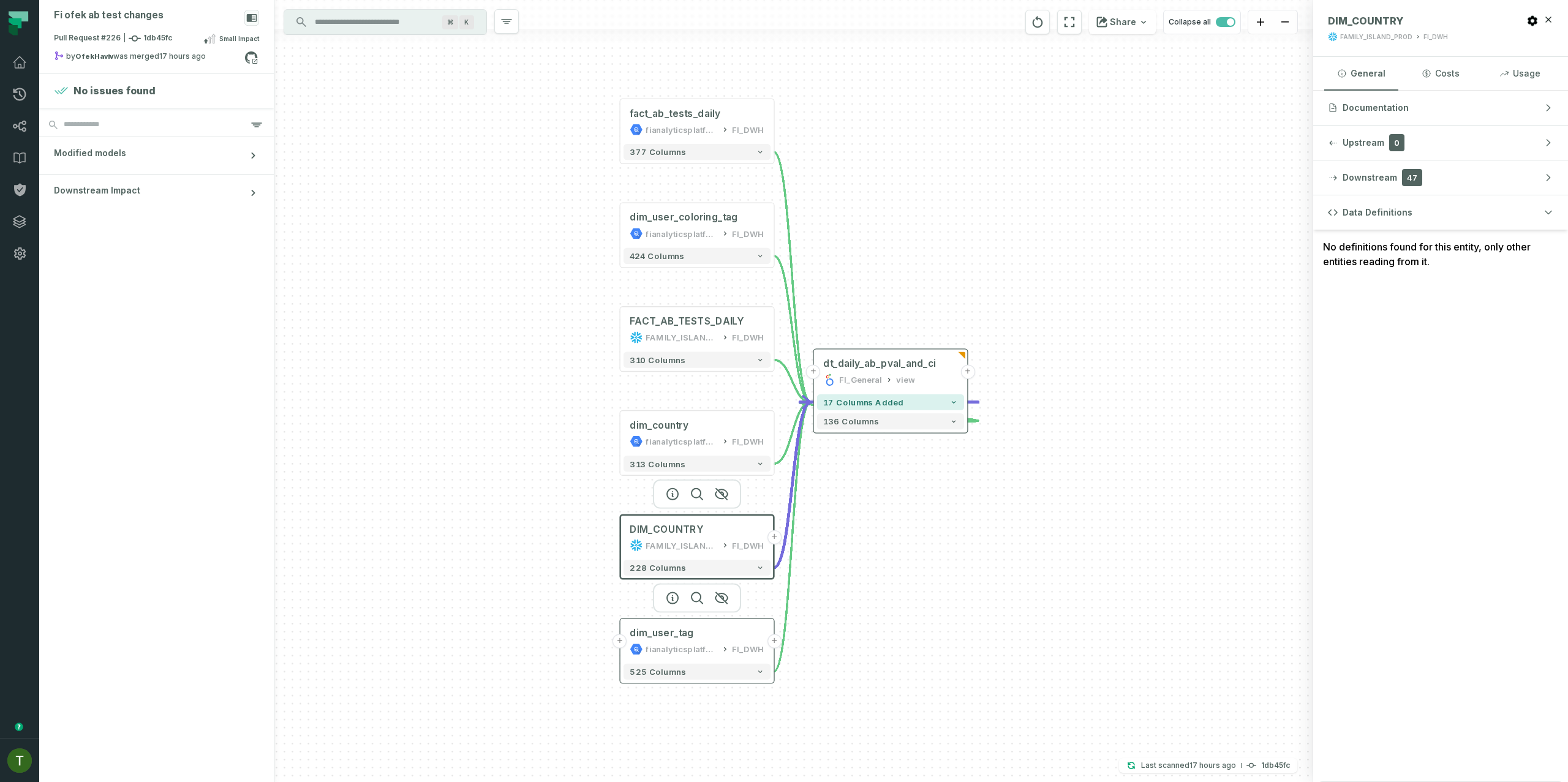
click at [694, 651] on div "fianalyticsplatform" at bounding box center [681, 650] width 72 height 13
click at [695, 645] on div "fianalyticsplatform" at bounding box center [681, 651] width 72 height 13
click at [672, 628] on div "dim_user_tag" at bounding box center [662, 634] width 64 height 13
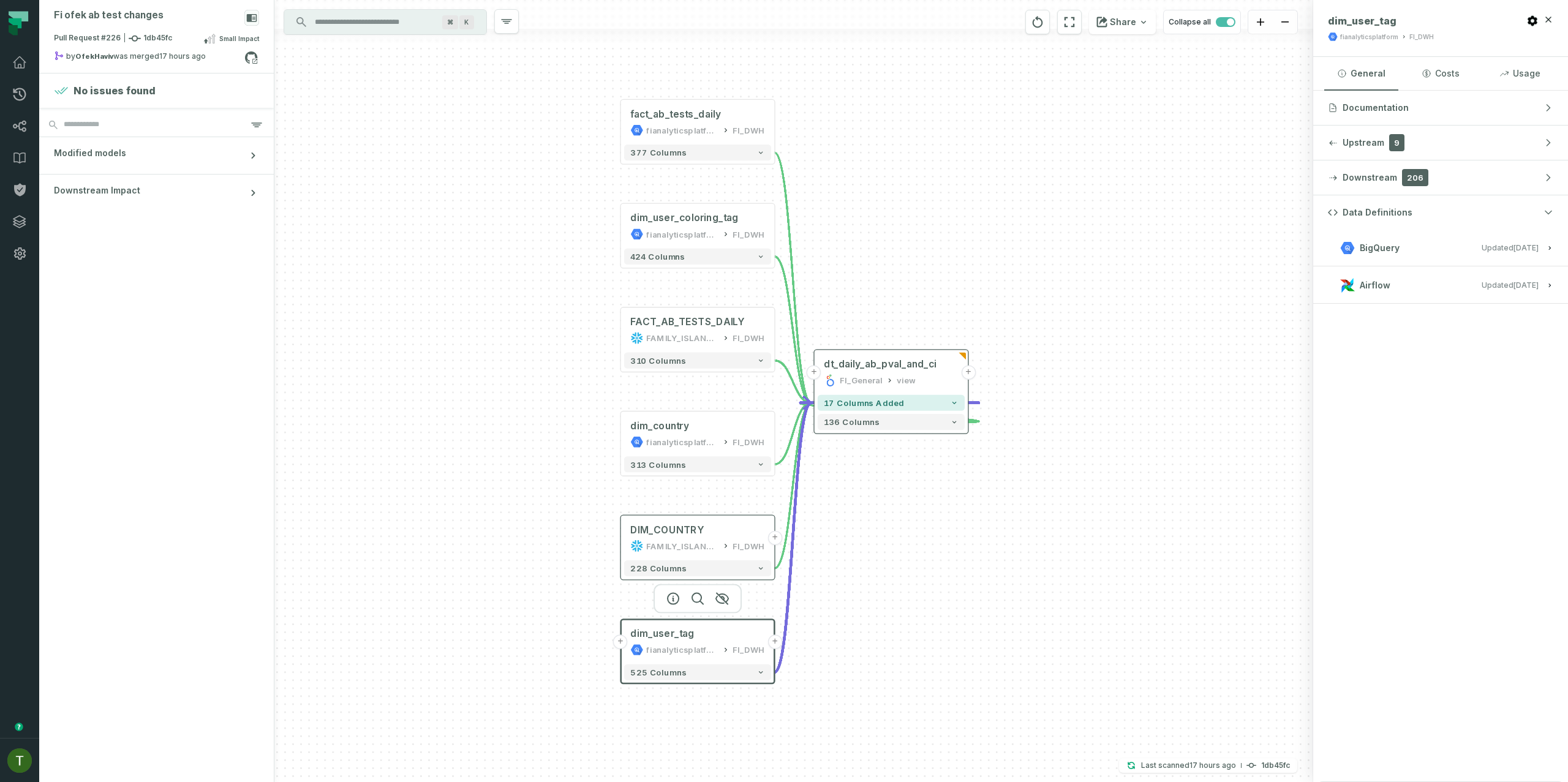
click at [1421, 293] on button "Airflow Updated [DATE] 10:58:10 AM" at bounding box center [1441, 285] width 225 height 16
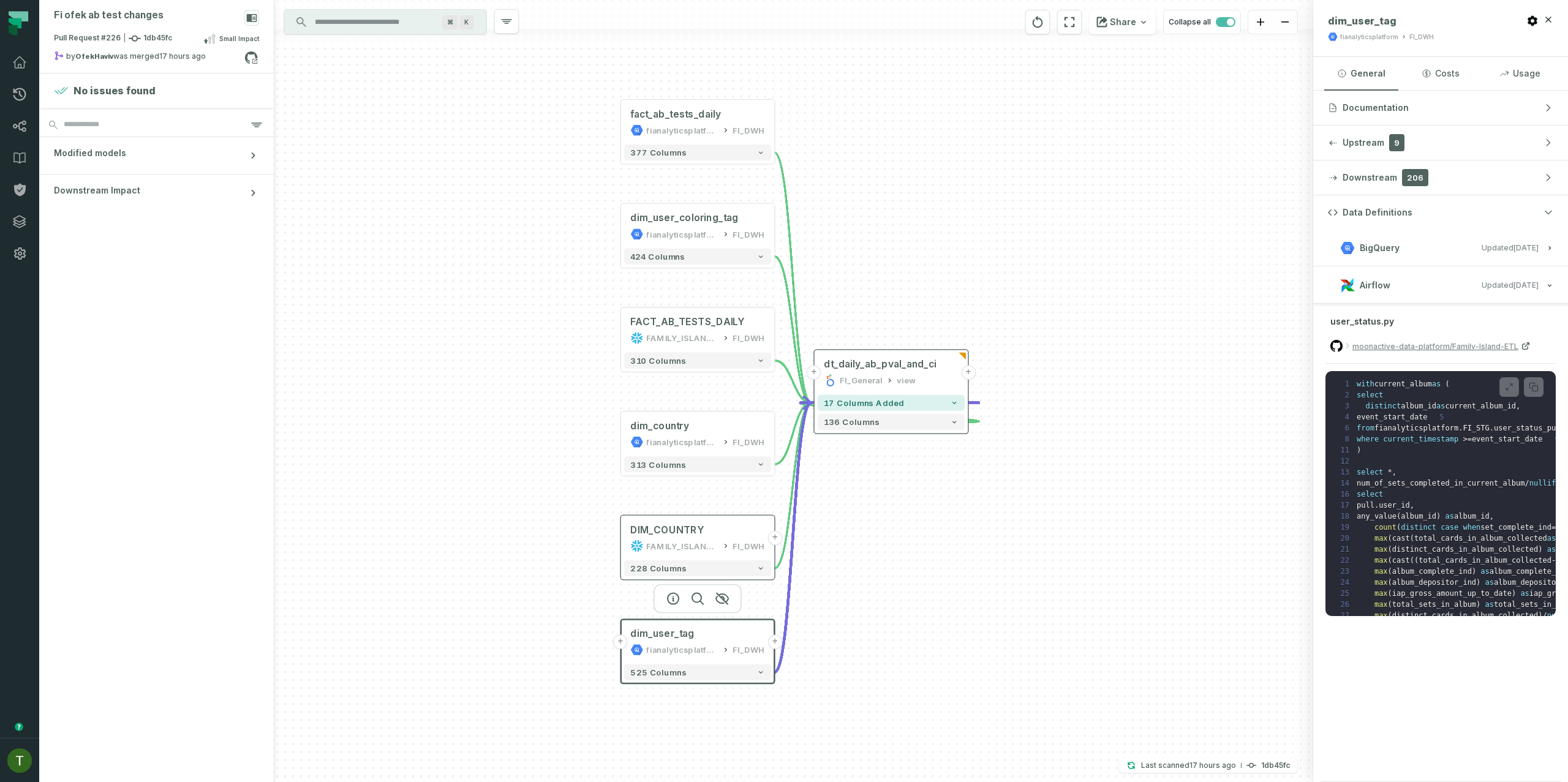
click at [1420, 292] on button "Airflow Updated [DATE] 10:58:10 AM" at bounding box center [1441, 285] width 225 height 16
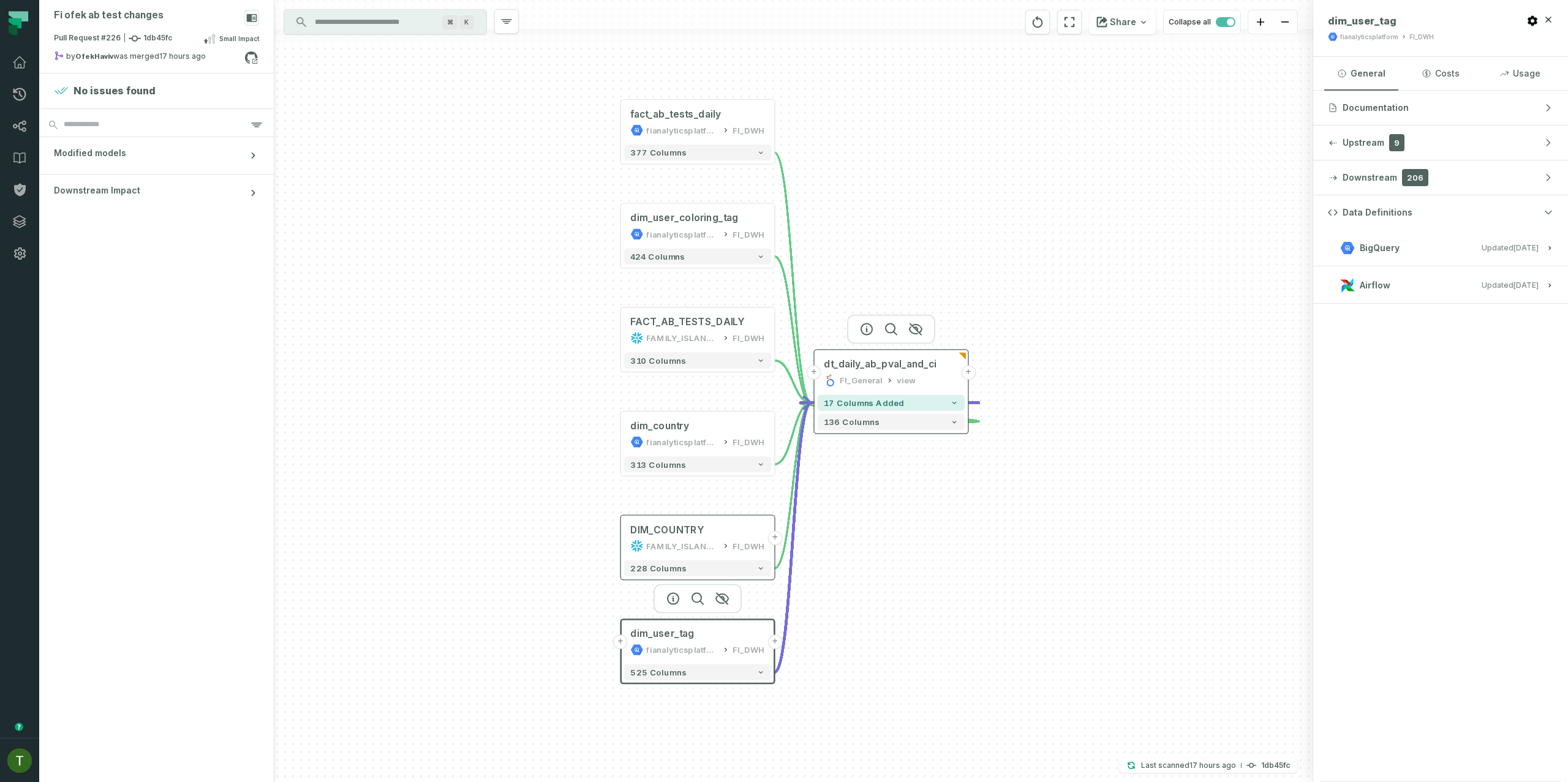
click at [888, 379] on icon at bounding box center [890, 380] width 3 height 5
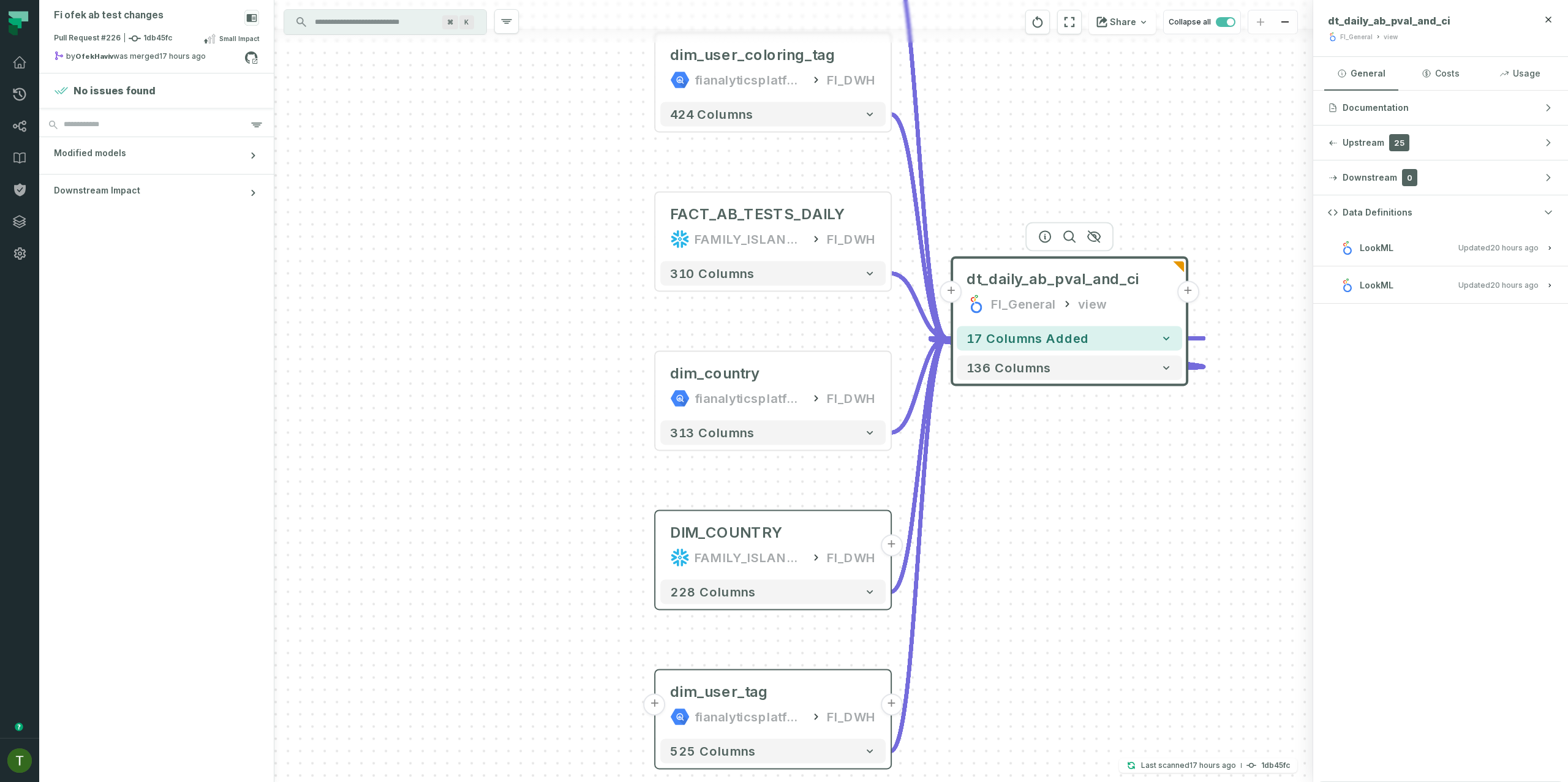
drag, startPoint x: 1157, startPoint y: 499, endPoint x: 1314, endPoint y: 432, distance: 170.7
click at [1320, 426] on div "Fi ofek ab test changes Pull Request #226 1db45fc Small Impact by OfekHaviv was…" at bounding box center [804, 391] width 1529 height 782
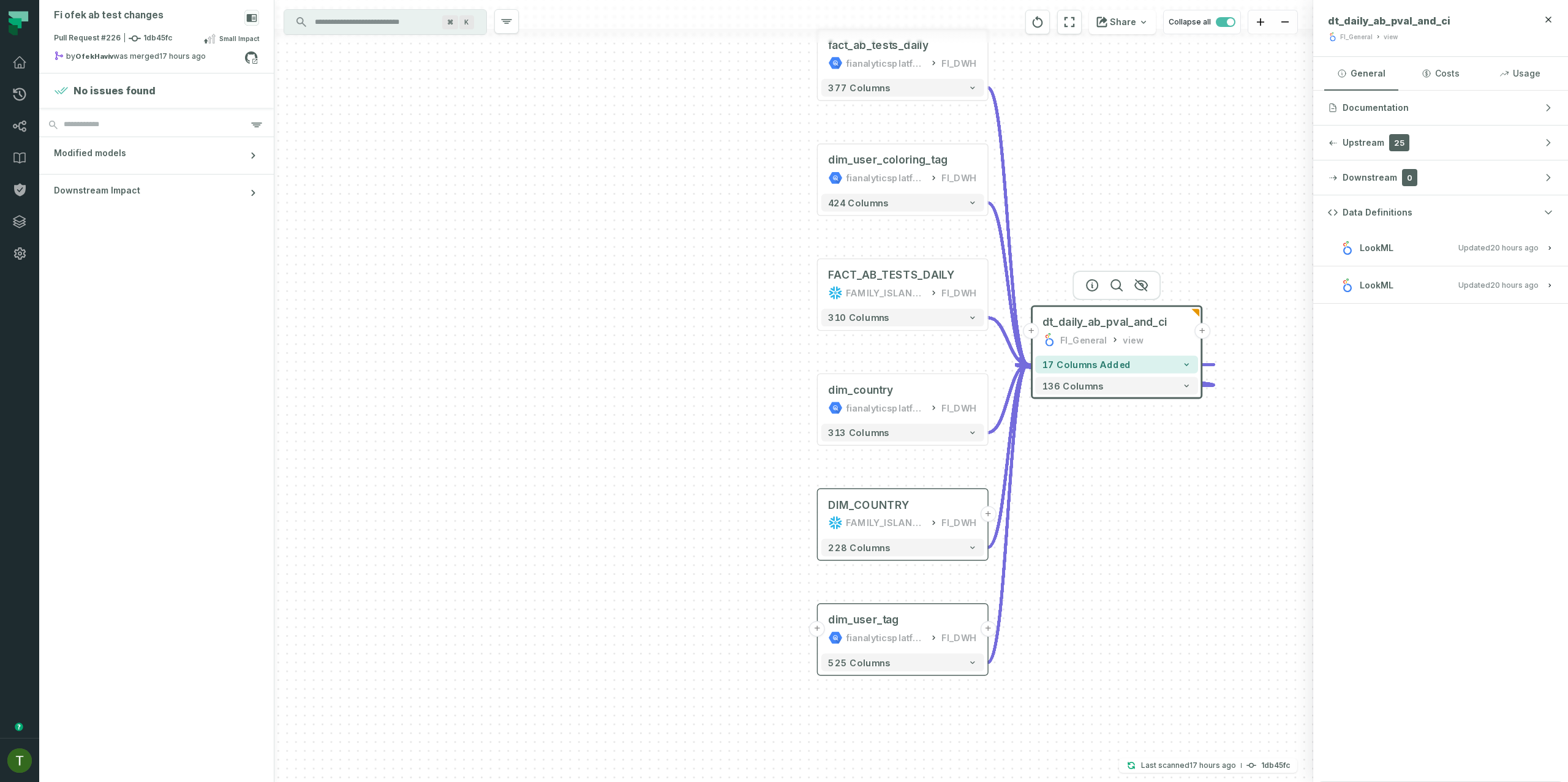
click at [1488, 239] on button "LookML Updated [DATE] 1:27:40 PM" at bounding box center [1441, 247] width 225 height 16
click at [1513, 363] on relative-time "[DATE] 1:27:40 PM" at bounding box center [1515, 365] width 49 height 9
click at [1477, 239] on button "LookML Updated [DATE] 1:27:40 PM" at bounding box center [1441, 247] width 225 height 16
click at [1467, 356] on h3 "LookML Updated [DATE] 1:27:40 PM" at bounding box center [1441, 365] width 255 height 37
click at [1474, 365] on span "Updated [DATE] 1:27:40 PM" at bounding box center [1498, 365] width 80 height 9
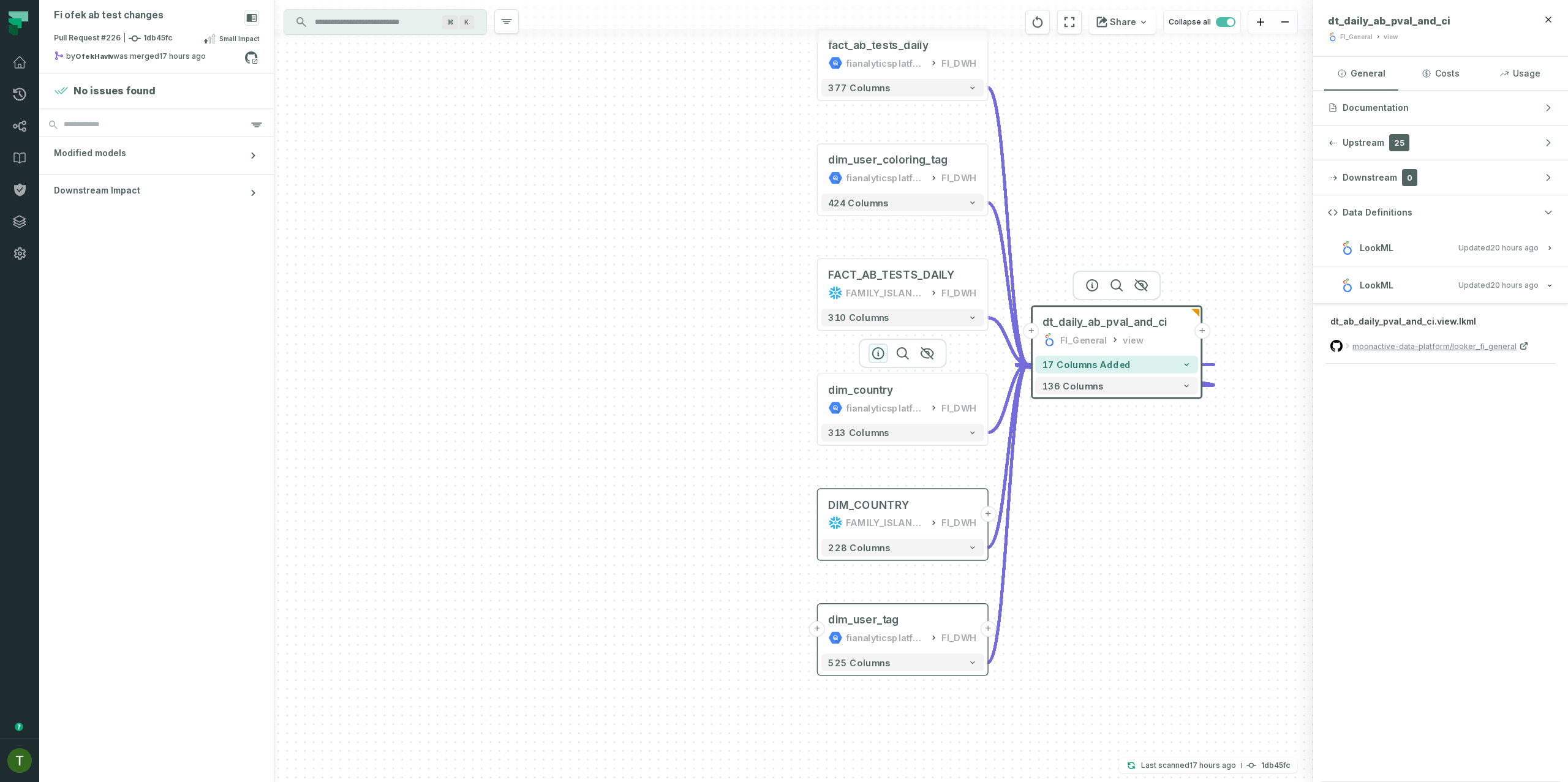
click at [877, 356] on icon "button" at bounding box center [878, 354] width 14 height 14
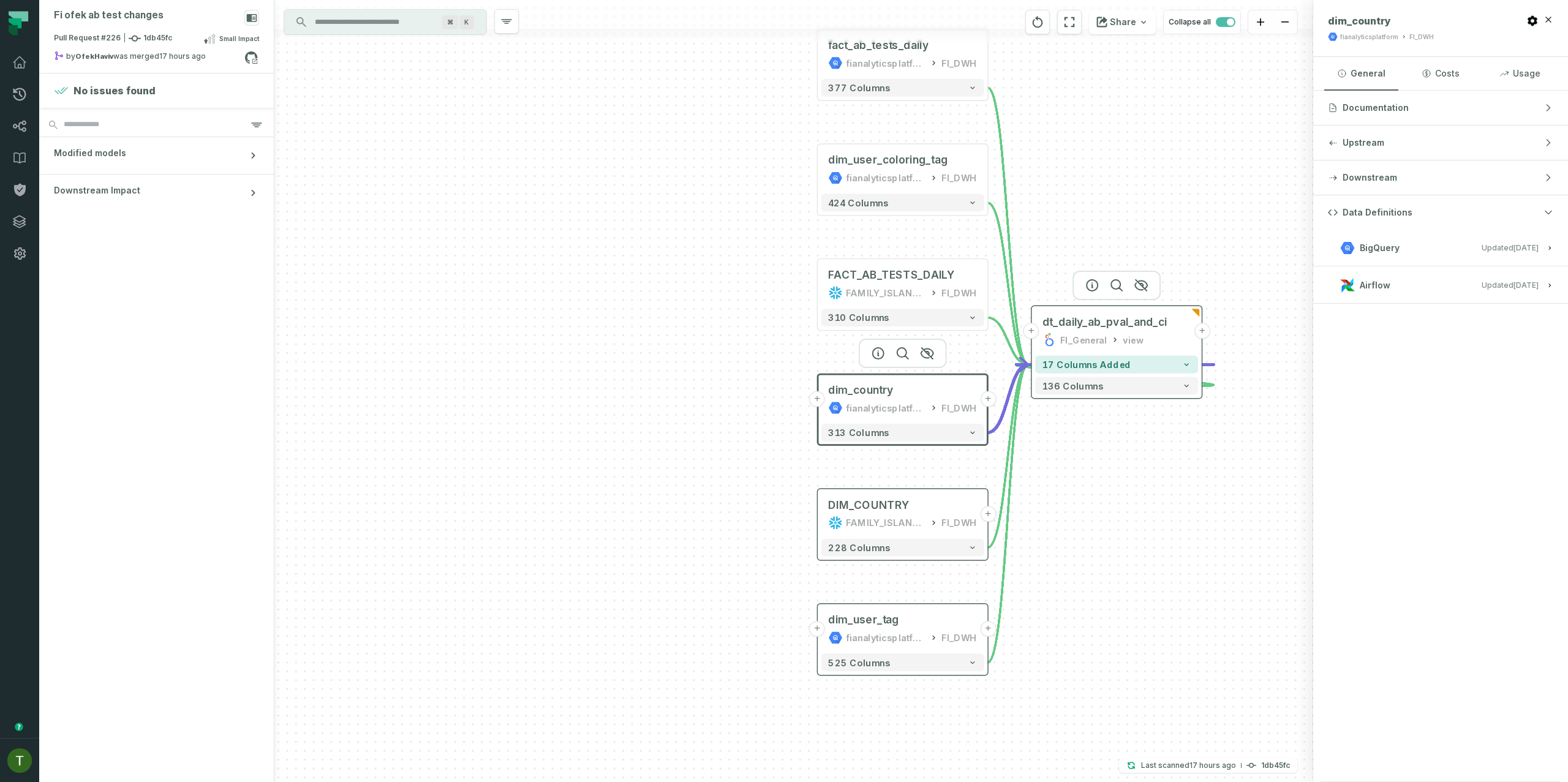
click at [1178, 346] on div "FI_General view" at bounding box center [1117, 339] width 149 height 14
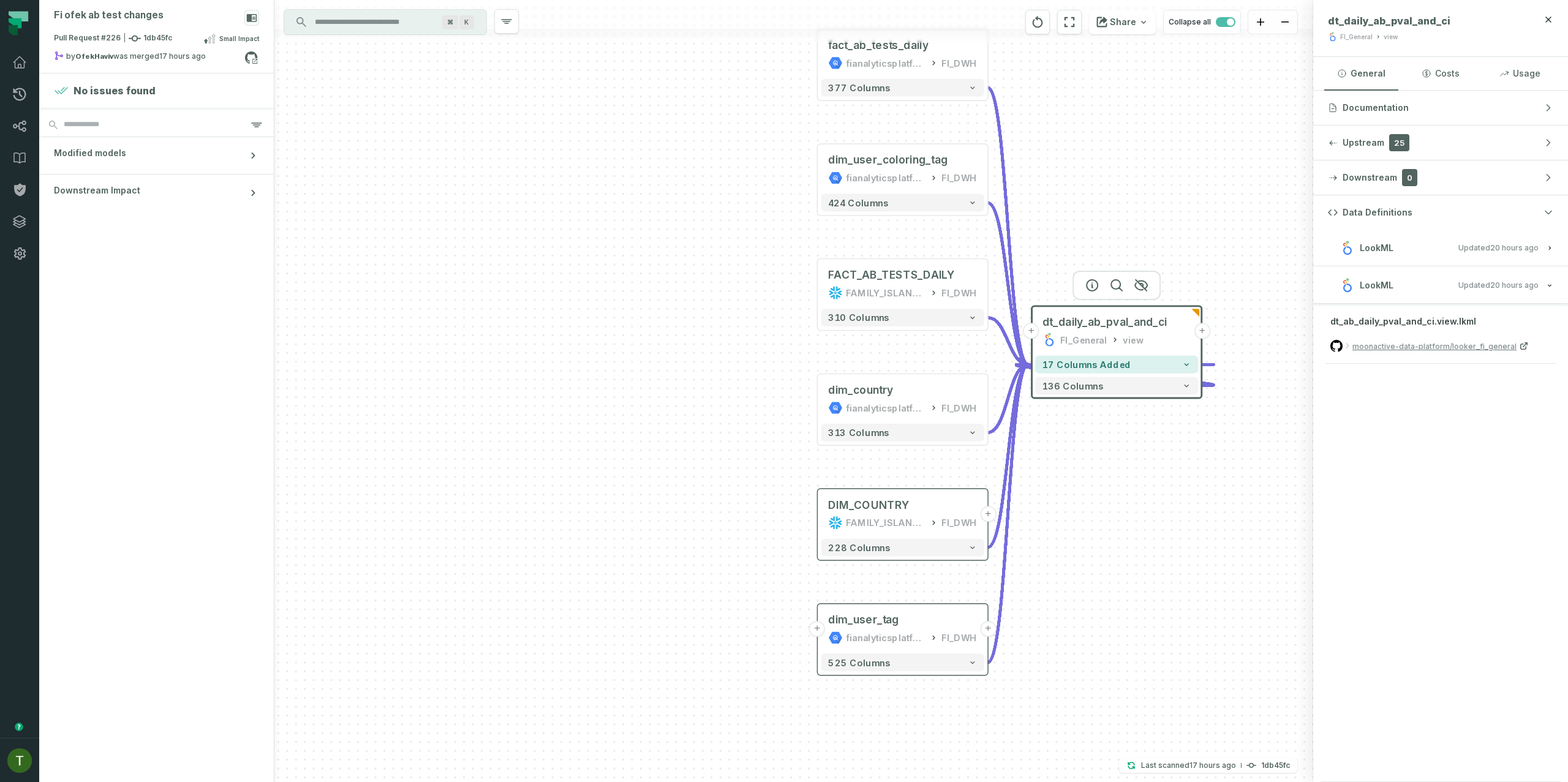
click at [1193, 334] on div "dt_daily_ab_pval_and_ci FI_General view" at bounding box center [1117, 331] width 163 height 42
click at [1205, 336] on button "+" at bounding box center [1203, 331] width 16 height 16
